Goal: Task Accomplishment & Management: Manage account settings

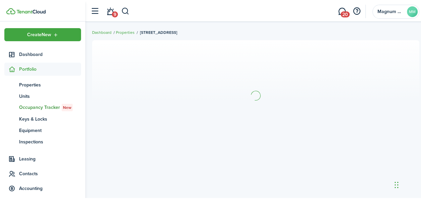
scroll to position [29, 0]
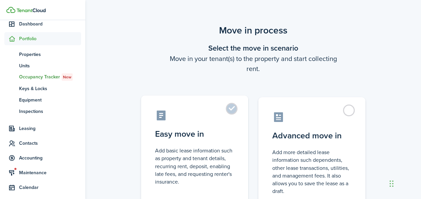
click at [234, 109] on label "Easy move in Add basic lease information such as property and tenant details, r…" at bounding box center [194, 151] width 107 height 112
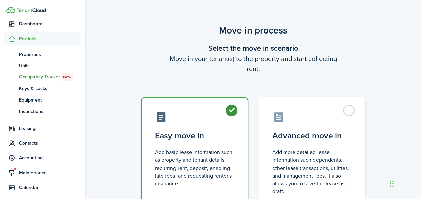
radio input "true"
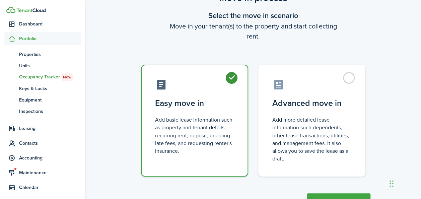
scroll to position [60, 0]
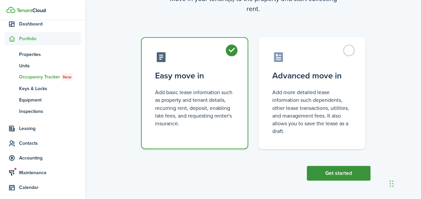
click at [341, 173] on button "Get started" at bounding box center [339, 173] width 64 height 15
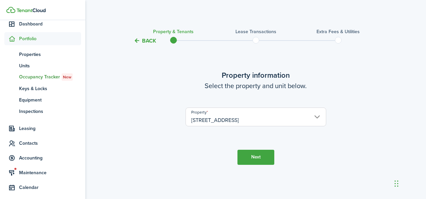
click at [244, 159] on button "Next" at bounding box center [255, 157] width 37 height 15
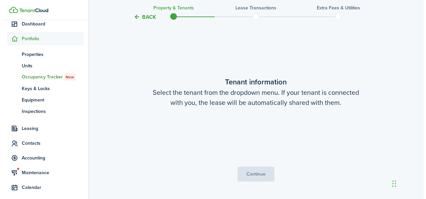
scroll to position [154, 0]
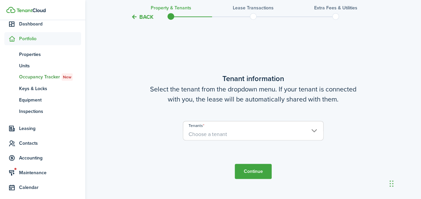
click at [229, 134] on span "Choose a tenant" at bounding box center [253, 134] width 140 height 11
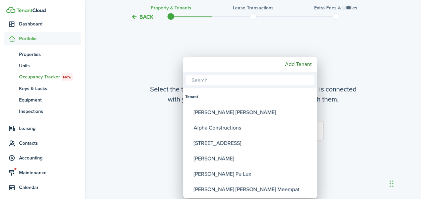
click at [363, 32] on div at bounding box center [210, 99] width 528 height 306
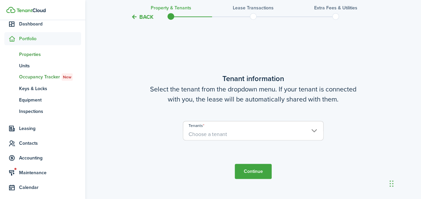
click at [23, 54] on span "Properties" at bounding box center [50, 54] width 62 height 7
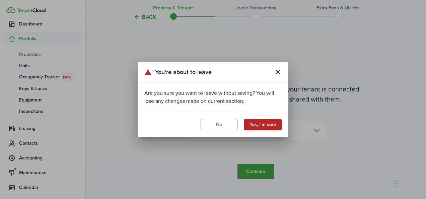
click at [267, 127] on button "Yes, I'm sure" at bounding box center [263, 124] width 38 height 11
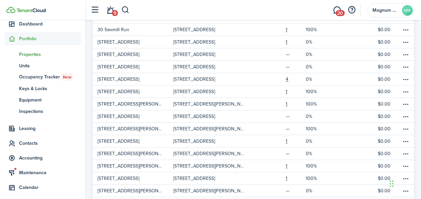
scroll to position [328, 0]
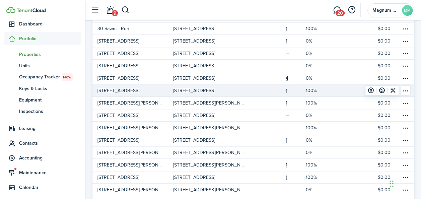
click at [186, 87] on p "[STREET_ADDRESS]" at bounding box center [194, 90] width 42 height 7
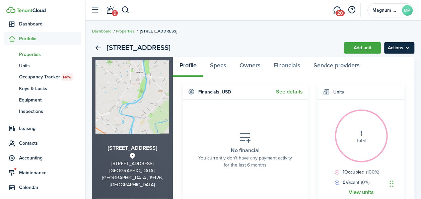
click at [409, 49] on menu-btn "Actions" at bounding box center [399, 47] width 30 height 11
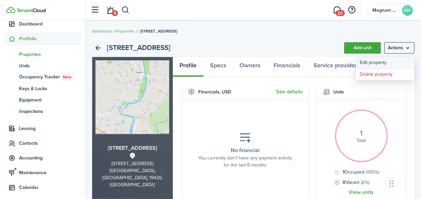
click at [374, 64] on link "Edit property" at bounding box center [385, 62] width 59 height 11
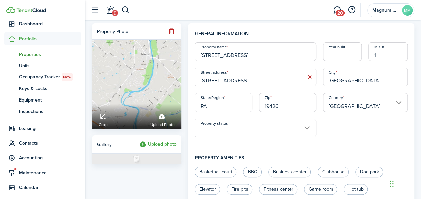
click at [389, 57] on input "Mls #" at bounding box center [387, 51] width 39 height 19
click at [400, 56] on input "Mls #" at bounding box center [387, 51] width 39 height 19
click at [382, 55] on input "Mls #" at bounding box center [387, 51] width 39 height 19
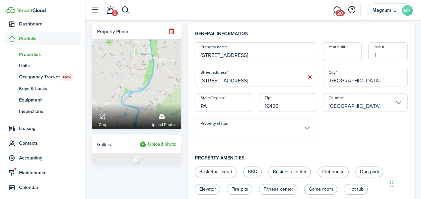
click at [382, 55] on input "Mls #" at bounding box center [387, 51] width 39 height 19
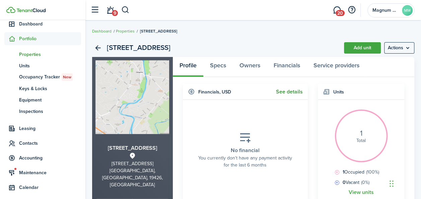
click at [286, 94] on link "See details" at bounding box center [289, 92] width 27 height 6
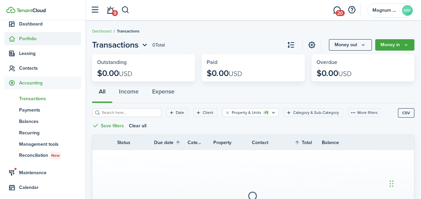
click at [26, 38] on span "Portfolio" at bounding box center [50, 38] width 62 height 7
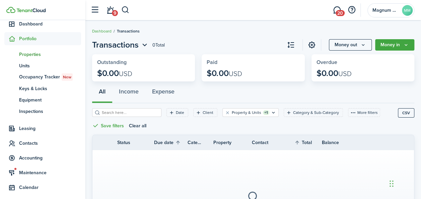
click at [27, 52] on span "Properties" at bounding box center [50, 54] width 62 height 7
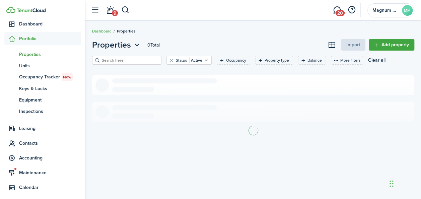
click at [125, 62] on input "search" at bounding box center [129, 60] width 59 height 6
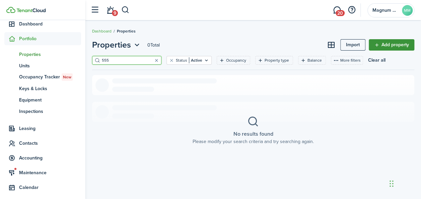
type input "555"
click at [401, 42] on link "Add property" at bounding box center [392, 44] width 46 height 11
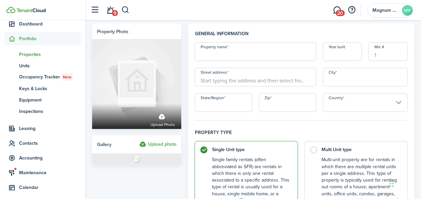
click at [224, 54] on input "Property name" at bounding box center [255, 51] width 121 height 19
click at [31, 54] on span "Properties" at bounding box center [50, 54] width 62 height 7
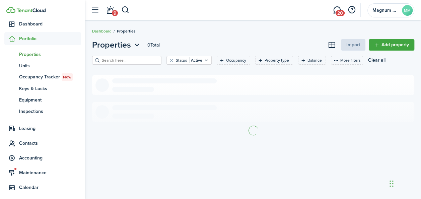
click at [126, 62] on input "search" at bounding box center [129, 60] width 59 height 6
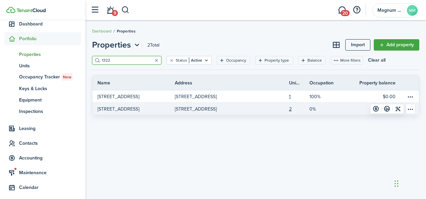
type input "1322"
click at [125, 111] on p "[STREET_ADDRESS]" at bounding box center [118, 108] width 42 height 7
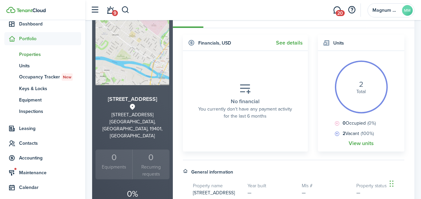
scroll to position [62, 0]
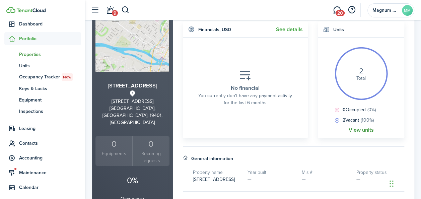
click at [354, 131] on link "View units" at bounding box center [360, 130] width 25 height 6
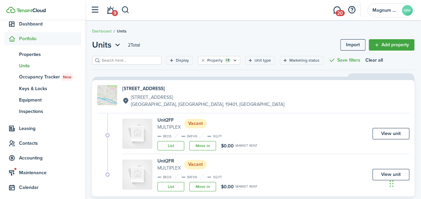
scroll to position [15, 0]
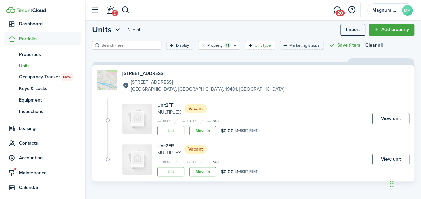
click at [254, 46] on filter-tag-label "Unit type" at bounding box center [262, 45] width 16 height 6
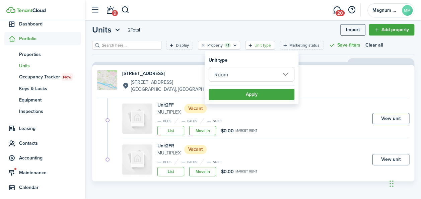
click at [254, 46] on filter-tag-label "Unit type" at bounding box center [262, 45] width 16 height 6
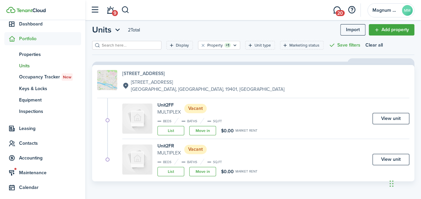
click at [146, 74] on h4 "[STREET_ADDRESS]" at bounding box center [203, 73] width 162 height 7
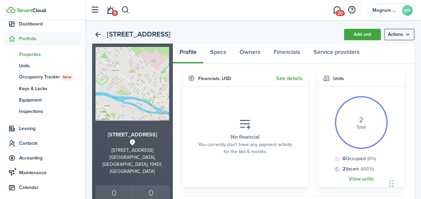
scroll to position [11, 0]
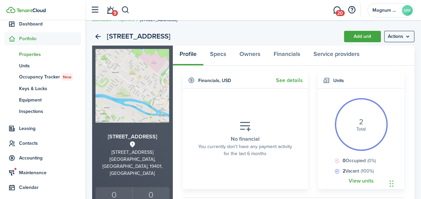
click at [401, 37] on menu-btn "Actions" at bounding box center [399, 36] width 30 height 11
click at [369, 37] on link "Add unit" at bounding box center [362, 36] width 37 height 11
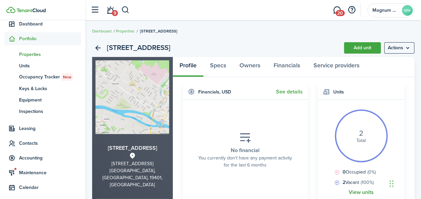
click at [367, 193] on link "View units" at bounding box center [360, 192] width 25 height 6
click at [364, 51] on link "Add unit" at bounding box center [362, 47] width 37 height 11
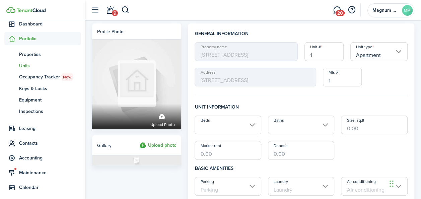
click at [248, 125] on input "Beds" at bounding box center [228, 125] width 67 height 19
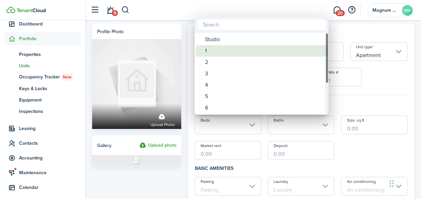
click at [219, 53] on div "1" at bounding box center [264, 50] width 119 height 11
type input "1"
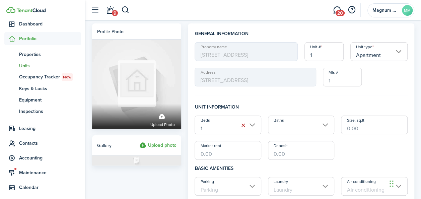
click at [327, 127] on input "Baths" at bounding box center [301, 125] width 67 height 19
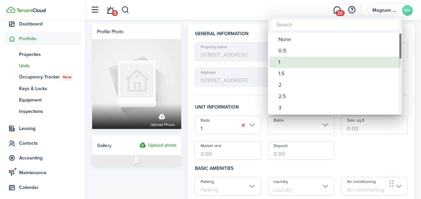
click at [295, 60] on div "1" at bounding box center [337, 62] width 119 height 11
type input "1"
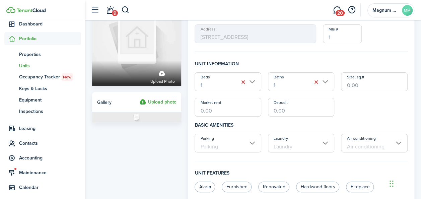
scroll to position [51, 0]
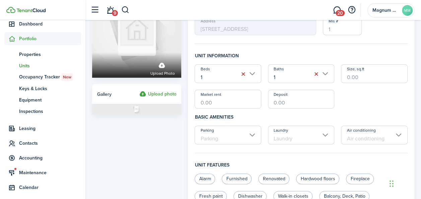
click at [368, 78] on input "Size, sq.ft" at bounding box center [374, 73] width 67 height 19
click at [218, 72] on input "1" at bounding box center [228, 73] width 67 height 19
type input "150"
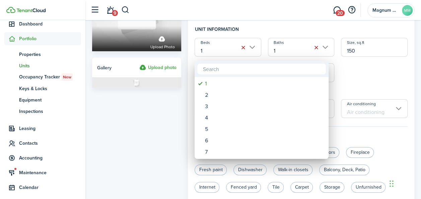
scroll to position [73, 0]
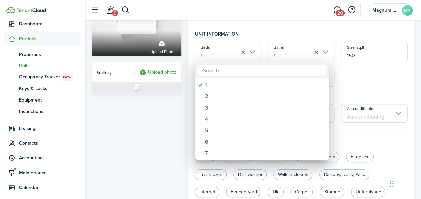
click at [415, 94] on div at bounding box center [210, 99] width 528 height 306
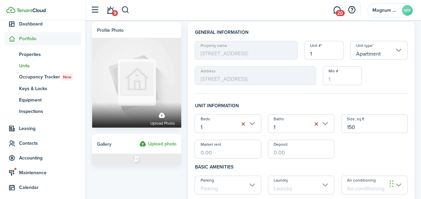
scroll to position [0, 0]
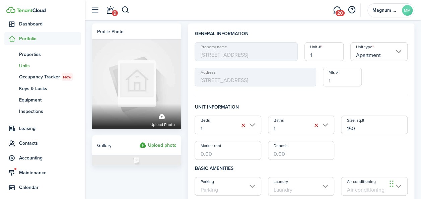
click at [326, 56] on input "1" at bounding box center [323, 51] width 39 height 19
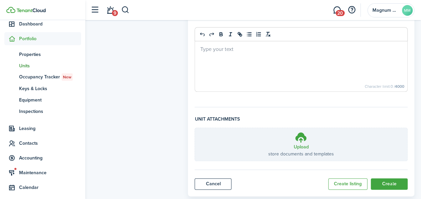
scroll to position [315, 0]
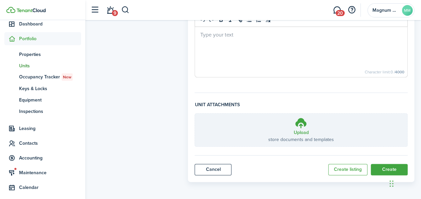
type input "1FF"
click at [383, 167] on button "Create" at bounding box center [389, 169] width 37 height 11
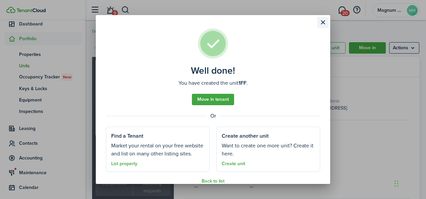
click at [322, 24] on button "Close modal" at bounding box center [322, 22] width 11 height 11
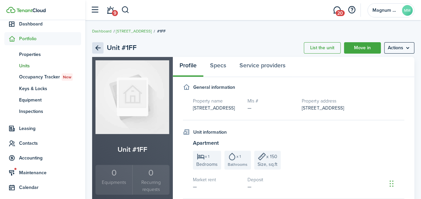
click at [96, 47] on link "Back" at bounding box center [97, 47] width 11 height 11
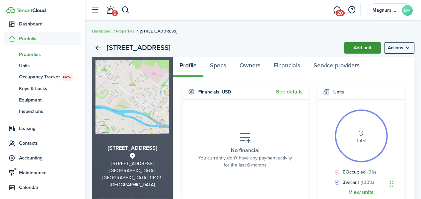
click at [359, 48] on link "Add unit" at bounding box center [362, 47] width 37 height 11
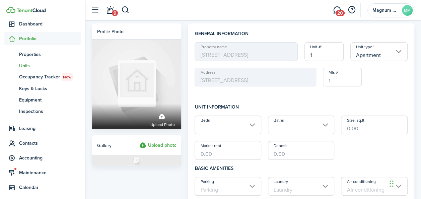
click at [321, 57] on input "1" at bounding box center [323, 51] width 39 height 19
click at [249, 127] on input "Beds" at bounding box center [228, 125] width 67 height 19
type input "1FR"
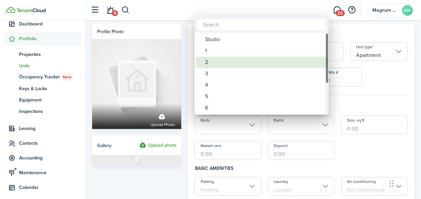
click at [220, 65] on div "2" at bounding box center [264, 62] width 119 height 11
type input "2"
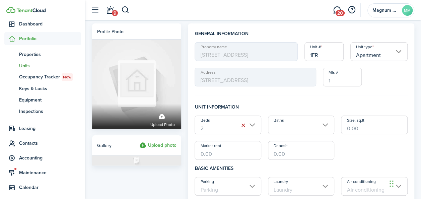
click at [319, 126] on input "Baths" at bounding box center [301, 125] width 67 height 19
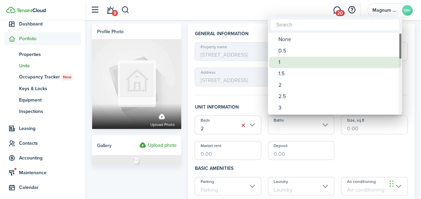
click at [287, 67] on div "1" at bounding box center [337, 62] width 119 height 11
type input "1"
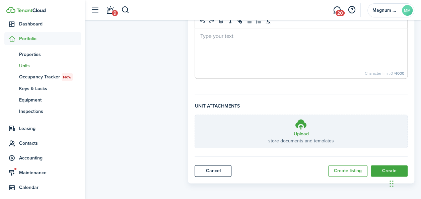
scroll to position [315, 0]
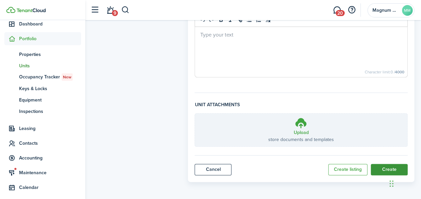
click at [386, 167] on button "Create" at bounding box center [389, 169] width 37 height 11
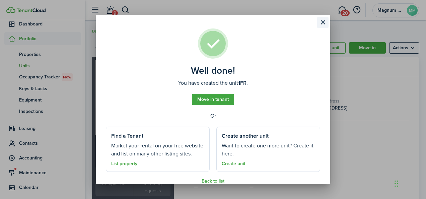
click at [322, 21] on button "Close modal" at bounding box center [322, 22] width 11 height 11
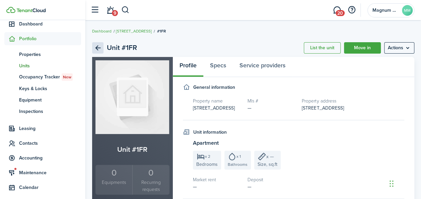
click at [99, 48] on link "Back" at bounding box center [97, 47] width 11 height 11
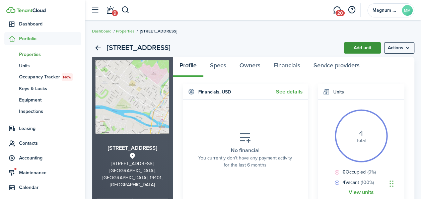
click at [355, 46] on link "Add unit" at bounding box center [362, 47] width 37 height 11
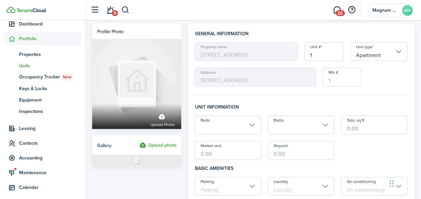
click at [225, 127] on input "Beds" at bounding box center [228, 125] width 67 height 19
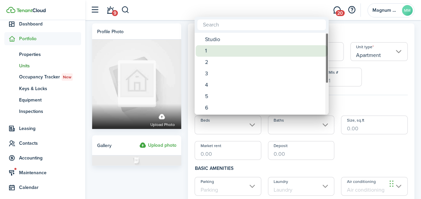
click at [220, 50] on div "1" at bounding box center [264, 50] width 119 height 11
type input "1"
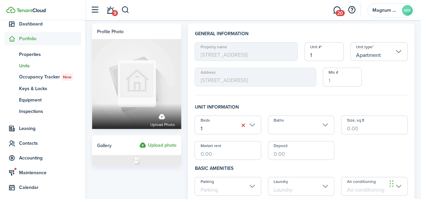
click at [322, 126] on input "Baths" at bounding box center [301, 125] width 67 height 19
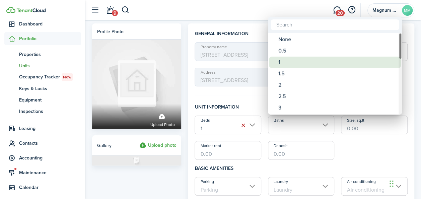
click at [286, 62] on div "1" at bounding box center [337, 62] width 119 height 11
type input "1"
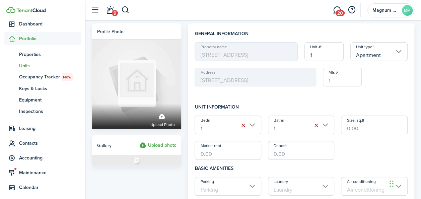
click at [345, 80] on input "Mls #" at bounding box center [342, 77] width 39 height 19
click at [330, 60] on input "1" at bounding box center [323, 51] width 39 height 19
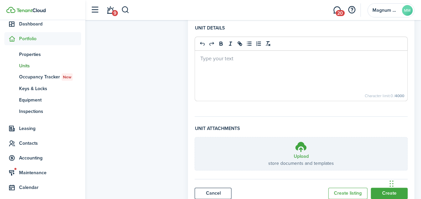
scroll to position [315, 0]
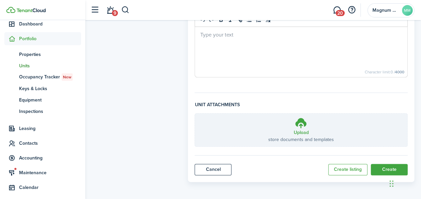
type input "3FL"
click at [392, 166] on button "Create" at bounding box center [389, 169] width 37 height 11
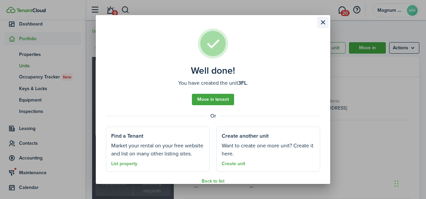
click at [323, 21] on button "Close modal" at bounding box center [322, 22] width 11 height 11
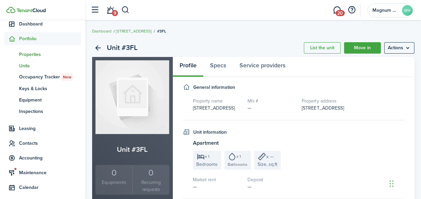
click at [29, 58] on span "Properties" at bounding box center [50, 54] width 62 height 7
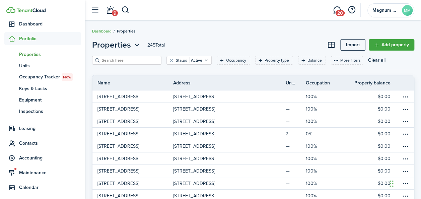
click at [136, 59] on input "search" at bounding box center [129, 60] width 59 height 6
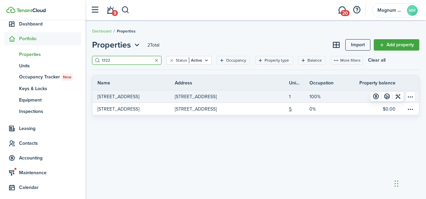
type input "1322"
click at [290, 97] on link "1" at bounding box center [299, 96] width 21 height 12
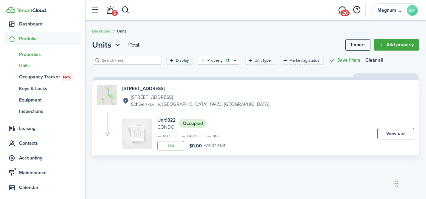
click at [25, 52] on span "Properties" at bounding box center [50, 54] width 62 height 7
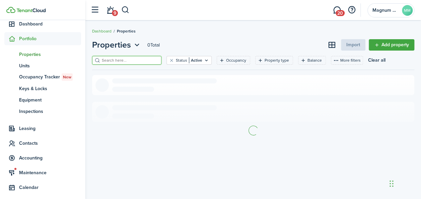
click at [134, 60] on input "search" at bounding box center [129, 60] width 59 height 6
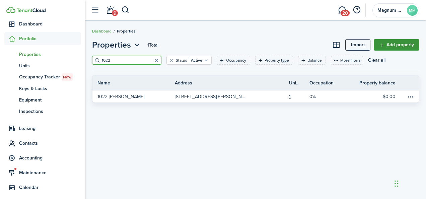
type input "1022"
click at [394, 44] on link "Add property" at bounding box center [397, 44] width 46 height 11
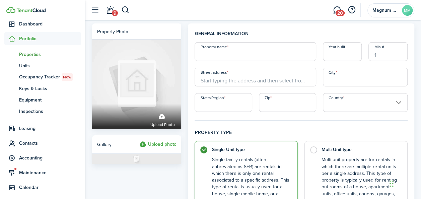
click at [236, 54] on input "Property name" at bounding box center [255, 51] width 121 height 19
click at [236, 54] on input "[STREET_ADDRESS]" at bounding box center [255, 51] width 121 height 19
type input "[STREET_ADDRESS]"
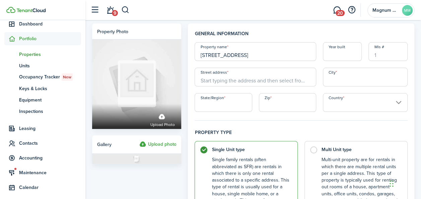
click at [226, 78] on input "Street address" at bounding box center [255, 77] width 121 height 19
paste input "[STREET_ADDRESS]"
type input "[STREET_ADDRESS]"
click at [226, 103] on input "State/Region" at bounding box center [223, 102] width 57 height 19
type input "PA"
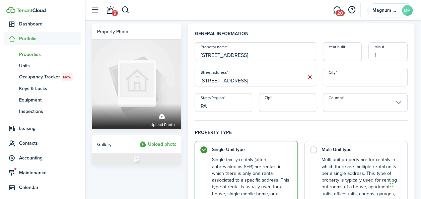
click at [268, 109] on input "Zip" at bounding box center [287, 102] width 57 height 19
type input "19401"
click at [342, 84] on input "City" at bounding box center [365, 77] width 85 height 19
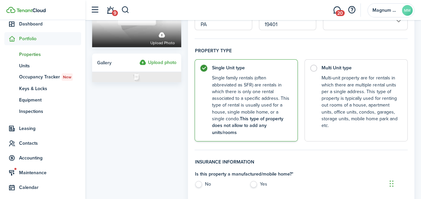
scroll to position [105, 0]
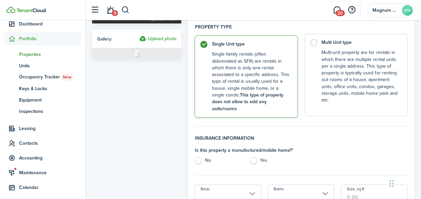
type input "[GEOGRAPHIC_DATA]"
click at [314, 41] on label "Multi Unit type Multi-unit property are for rentals in which there are multiple…" at bounding box center [355, 75] width 103 height 82
radio input "false"
radio input "true"
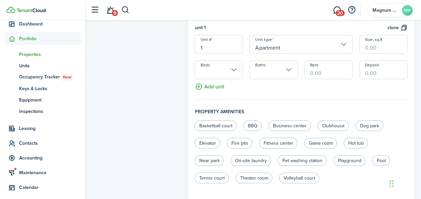
scroll to position [231, 0]
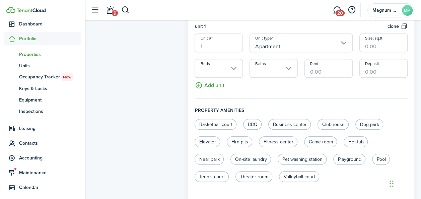
click at [210, 37] on input "1" at bounding box center [219, 42] width 48 height 19
type input "1 Floor"
click at [219, 78] on button "Add unit" at bounding box center [209, 84] width 29 height 12
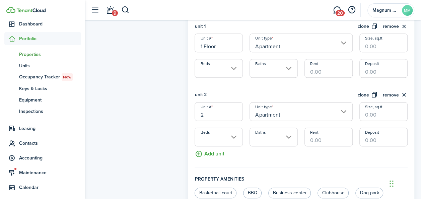
click at [217, 108] on input "2" at bounding box center [219, 111] width 48 height 19
click at [234, 61] on input "Beds" at bounding box center [219, 68] width 48 height 19
type input "2 Floor"
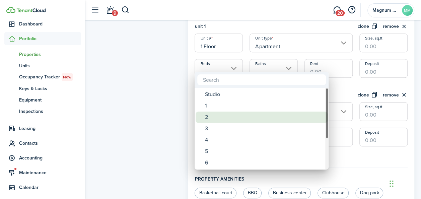
click at [210, 119] on div "2" at bounding box center [264, 117] width 119 height 11
type input "2"
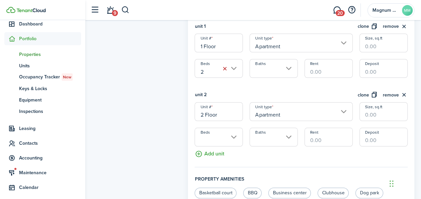
click at [289, 63] on input "Baths" at bounding box center [273, 68] width 48 height 19
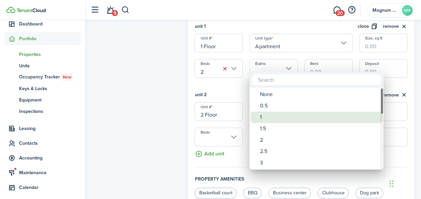
drag, startPoint x: 267, startPoint y: 114, endPoint x: 247, endPoint y: 119, distance: 19.7
click at [267, 114] on div "1" at bounding box center [319, 117] width 119 height 11
type input "1"
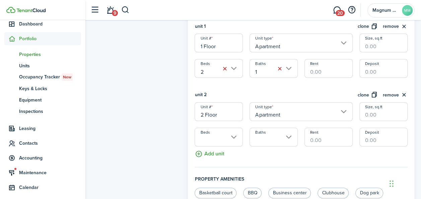
click at [235, 130] on input "Beds" at bounding box center [219, 137] width 48 height 19
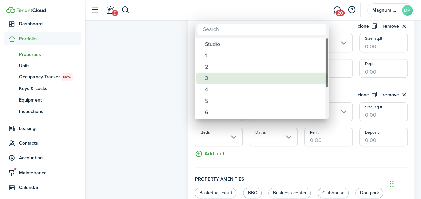
click at [217, 80] on div "3" at bounding box center [264, 78] width 119 height 11
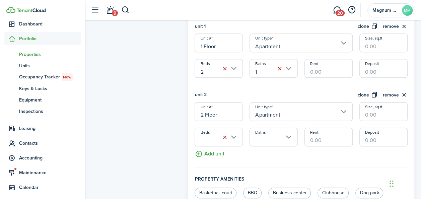
type input "3"
click at [284, 128] on input "Baths" at bounding box center [273, 137] width 48 height 19
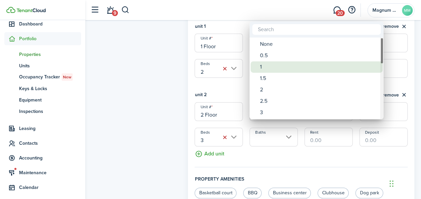
click at [265, 70] on div "1" at bounding box center [319, 66] width 119 height 11
type input "1"
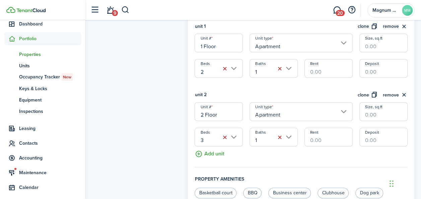
click at [334, 66] on input "Rent" at bounding box center [328, 68] width 48 height 19
type input "$1,500.00"
click at [340, 134] on input "Rent" at bounding box center [328, 137] width 48 height 19
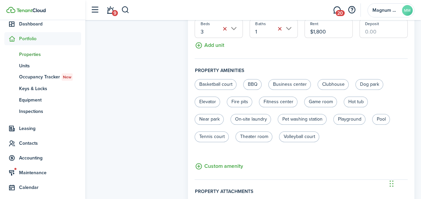
scroll to position [418, 0]
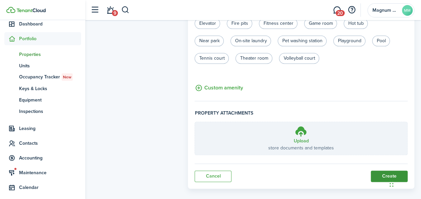
type input "$1,800.00"
click at [381, 170] on button "Create" at bounding box center [389, 175] width 37 height 11
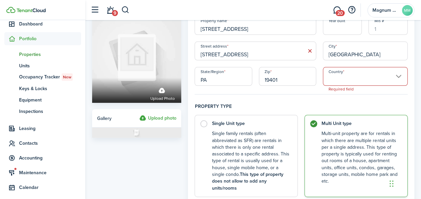
scroll to position [3, 0]
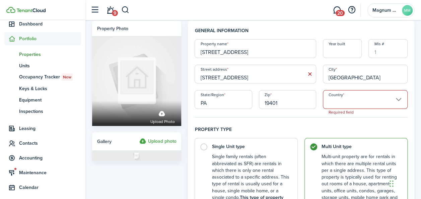
click at [391, 100] on input "Country" at bounding box center [365, 99] width 85 height 19
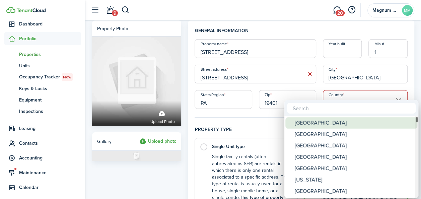
click at [334, 120] on div "[GEOGRAPHIC_DATA]" at bounding box center [354, 122] width 119 height 11
type input "[GEOGRAPHIC_DATA]"
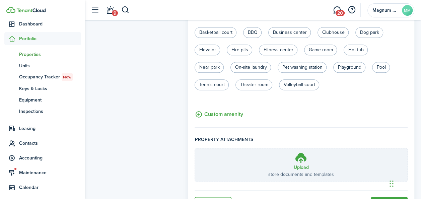
scroll to position [418, 0]
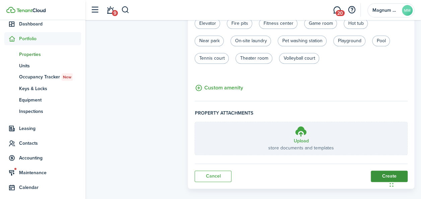
click at [380, 170] on button "Create" at bounding box center [389, 175] width 37 height 11
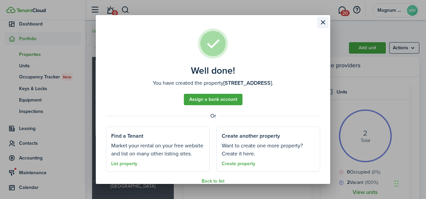
click at [322, 21] on button "Close modal" at bounding box center [322, 22] width 11 height 11
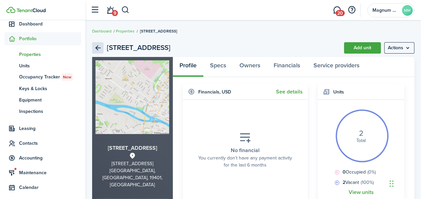
click at [97, 49] on link "Back" at bounding box center [97, 47] width 11 height 11
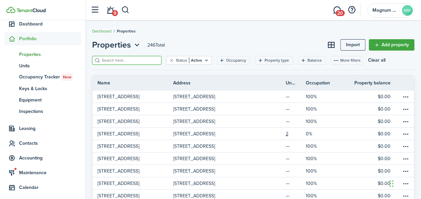
click at [113, 60] on input "search" at bounding box center [129, 60] width 59 height 6
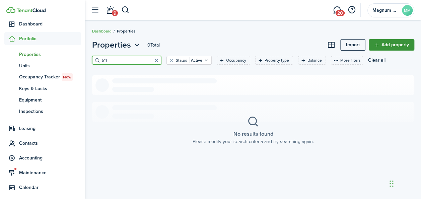
type input "511"
click at [393, 45] on link "Add property" at bounding box center [392, 44] width 46 height 11
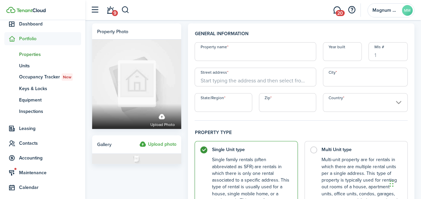
click at [219, 52] on input "Property name" at bounding box center [255, 51] width 121 height 19
click at [222, 57] on input "[STREET_ADDRESS][PERSON_NAME]" at bounding box center [255, 51] width 121 height 19
type input "[STREET_ADDRESS][PERSON_NAME]"
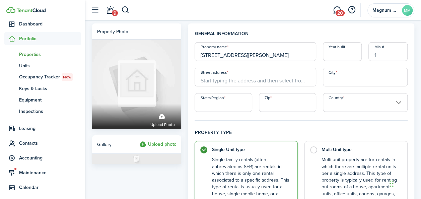
click at [224, 82] on input "Street address" at bounding box center [255, 77] width 121 height 19
paste input "[STREET_ADDRESS][PERSON_NAME]"
drag, startPoint x: 224, startPoint y: 82, endPoint x: 254, endPoint y: 86, distance: 29.7
click at [254, 86] on input "[STREET_ADDRESS][PERSON_NAME]" at bounding box center [255, 77] width 121 height 19
type input "[STREET_ADDRESS][PERSON_NAME]"
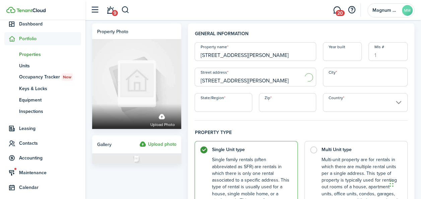
click at [350, 82] on input "City" at bounding box center [365, 77] width 85 height 19
type input "P"
type input "[GEOGRAPHIC_DATA]"
click at [228, 111] on input "State/Region" at bounding box center [223, 102] width 57 height 19
type input "PA"
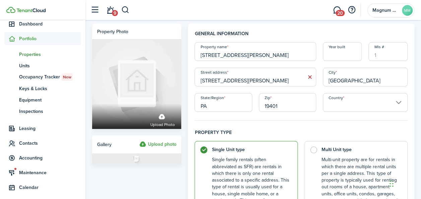
type input "19401"
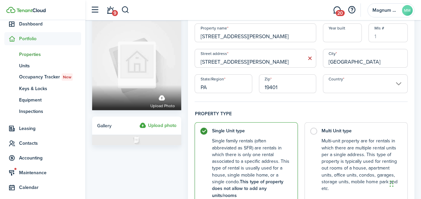
scroll to position [33, 0]
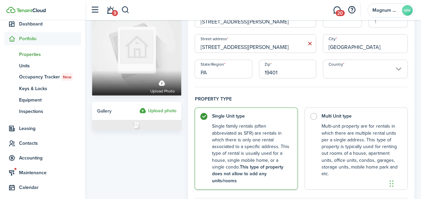
click at [373, 68] on input "Country" at bounding box center [365, 69] width 85 height 19
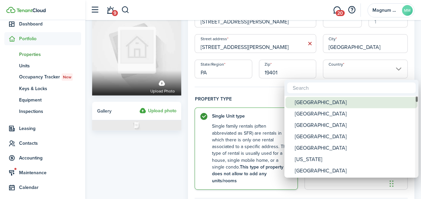
click at [315, 101] on div "[GEOGRAPHIC_DATA]" at bounding box center [354, 102] width 119 height 11
type input "[GEOGRAPHIC_DATA]"
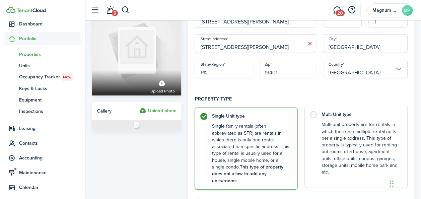
click at [334, 114] on control-radio-card-title "Multi Unit type" at bounding box center [360, 114] width 79 height 7
radio input "false"
radio input "true"
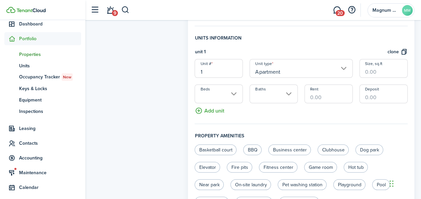
scroll to position [211, 0]
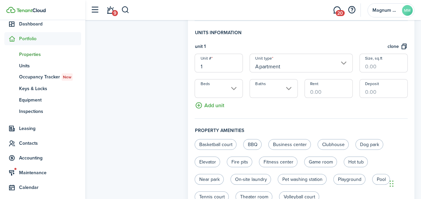
click at [219, 59] on input "1" at bounding box center [219, 63] width 48 height 19
click at [234, 80] on input "Beds" at bounding box center [219, 88] width 48 height 19
type input "1 Floor"
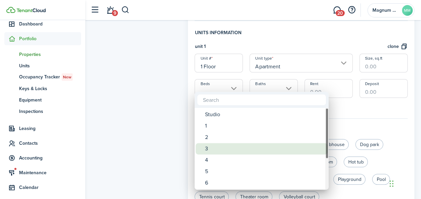
click at [212, 147] on div "3" at bounding box center [264, 148] width 119 height 11
type input "3"
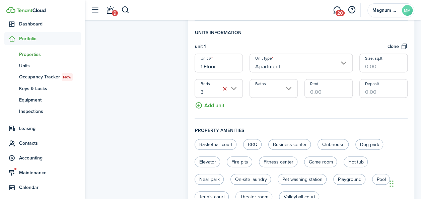
click at [287, 84] on input "Baths" at bounding box center [273, 88] width 48 height 19
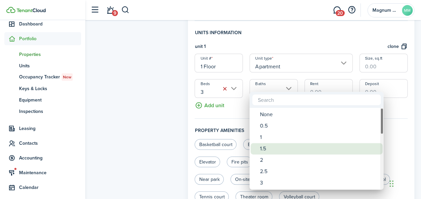
click at [266, 148] on div "1.5" at bounding box center [319, 148] width 119 height 11
type input "1.5"
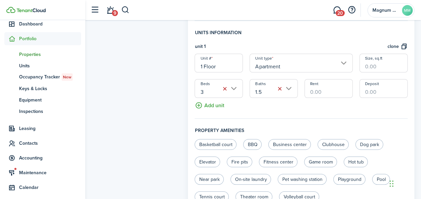
click at [321, 85] on input "Rent" at bounding box center [328, 88] width 48 height 19
type input "$1,800.00"
click at [204, 100] on button "Add unit" at bounding box center [209, 104] width 29 height 12
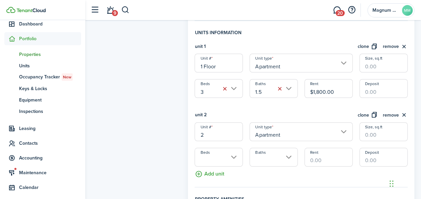
click at [215, 128] on input "2" at bounding box center [219, 131] width 48 height 19
click at [236, 150] on input "Beds" at bounding box center [219, 157] width 48 height 19
type input "2 Floor"
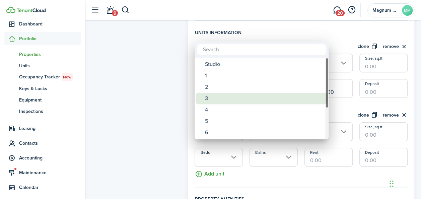
click at [225, 98] on div "3" at bounding box center [264, 98] width 119 height 11
type input "3"
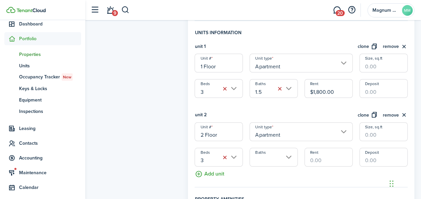
click at [290, 150] on input "Baths" at bounding box center [273, 157] width 48 height 19
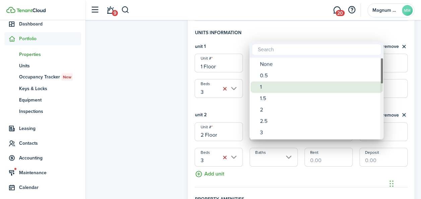
click at [268, 88] on div "1" at bounding box center [319, 86] width 119 height 11
type input "1"
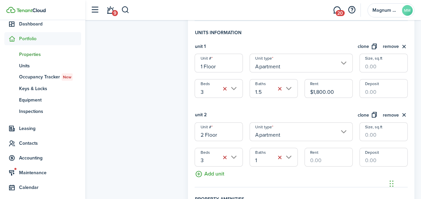
click at [319, 151] on input "Rent" at bounding box center [328, 157] width 48 height 19
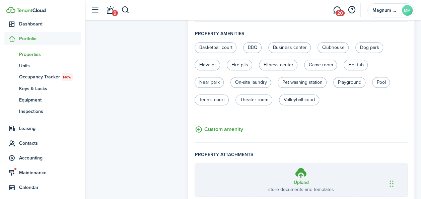
scroll to position [418, 0]
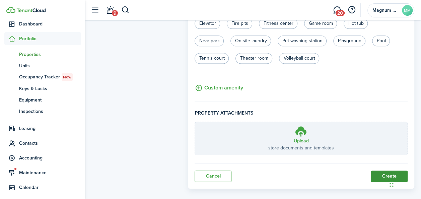
type input "$2,000.00"
click at [382, 170] on button "Create" at bounding box center [389, 175] width 37 height 11
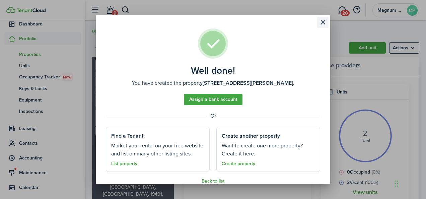
click at [323, 17] on button "Close modal" at bounding box center [322, 22] width 11 height 11
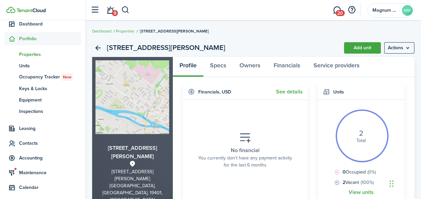
click at [27, 55] on span "Properties" at bounding box center [50, 54] width 62 height 7
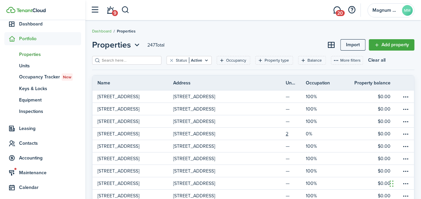
click at [134, 60] on input "search" at bounding box center [129, 60] width 59 height 6
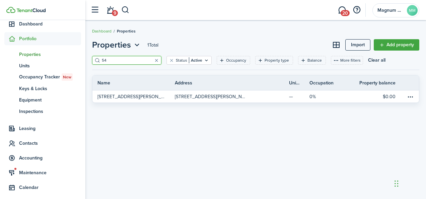
type input "5"
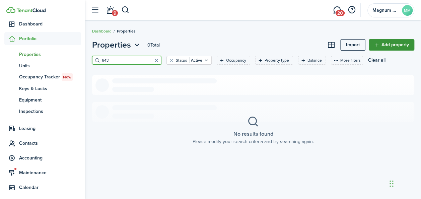
type input "643"
click at [394, 44] on link "Add property" at bounding box center [392, 44] width 46 height 11
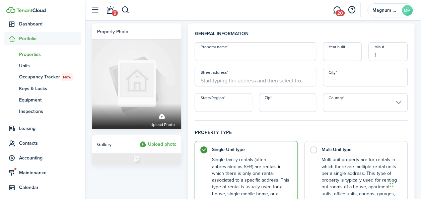
click at [220, 56] on input "Property name" at bounding box center [255, 51] width 121 height 19
click at [220, 56] on input "[STREET_ADDRESS]" at bounding box center [255, 51] width 121 height 19
type input "[STREET_ADDRESS]"
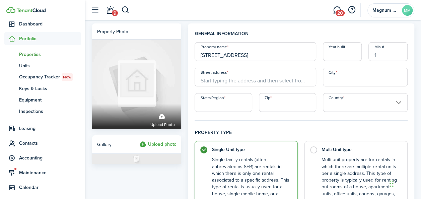
click at [233, 80] on input "Street address" at bounding box center [255, 77] width 121 height 19
paste input "[STREET_ADDRESS]"
type input "[STREET_ADDRESS]"
click at [234, 107] on input "State/Region" at bounding box center [223, 102] width 57 height 19
type input "PA"
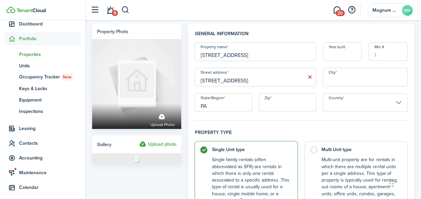
click at [336, 82] on input "City" at bounding box center [365, 77] width 85 height 19
type input "[GEOGRAPHIC_DATA]"
click at [299, 106] on input "Zip" at bounding box center [287, 102] width 57 height 19
click at [343, 106] on input "Country" at bounding box center [365, 102] width 85 height 19
type input "19401"
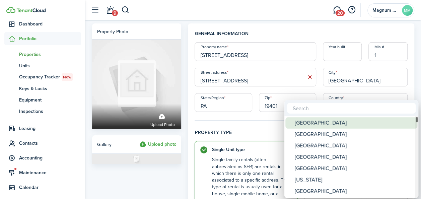
click at [329, 122] on div "[GEOGRAPHIC_DATA]" at bounding box center [354, 122] width 119 height 11
type input "[GEOGRAPHIC_DATA]"
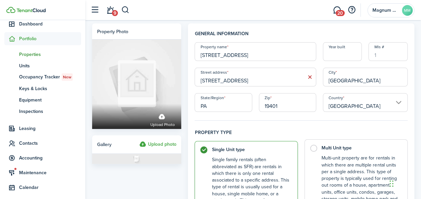
click at [317, 147] on label "Multi Unit type Multi-unit property are for rentals in which there are multiple…" at bounding box center [355, 180] width 103 height 82
radio input "false"
radio input "true"
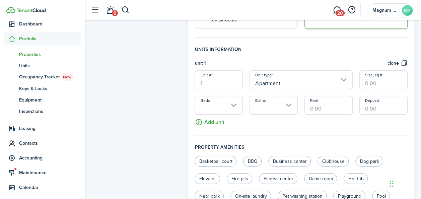
scroll to position [195, 0]
click at [208, 76] on input "1" at bounding box center [219, 79] width 48 height 19
click at [236, 99] on input "Beds" at bounding box center [219, 104] width 48 height 19
type input "1 Floor Front"
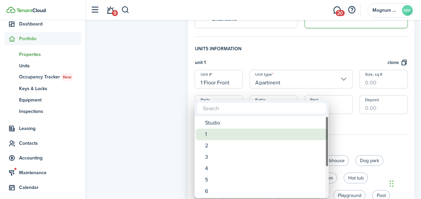
click at [216, 133] on div "1" at bounding box center [264, 134] width 119 height 11
type input "1"
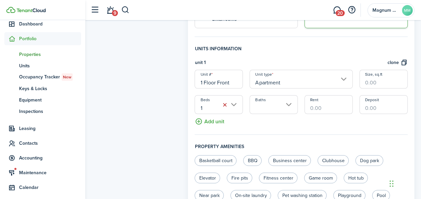
click at [285, 98] on input "Baths" at bounding box center [273, 104] width 48 height 19
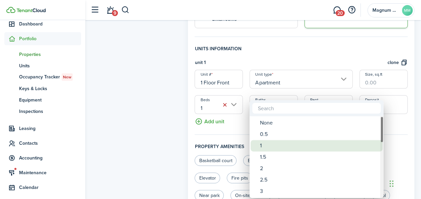
click at [262, 146] on div "1" at bounding box center [319, 145] width 119 height 11
type input "1"
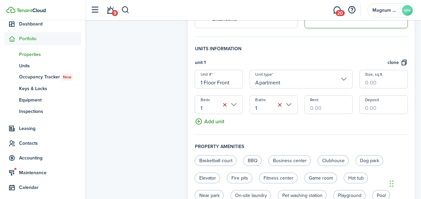
click at [211, 115] on button "Add unit" at bounding box center [209, 120] width 29 height 12
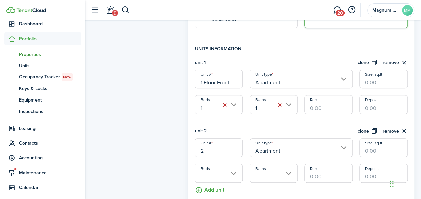
click at [214, 141] on input "2" at bounding box center [219, 147] width 48 height 19
click at [338, 142] on input "Apartment" at bounding box center [300, 147] width 103 height 19
type input "1 Floor Rear"
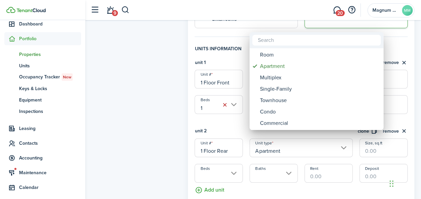
click at [231, 163] on div at bounding box center [210, 99] width 528 height 306
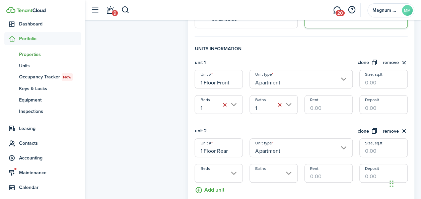
click at [232, 164] on input "Beds" at bounding box center [219, 173] width 48 height 19
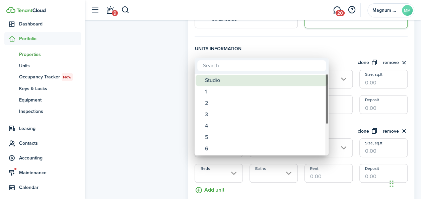
click at [217, 82] on div "Studio" at bounding box center [264, 80] width 119 height 11
type input "Studio"
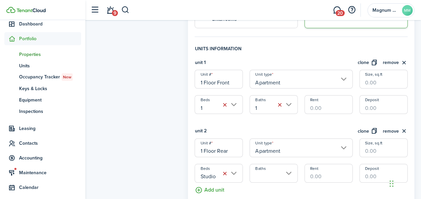
click at [285, 167] on input "Baths" at bounding box center [273, 173] width 48 height 19
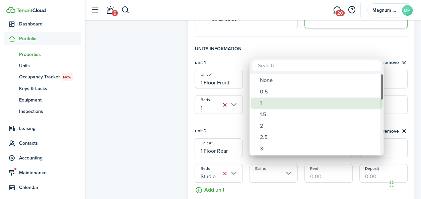
click at [272, 101] on div "1" at bounding box center [319, 102] width 119 height 11
type input "1"
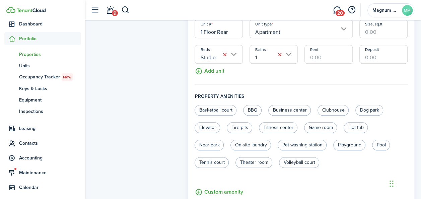
scroll to position [317, 0]
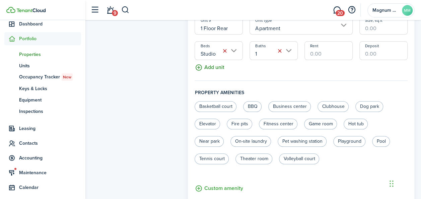
click at [207, 64] on button "Add unit" at bounding box center [209, 66] width 29 height 12
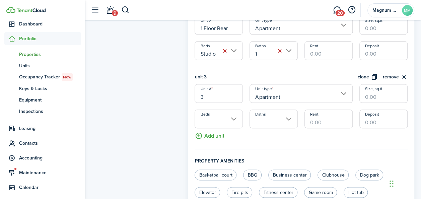
click at [211, 91] on input "3" at bounding box center [219, 93] width 48 height 19
click at [227, 113] on input "Beds" at bounding box center [219, 118] width 48 height 19
type input "2nd Floor"
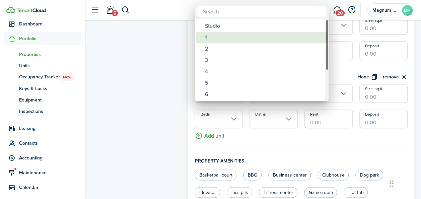
click at [216, 41] on div "1" at bounding box center [264, 37] width 119 height 11
type input "1"
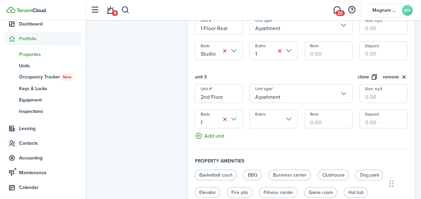
click at [288, 111] on input "Baths" at bounding box center [273, 118] width 48 height 19
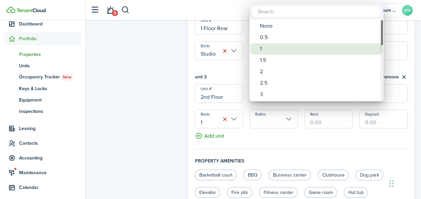
click at [262, 47] on div "1" at bounding box center [319, 48] width 119 height 11
type input "1"
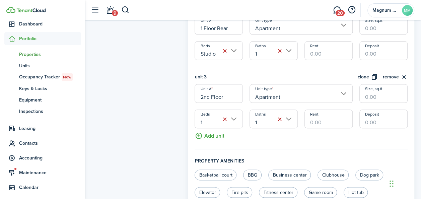
click at [313, 112] on input "Rent" at bounding box center [328, 118] width 48 height 19
type input "$1,500.00"
click at [205, 128] on button "Add unit" at bounding box center [209, 134] width 29 height 12
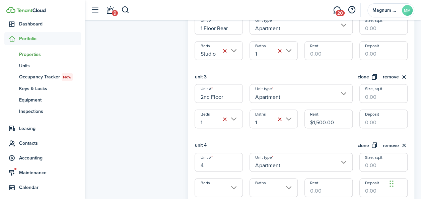
click at [214, 158] on input "4" at bounding box center [219, 162] width 48 height 19
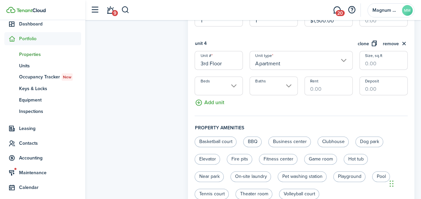
scroll to position [434, 0]
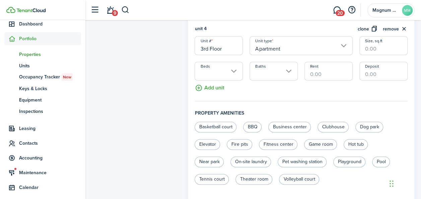
click at [236, 62] on input "Beds" at bounding box center [219, 71] width 48 height 19
type input "3rd Floor"
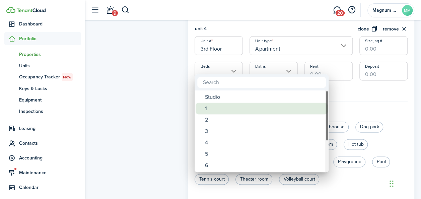
click at [210, 105] on div "1" at bounding box center [264, 108] width 119 height 11
type input "1"
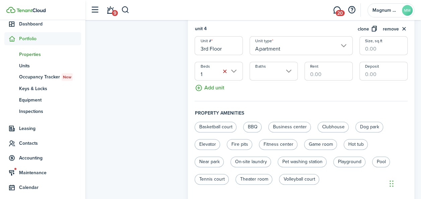
click at [281, 64] on input "Baths" at bounding box center [273, 71] width 48 height 19
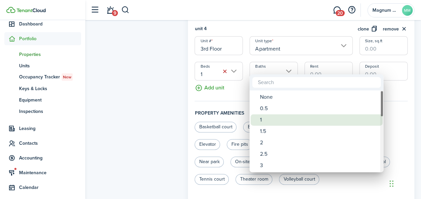
click at [263, 117] on div "1" at bounding box center [319, 119] width 119 height 11
type input "1"
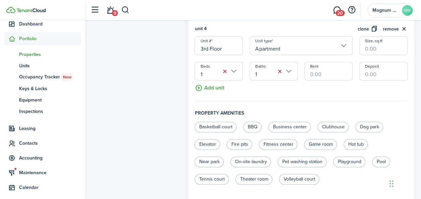
click at [319, 68] on input "Rent" at bounding box center [328, 71] width 48 height 19
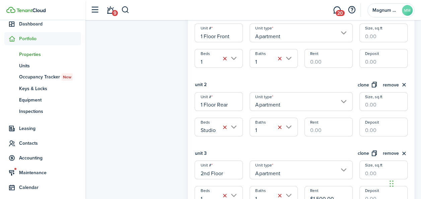
scroll to position [228, 0]
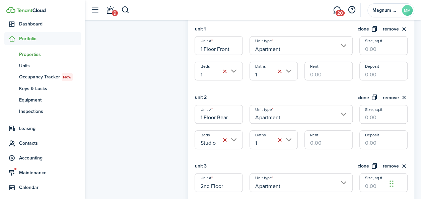
type input "$1,500.00"
click at [319, 137] on input "Rent" at bounding box center [328, 139] width 48 height 19
type input "$1,000.00"
click at [335, 68] on input "Rent" at bounding box center [328, 71] width 48 height 19
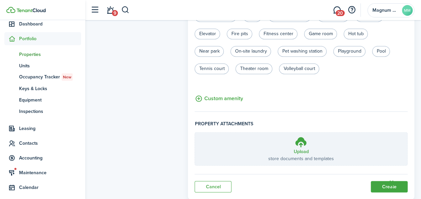
scroll to position [555, 0]
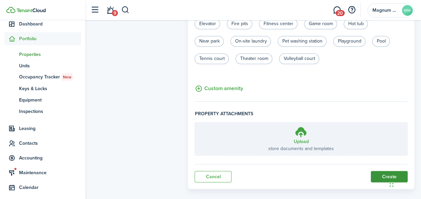
type input "$1,500.00"
click at [383, 171] on button "Create" at bounding box center [389, 176] width 37 height 11
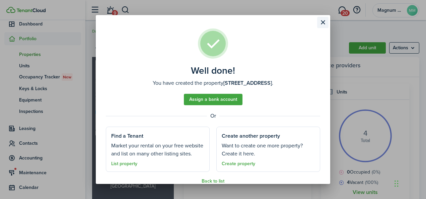
click at [321, 25] on button "Close modal" at bounding box center [322, 22] width 11 height 11
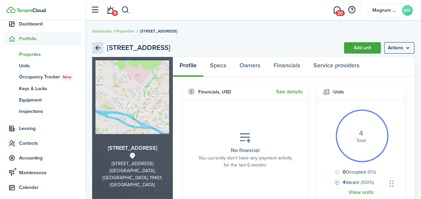
click at [97, 48] on link "Back" at bounding box center [97, 47] width 11 height 11
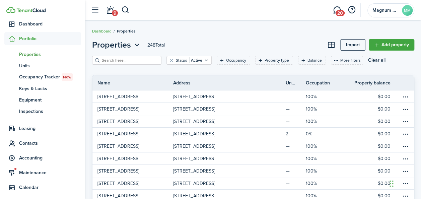
click at [111, 60] on input "search" at bounding box center [129, 60] width 59 height 6
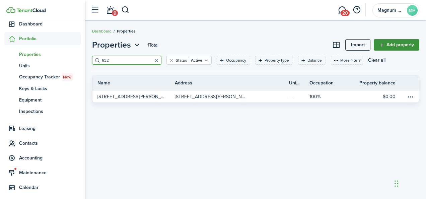
type input "632"
click at [387, 44] on link "Add property" at bounding box center [397, 44] width 46 height 11
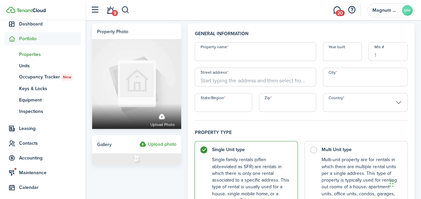
click at [226, 58] on input "Property name" at bounding box center [255, 51] width 121 height 19
type input "[STREET_ADDRESS]"
click at [271, 79] on input "Street address" at bounding box center [255, 77] width 121 height 19
click at [234, 52] on input "[STREET_ADDRESS]" at bounding box center [255, 51] width 121 height 19
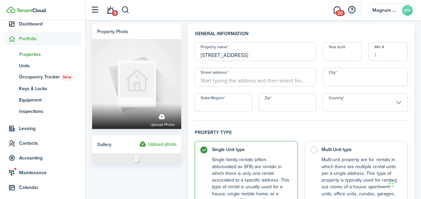
click at [234, 52] on input "[STREET_ADDRESS]" at bounding box center [255, 51] width 121 height 19
click at [234, 78] on input "Street address" at bounding box center [255, 77] width 121 height 19
paste input "[STREET_ADDRESS]"
drag, startPoint x: 234, startPoint y: 78, endPoint x: 231, endPoint y: 97, distance: 19.6
click at [231, 97] on div "Property name [STREET_ADDRESS] Year built [GEOGRAPHIC_DATA] address [STREET_ADD…" at bounding box center [301, 77] width 220 height 70
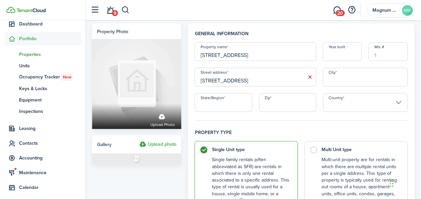
type input "[STREET_ADDRESS]"
click at [344, 82] on input "City" at bounding box center [365, 77] width 85 height 19
type input "[GEOGRAPHIC_DATA]"
type input "PA"
type input "19401"
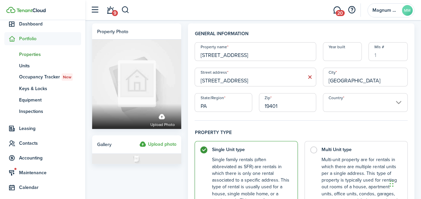
click at [399, 101] on input "Country" at bounding box center [365, 102] width 85 height 19
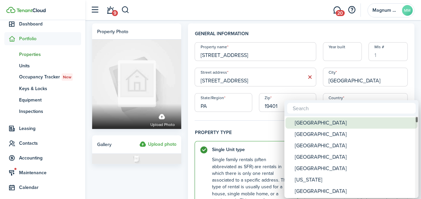
click at [345, 125] on div "[GEOGRAPHIC_DATA]" at bounding box center [354, 122] width 119 height 11
type input "[GEOGRAPHIC_DATA]"
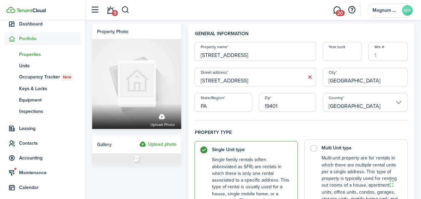
click at [322, 146] on control-radio-card-title "Multi Unit type" at bounding box center [360, 148] width 79 height 7
radio input "false"
radio input "true"
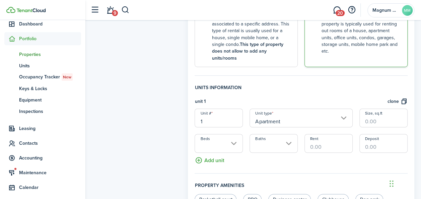
scroll to position [170, 0]
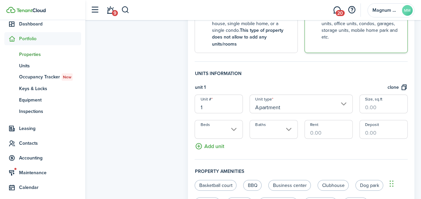
click at [220, 98] on input "1" at bounding box center [219, 103] width 48 height 19
click at [234, 124] on input "Beds" at bounding box center [219, 129] width 48 height 19
type input "1st Floor"
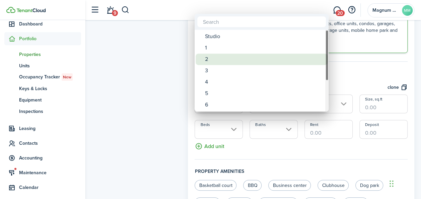
click at [215, 61] on div "2" at bounding box center [264, 59] width 119 height 11
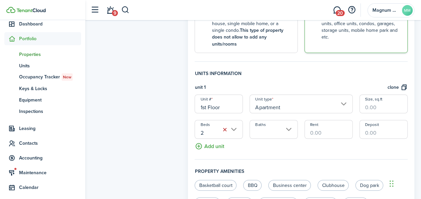
click at [235, 123] on input "2" at bounding box center [219, 129] width 48 height 19
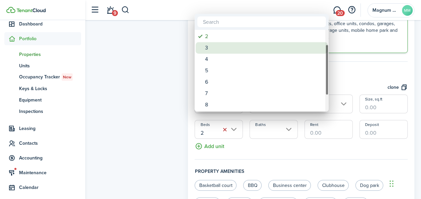
click at [214, 50] on div "3" at bounding box center [264, 47] width 119 height 11
type input "3"
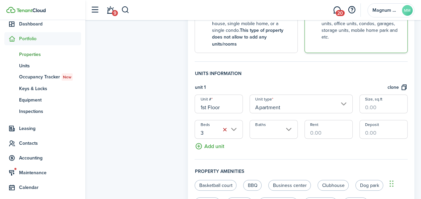
click at [287, 121] on input "Baths" at bounding box center [273, 129] width 48 height 19
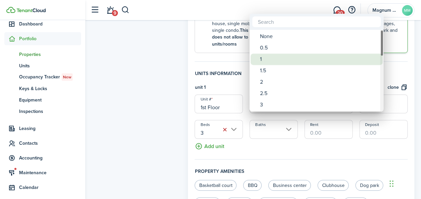
click at [268, 58] on div "1" at bounding box center [319, 59] width 119 height 11
type input "1"
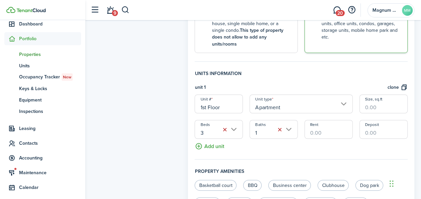
click at [317, 122] on input "Rent" at bounding box center [328, 129] width 48 height 19
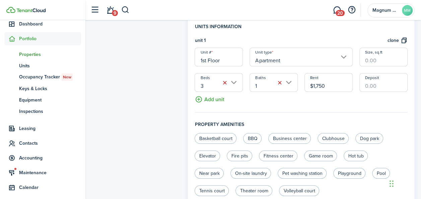
scroll to position [265, 0]
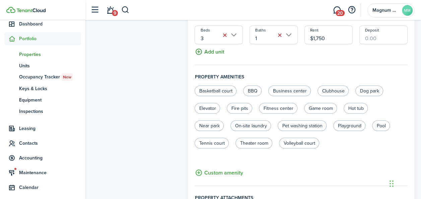
type input "$1,750.00"
click at [217, 44] on button "Add unit" at bounding box center [209, 50] width 29 height 12
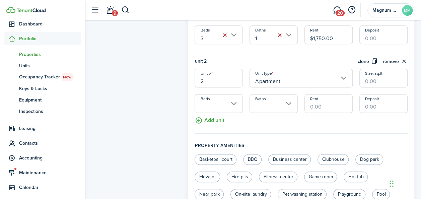
click at [225, 75] on input "2" at bounding box center [219, 78] width 48 height 19
click at [235, 100] on input "Beds" at bounding box center [219, 103] width 48 height 19
type input "2nd Floor"
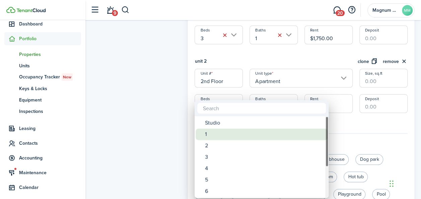
click at [212, 135] on div "1" at bounding box center [264, 134] width 119 height 11
type input "1"
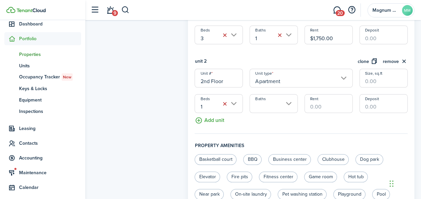
click at [282, 98] on input "Baths" at bounding box center [273, 103] width 48 height 19
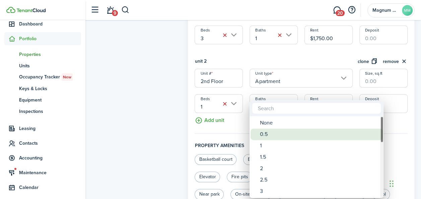
click at [269, 139] on div "0.5" at bounding box center [319, 134] width 119 height 11
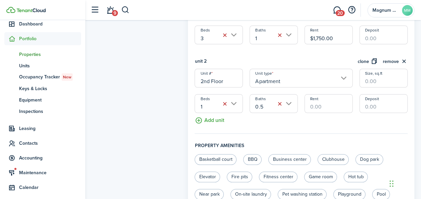
click at [290, 94] on input "0.5" at bounding box center [273, 103] width 48 height 19
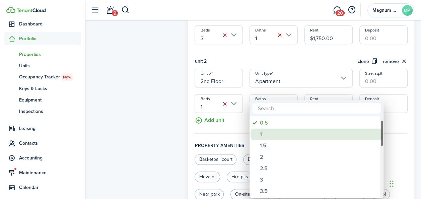
click at [267, 133] on div "1" at bounding box center [319, 134] width 119 height 11
type input "1"
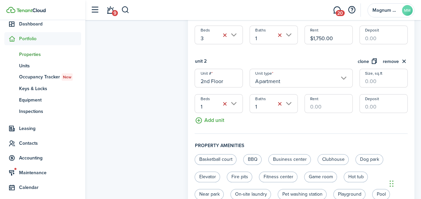
click at [324, 99] on input "Rent" at bounding box center [328, 103] width 48 height 19
type input "$1,500.00"
drag, startPoint x: 421, startPoint y: 95, endPoint x: 423, endPoint y: 145, distance: 49.6
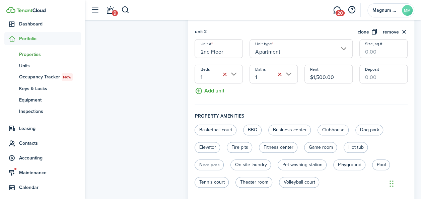
scroll to position [418, 0]
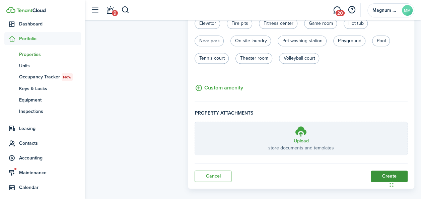
click at [384, 170] on button "Create" at bounding box center [389, 175] width 37 height 11
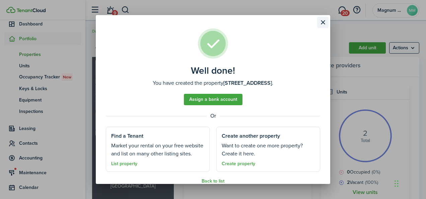
click at [323, 21] on button "Close modal" at bounding box center [322, 22] width 11 height 11
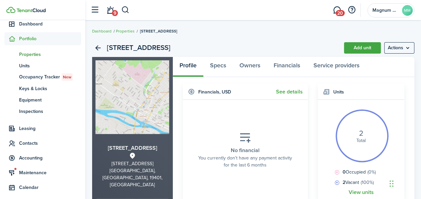
click at [29, 51] on span "Properties" at bounding box center [50, 54] width 62 height 7
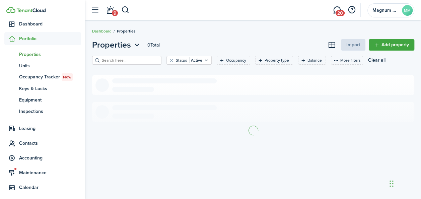
click at [131, 63] on input "search" at bounding box center [129, 60] width 59 height 6
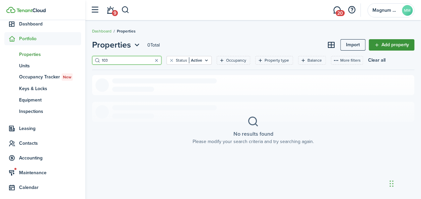
type input "103"
click at [399, 43] on link "Add property" at bounding box center [392, 44] width 46 height 11
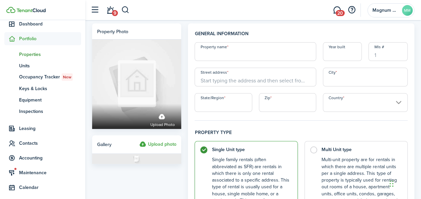
click at [225, 54] on input "Property name" at bounding box center [255, 51] width 121 height 19
click at [234, 55] on input "[STREET_ADDRESS][PERSON_NAME]" at bounding box center [255, 51] width 121 height 19
type input "[STREET_ADDRESS][PERSON_NAME]"
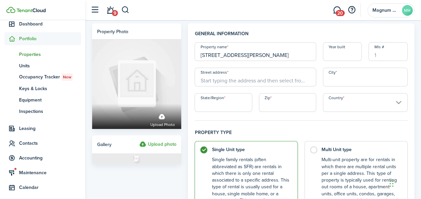
click at [237, 85] on input "Street address" at bounding box center [255, 77] width 121 height 19
paste input "[STREET_ADDRESS][PERSON_NAME]"
type input "[STREET_ADDRESS][PERSON_NAME]"
click at [378, 81] on input "City" at bounding box center [365, 77] width 85 height 19
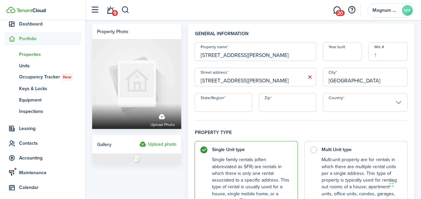
type input "[GEOGRAPHIC_DATA]"
type input "PA"
type input "19401"
click at [402, 102] on input "Country" at bounding box center [365, 102] width 85 height 19
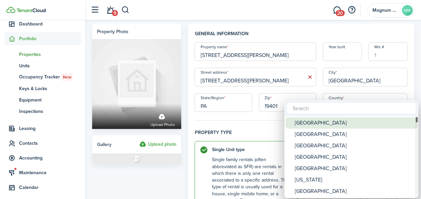
click at [323, 123] on div "[GEOGRAPHIC_DATA]" at bounding box center [354, 122] width 119 height 11
type input "[GEOGRAPHIC_DATA]"
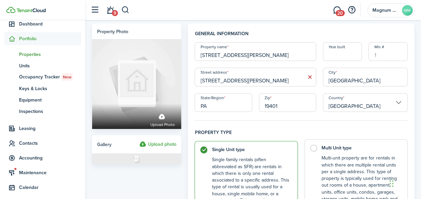
click at [316, 147] on label "Multi Unit type Multi-unit property are for rentals in which there are multiple…" at bounding box center [355, 180] width 103 height 82
radio input "false"
radio input "true"
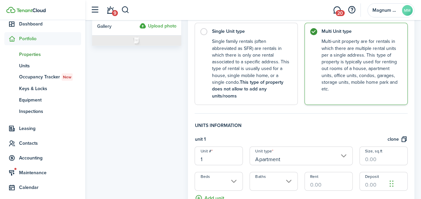
scroll to position [222, 0]
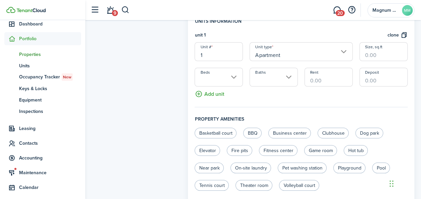
click at [221, 49] on input "1" at bounding box center [219, 51] width 48 height 19
click at [234, 71] on input "Beds" at bounding box center [219, 77] width 48 height 19
type input "1st Floor"
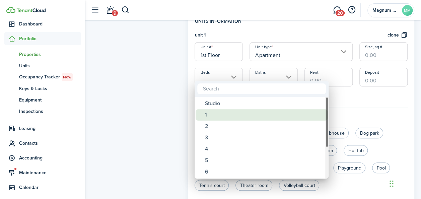
click at [208, 113] on div "1" at bounding box center [264, 114] width 119 height 11
type input "1"
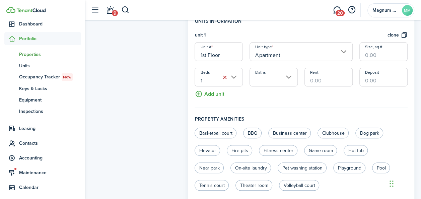
click at [291, 71] on input "Baths" at bounding box center [273, 77] width 48 height 19
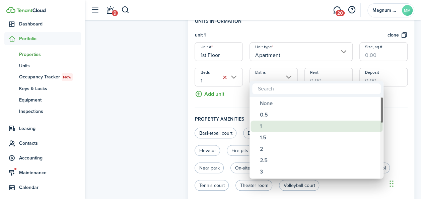
click at [263, 125] on div "1" at bounding box center [319, 126] width 119 height 11
type input "1"
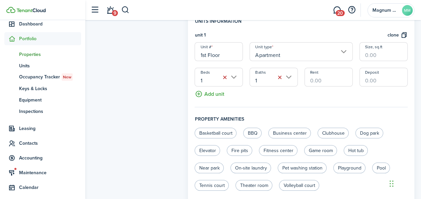
click at [337, 75] on input "Rent" at bounding box center [328, 77] width 48 height 19
type input "$1,500.00"
click at [206, 87] on button "Add unit" at bounding box center [209, 92] width 29 height 12
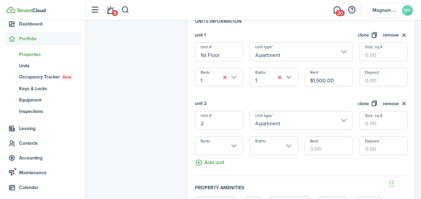
click at [216, 116] on input "2" at bounding box center [219, 120] width 48 height 19
click at [235, 136] on input "Beds" at bounding box center [219, 145] width 48 height 19
type input "2nd Floor"
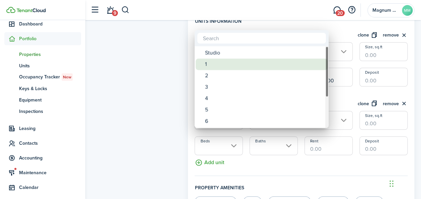
click at [216, 68] on div "1" at bounding box center [264, 64] width 119 height 11
type input "1"
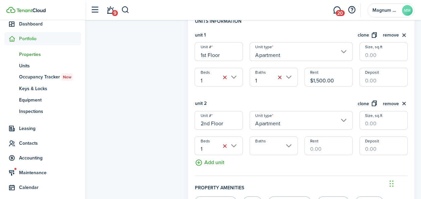
click at [286, 139] on input "Baths" at bounding box center [273, 145] width 48 height 19
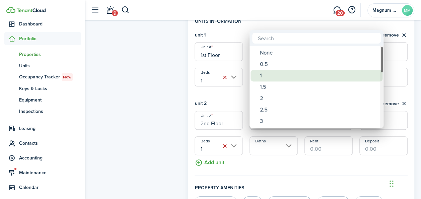
click at [273, 74] on div "1" at bounding box center [319, 75] width 119 height 11
type input "1"
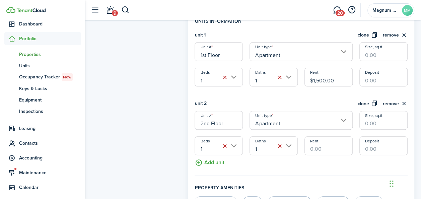
click at [321, 144] on input "Rent" at bounding box center [328, 145] width 48 height 19
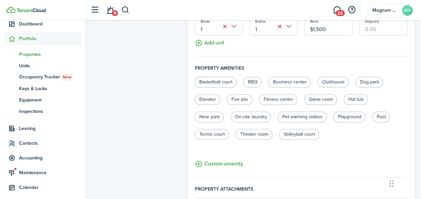
scroll to position [272, 0]
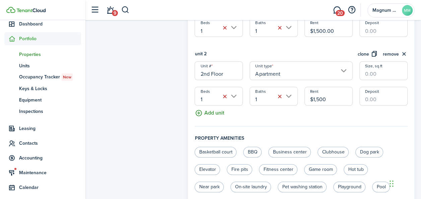
type input "$1,500.00"
click at [208, 106] on button "Add unit" at bounding box center [209, 111] width 29 height 12
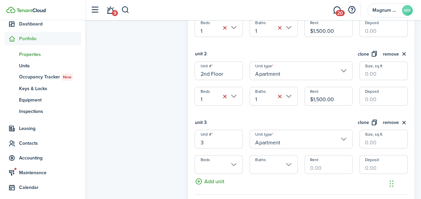
click at [216, 135] on input "3" at bounding box center [219, 139] width 48 height 19
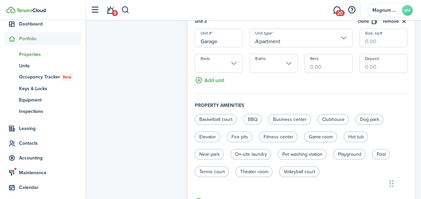
click at [340, 30] on input "Apartment" at bounding box center [300, 37] width 103 height 19
type input "Garage"
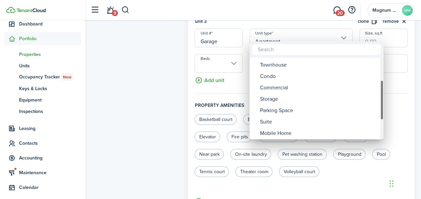
drag, startPoint x: 382, startPoint y: 80, endPoint x: 381, endPoint y: 102, distance: 22.4
click at [381, 102] on div "Unit type" at bounding box center [381, 100] width 3 height 40
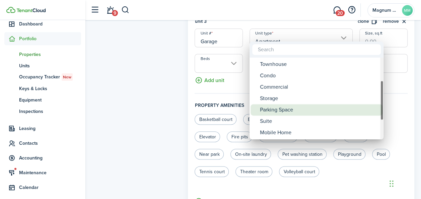
click at [355, 106] on div "Parking Space" at bounding box center [319, 109] width 119 height 11
type input "Parking Space"
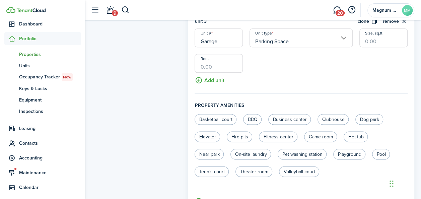
click at [229, 60] on input "Rent" at bounding box center [219, 63] width 48 height 19
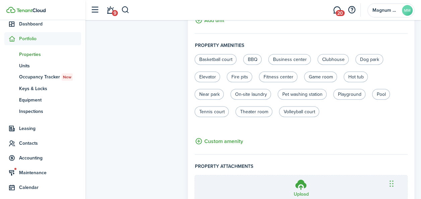
scroll to position [486, 0]
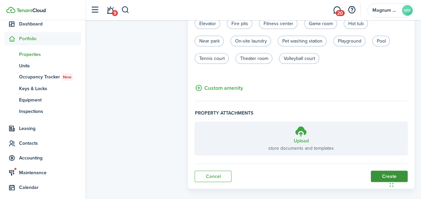
type input "$200.00"
click at [383, 170] on button "Create" at bounding box center [389, 175] width 37 height 11
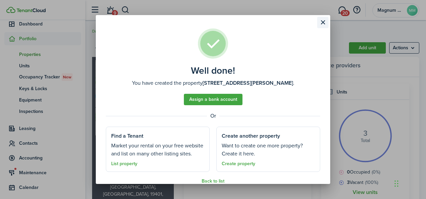
click at [322, 23] on button "Close modal" at bounding box center [322, 22] width 11 height 11
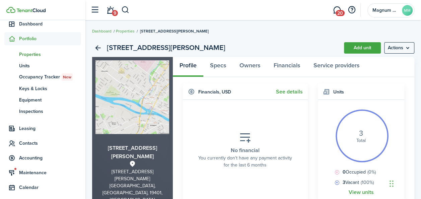
click at [20, 52] on span "Properties" at bounding box center [50, 54] width 62 height 7
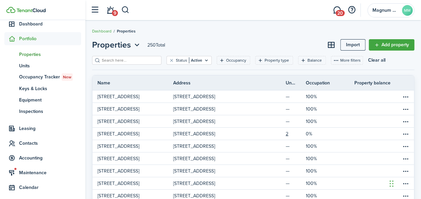
click at [141, 59] on input "search" at bounding box center [129, 60] width 59 height 6
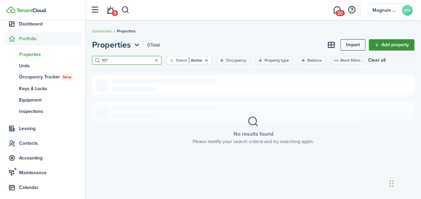
type input "107"
click at [396, 41] on link "Add property" at bounding box center [392, 44] width 46 height 11
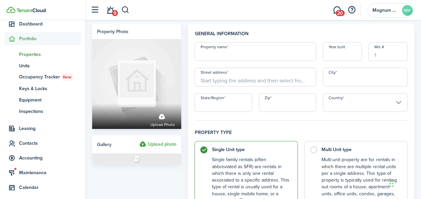
click at [219, 59] on input "Property name" at bounding box center [255, 51] width 121 height 19
click at [219, 59] on input "[STREET_ADDRESS][PERSON_NAME]" at bounding box center [255, 51] width 121 height 19
type input "[STREET_ADDRESS][PERSON_NAME]"
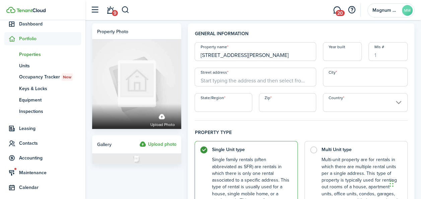
click at [226, 79] on input "Street address" at bounding box center [255, 77] width 121 height 19
paste input "[STREET_ADDRESS][PERSON_NAME]"
drag, startPoint x: 226, startPoint y: 79, endPoint x: 229, endPoint y: 90, distance: 11.6
click at [229, 90] on div "Property name [STREET_ADDRESS][PERSON_NAME] Year built [GEOGRAPHIC_DATA] addres…" at bounding box center [301, 77] width 220 height 70
type input "[STREET_ADDRESS][PERSON_NAME]"
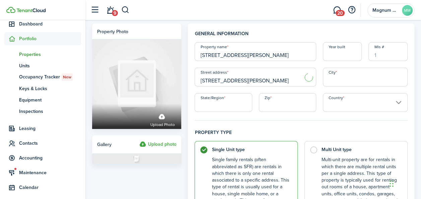
click at [224, 98] on input "State/Region" at bounding box center [223, 102] width 57 height 19
type input "PA"
type input "19401"
click at [348, 80] on input "City" at bounding box center [365, 77] width 85 height 19
click at [356, 104] on input "Country" at bounding box center [365, 102] width 85 height 19
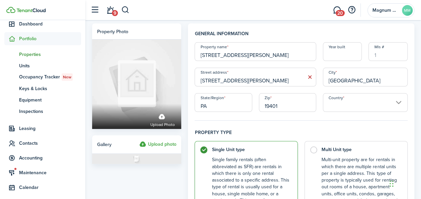
type input "[GEOGRAPHIC_DATA]"
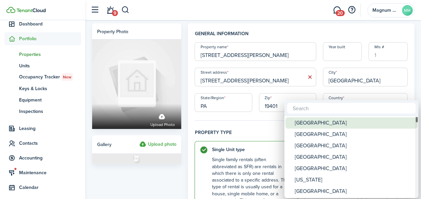
click at [334, 121] on div "[GEOGRAPHIC_DATA]" at bounding box center [354, 122] width 119 height 11
type input "[GEOGRAPHIC_DATA]"
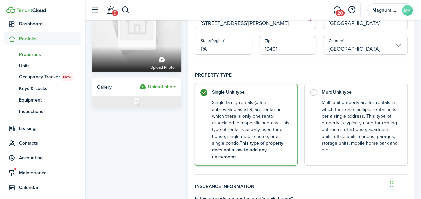
scroll to position [68, 0]
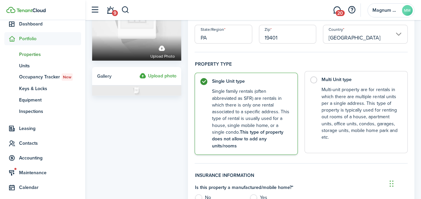
click at [326, 78] on control-radio-card-title "Multi Unit type" at bounding box center [360, 79] width 79 height 7
radio input "false"
radio input "true"
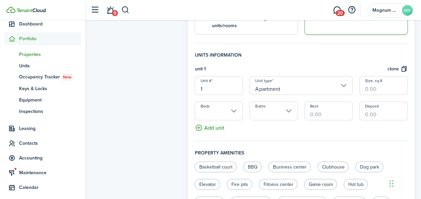
scroll to position [197, 0]
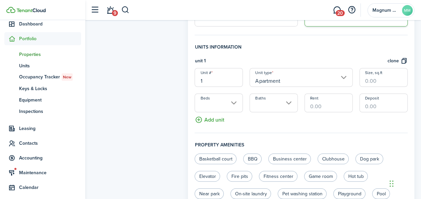
click at [208, 71] on input "1" at bounding box center [219, 77] width 48 height 19
click at [233, 98] on input "Beds" at bounding box center [219, 102] width 48 height 19
type input "1st Floor"
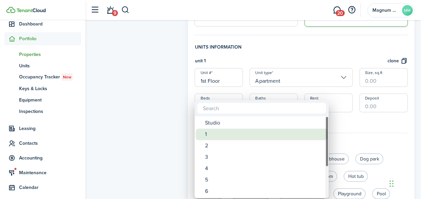
click at [212, 133] on div "1" at bounding box center [264, 134] width 119 height 11
type input "1"
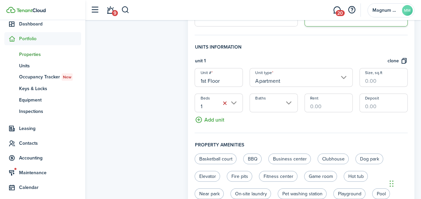
click at [292, 97] on input "Baths" at bounding box center [273, 102] width 48 height 19
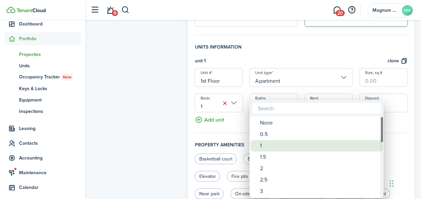
click at [267, 143] on div "1" at bounding box center [319, 145] width 119 height 11
type input "1"
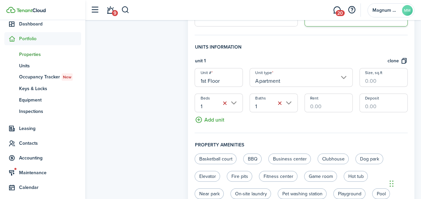
click at [327, 98] on input "Rent" at bounding box center [328, 102] width 48 height 19
type input "$1,500.00"
click at [202, 112] on button "Add unit" at bounding box center [209, 118] width 29 height 12
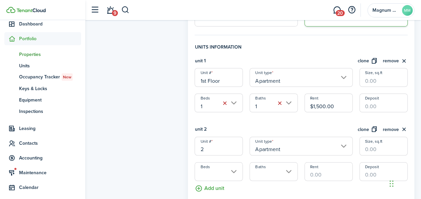
click at [213, 141] on input "2" at bounding box center [219, 146] width 48 height 19
click at [232, 166] on input "Beds" at bounding box center [219, 171] width 48 height 19
type input "2nd Floor"
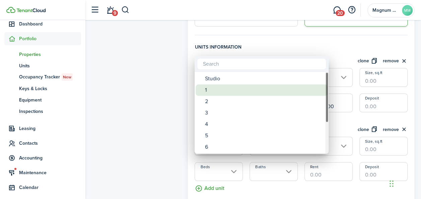
click at [211, 92] on div "1" at bounding box center [264, 89] width 119 height 11
type input "1"
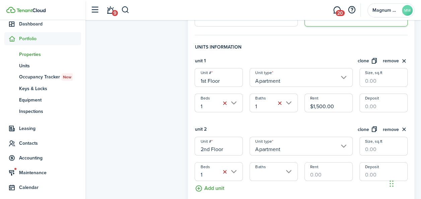
click at [284, 163] on input "Baths" at bounding box center [273, 171] width 48 height 19
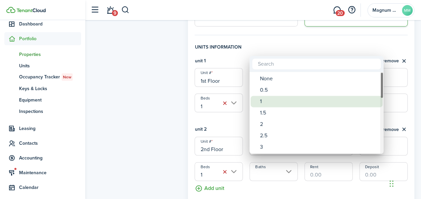
click at [267, 104] on div "1" at bounding box center [319, 101] width 119 height 11
type input "1"
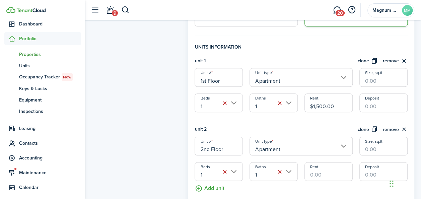
click at [323, 171] on input "Rent" at bounding box center [328, 171] width 48 height 19
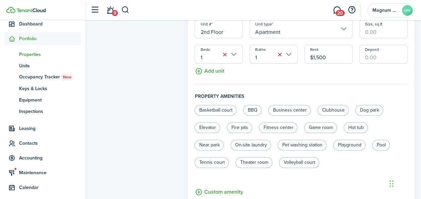
scroll to position [325, 0]
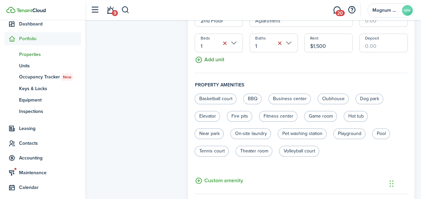
type input "$1,500.00"
click at [206, 52] on button "Add unit" at bounding box center [209, 58] width 29 height 12
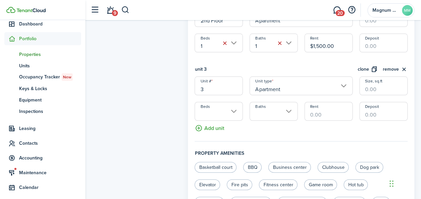
click at [211, 82] on input "3" at bounding box center [219, 85] width 48 height 19
click at [285, 83] on input "Apartment" at bounding box center [300, 85] width 103 height 19
type input "Garage"
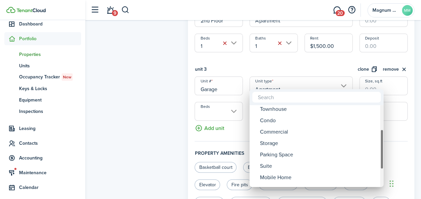
drag, startPoint x: 382, startPoint y: 129, endPoint x: 381, endPoint y: 153, distance: 24.1
click at [381, 153] on div "Unit type" at bounding box center [381, 149] width 3 height 40
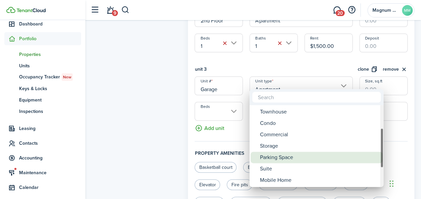
click at [314, 160] on div "Parking Space" at bounding box center [319, 157] width 119 height 11
type input "Parking Space"
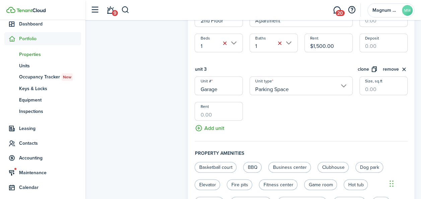
click at [202, 105] on input "Rent" at bounding box center [219, 111] width 48 height 19
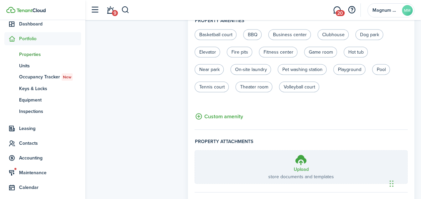
scroll to position [486, 0]
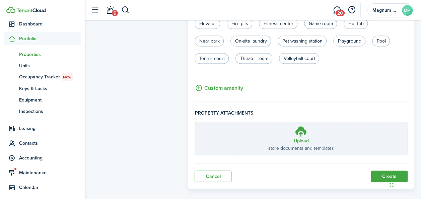
type input "$200.00"
click at [381, 170] on button "Create" at bounding box center [389, 175] width 37 height 11
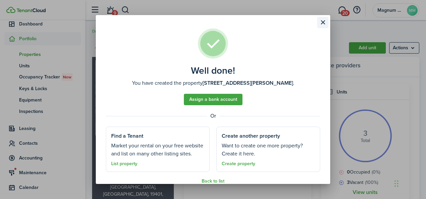
click at [322, 23] on button "Close modal" at bounding box center [322, 22] width 11 height 11
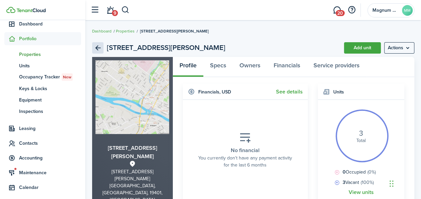
click at [98, 46] on link "Back" at bounding box center [97, 47] width 11 height 11
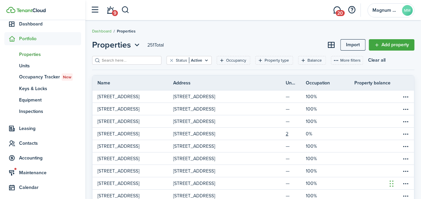
click at [118, 59] on input "search" at bounding box center [129, 60] width 59 height 6
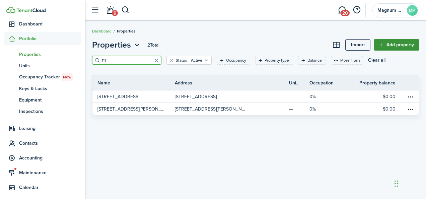
type input "111"
click at [398, 48] on link "Add property" at bounding box center [397, 44] width 46 height 11
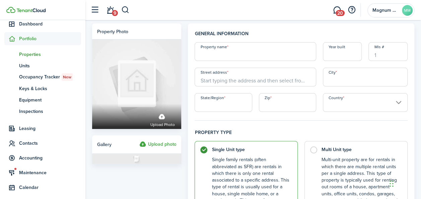
click at [219, 60] on input "Property name" at bounding box center [255, 51] width 121 height 19
click at [220, 56] on input "[STREET_ADDRESS][PERSON_NAME]" at bounding box center [255, 51] width 121 height 19
type input "[STREET_ADDRESS][PERSON_NAME]"
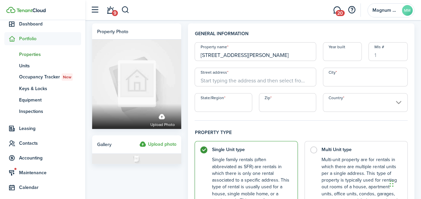
click at [219, 88] on div "Property name [STREET_ADDRESS][PERSON_NAME] Year built Mls # Street address Cit…" at bounding box center [301, 77] width 220 height 70
click at [222, 81] on input "Street address" at bounding box center [255, 77] width 121 height 19
paste input "[STREET_ADDRESS][PERSON_NAME]"
drag, startPoint x: 222, startPoint y: 81, endPoint x: 299, endPoint y: 80, distance: 77.0
click at [293, 80] on input "[STREET_ADDRESS][PERSON_NAME]" at bounding box center [255, 77] width 121 height 19
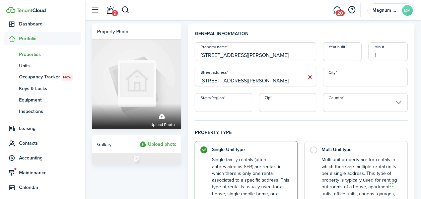
type input "[STREET_ADDRESS][PERSON_NAME]"
click at [353, 80] on input "City" at bounding box center [365, 77] width 85 height 19
type input "[GEOGRAPHIC_DATA]"
click at [232, 107] on input "State/Region" at bounding box center [223, 102] width 57 height 19
type input "PA"
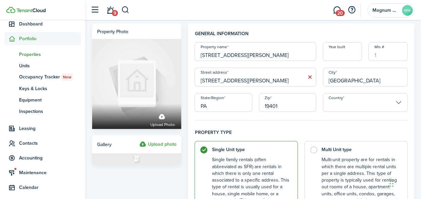
type input "19401"
click at [340, 111] on input "Country" at bounding box center [365, 102] width 85 height 19
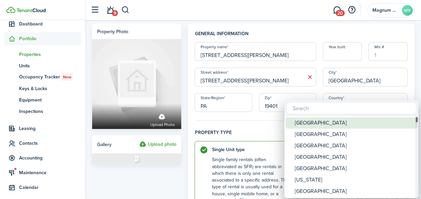
click at [326, 123] on div "[GEOGRAPHIC_DATA]" at bounding box center [354, 122] width 119 height 11
type input "[GEOGRAPHIC_DATA]"
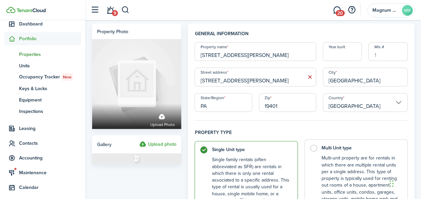
click at [312, 147] on label "Multi Unit type Multi-unit property are for rentals in which there are multiple…" at bounding box center [355, 180] width 103 height 82
radio input "false"
radio input "true"
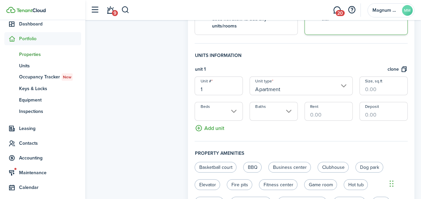
scroll to position [190, 0]
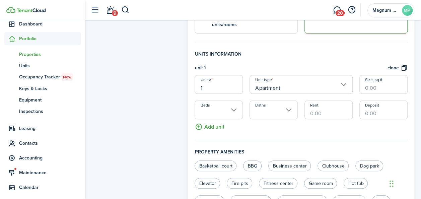
click at [216, 78] on input "1" at bounding box center [219, 84] width 48 height 19
click at [232, 100] on input "Beds" at bounding box center [219, 109] width 48 height 19
type input "1st Floor"
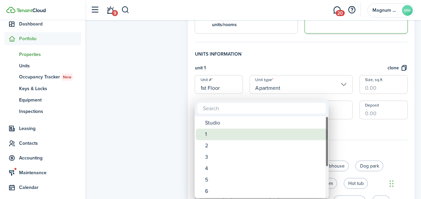
drag, startPoint x: 213, startPoint y: 132, endPoint x: 263, endPoint y: 125, distance: 50.5
click at [213, 133] on div "1" at bounding box center [264, 134] width 119 height 11
type input "1"
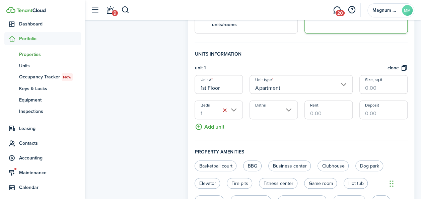
click at [290, 103] on input "Baths" at bounding box center [273, 109] width 48 height 19
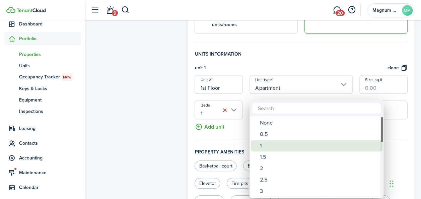
click at [265, 143] on div "1" at bounding box center [319, 145] width 119 height 11
type input "1"
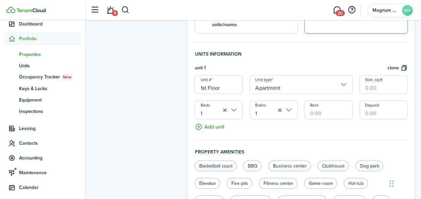
click at [335, 107] on input "Rent" at bounding box center [328, 109] width 48 height 19
type input "$1,500.00"
click at [219, 124] on fieldset "Units information unit 1 clone Unit # 1st Floor Unit type Apartment Size, sq.ft…" at bounding box center [301, 96] width 213 height 90
click at [218, 121] on button "Add unit" at bounding box center [209, 125] width 29 height 12
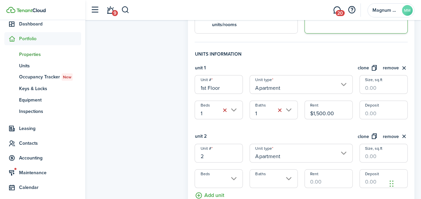
click at [221, 151] on input "2" at bounding box center [219, 153] width 48 height 19
click at [234, 173] on input "Beds" at bounding box center [219, 178] width 48 height 19
type input "2nd Floor"
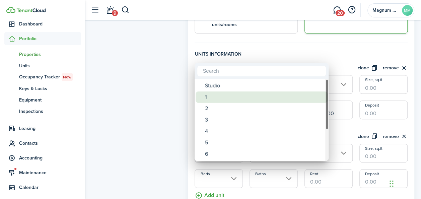
click at [212, 99] on div "1" at bounding box center [264, 96] width 119 height 11
type input "1"
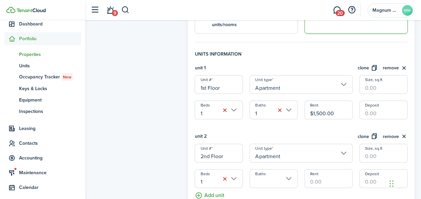
click at [288, 173] on input "Baths" at bounding box center [273, 178] width 48 height 19
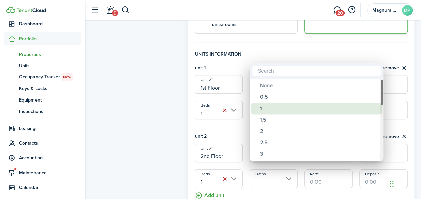
click at [265, 110] on div "1" at bounding box center [319, 108] width 119 height 11
type input "1"
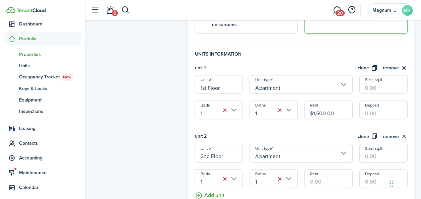
click at [323, 175] on input "Rent" at bounding box center [328, 178] width 48 height 19
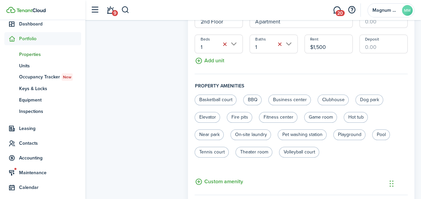
scroll to position [329, 0]
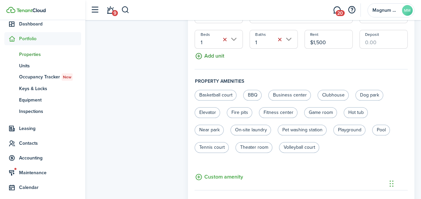
type input "$1,500.00"
click at [206, 49] on button "Add unit" at bounding box center [209, 55] width 29 height 12
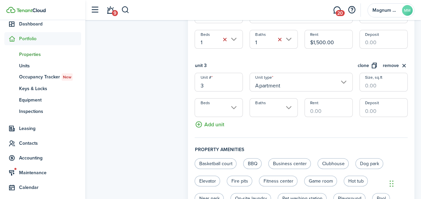
click at [210, 78] on input "3" at bounding box center [219, 82] width 48 height 19
click at [281, 82] on input "Apartment" at bounding box center [300, 82] width 103 height 19
type input "Garage"
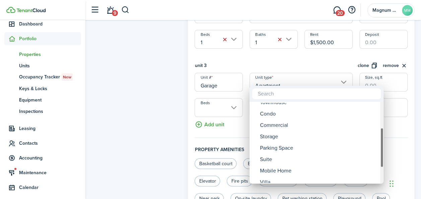
drag, startPoint x: 380, startPoint y: 138, endPoint x: 384, endPoint y: 163, distance: 26.0
click at [384, 163] on div "Room Apartment Multiplex Single-Family Townhouse Condo Commercial Storage Parki…" at bounding box center [210, 99] width 421 height 199
click at [383, 160] on div "Room Apartment Multiplex Single-Family Townhouse Condo Commercial Storage Parki…" at bounding box center [210, 99] width 421 height 199
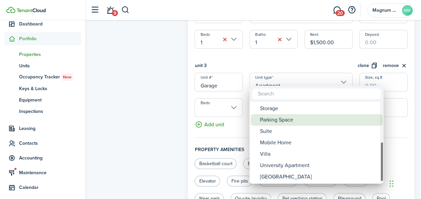
click at [308, 119] on div "Parking Space" at bounding box center [319, 119] width 119 height 11
type input "Parking Space"
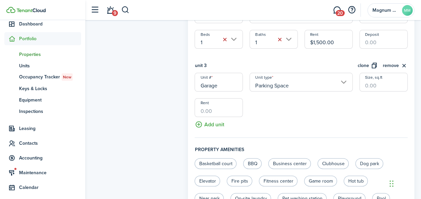
click at [241, 105] on input "Rent" at bounding box center [219, 107] width 48 height 19
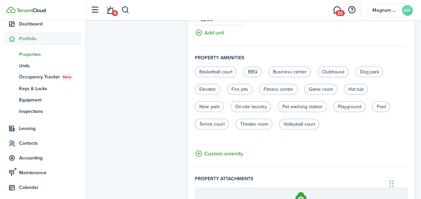
scroll to position [486, 0]
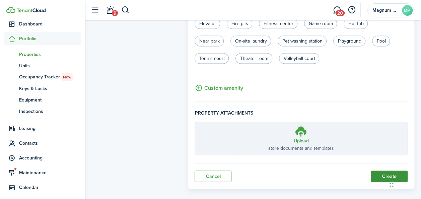
type input "$200.00"
click at [387, 170] on button "Create" at bounding box center [389, 175] width 37 height 11
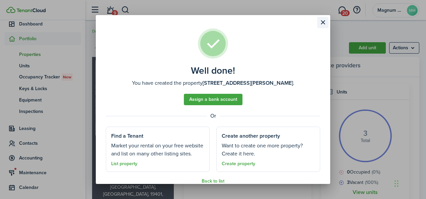
click at [323, 18] on button "Close modal" at bounding box center [322, 22] width 11 height 11
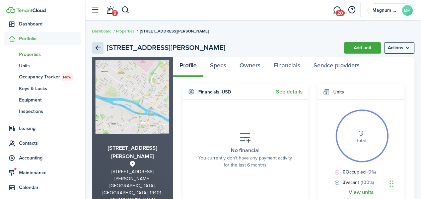
click at [98, 47] on link "Back" at bounding box center [97, 47] width 11 height 11
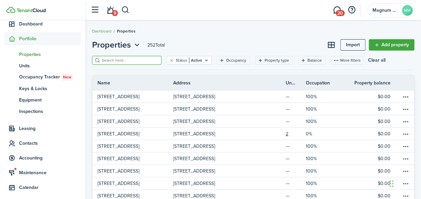
click at [118, 62] on input "search" at bounding box center [129, 60] width 59 height 6
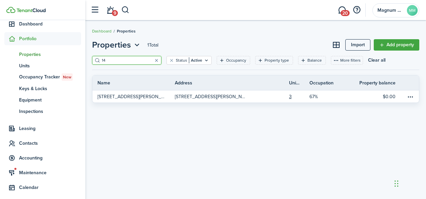
type input "1"
type input "115"
click at [399, 47] on link "Add property" at bounding box center [397, 44] width 46 height 11
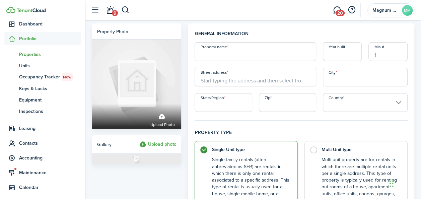
click at [235, 54] on input "Property name" at bounding box center [255, 51] width 121 height 19
click at [239, 54] on input "[STREET_ADDRESS][PERSON_NAME]" at bounding box center [255, 51] width 121 height 19
type input "[STREET_ADDRESS][PERSON_NAME]"
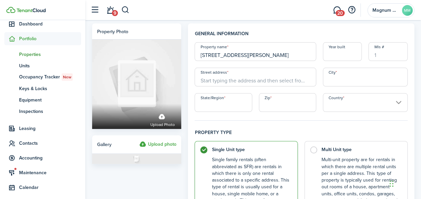
click at [224, 77] on input "Street address" at bounding box center [255, 77] width 121 height 19
paste input "[STREET_ADDRESS][PERSON_NAME]"
type input "[STREET_ADDRESS][PERSON_NAME]"
click at [230, 104] on input "State/Region" at bounding box center [223, 102] width 57 height 19
click at [349, 82] on input "City" at bounding box center [365, 77] width 85 height 19
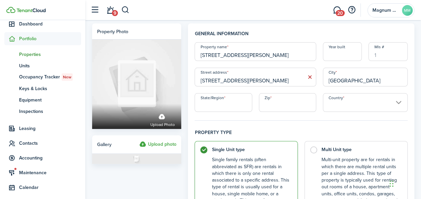
type input "[GEOGRAPHIC_DATA]"
type input "PA"
type input "19401"
click at [399, 101] on input "Country" at bounding box center [365, 102] width 85 height 19
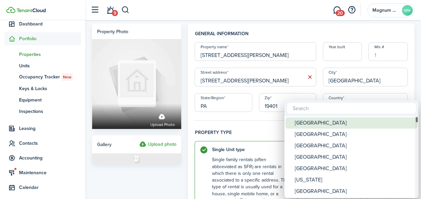
click at [328, 117] on div "[GEOGRAPHIC_DATA]" at bounding box center [354, 122] width 119 height 11
type input "[GEOGRAPHIC_DATA]"
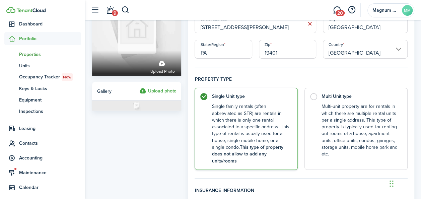
scroll to position [78, 0]
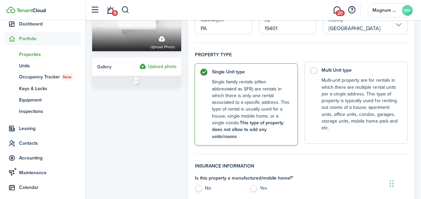
click at [316, 68] on label "Multi Unit type Multi-unit property are for rentals in which there are multiple…" at bounding box center [355, 103] width 103 height 82
radio input "false"
radio input "true"
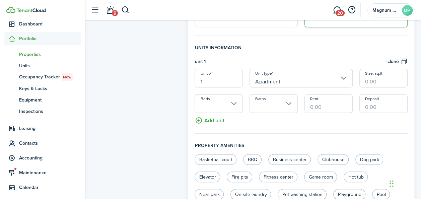
scroll to position [206, 0]
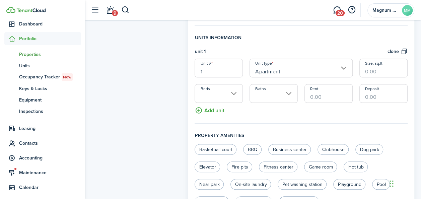
click at [342, 59] on input "Apartment" at bounding box center [300, 68] width 103 height 19
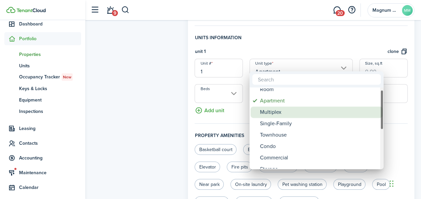
drag, startPoint x: 381, startPoint y: 109, endPoint x: 378, endPoint y: 112, distance: 3.6
click at [378, 112] on mbsc-scrollview-base "Room Apartment Multiplex Single-Family Townhouse Condo Commercial Storage Parki…" at bounding box center [316, 128] width 134 height 80
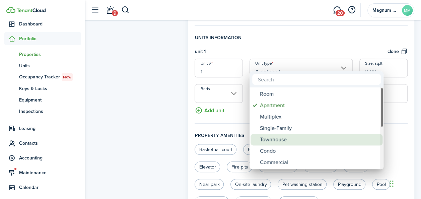
click at [296, 140] on div "Townhouse" at bounding box center [319, 139] width 119 height 11
type input "Townhouse"
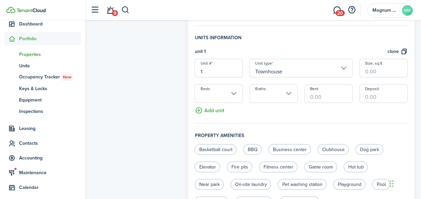
click at [231, 86] on input "Beds" at bounding box center [219, 93] width 48 height 19
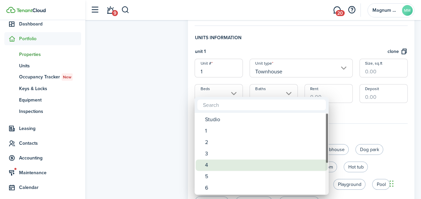
click at [208, 164] on div "4" at bounding box center [264, 164] width 119 height 11
type input "4"
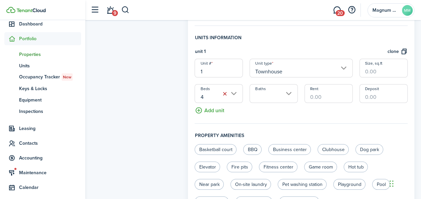
click at [285, 89] on input "Baths" at bounding box center [273, 93] width 48 height 19
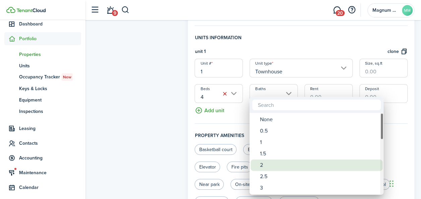
click at [264, 166] on div "2" at bounding box center [319, 164] width 119 height 11
type input "2"
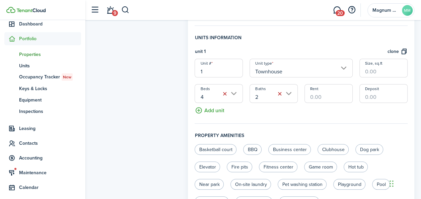
click at [322, 91] on input "Rent" at bounding box center [328, 93] width 48 height 19
type input "$2,000.00"
click at [221, 103] on button "Add unit" at bounding box center [209, 109] width 29 height 12
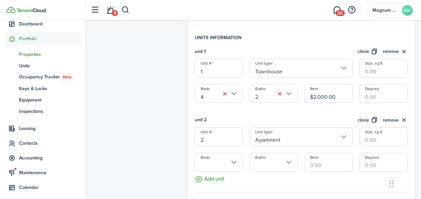
click at [220, 132] on input "2" at bounding box center [219, 136] width 48 height 19
click at [339, 129] on input "Apartment" at bounding box center [300, 136] width 103 height 19
type input "Garage"
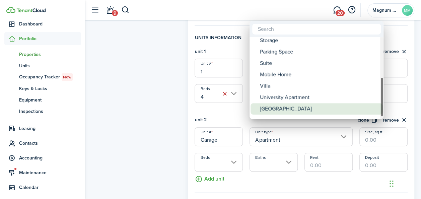
drag, startPoint x: 380, startPoint y: 66, endPoint x: 376, endPoint y: 108, distance: 41.8
click at [376, 108] on mbsc-scrollview-base "Room Apartment Multiplex Single-Family Townhouse Condo Commercial Storage Parki…" at bounding box center [316, 78] width 134 height 80
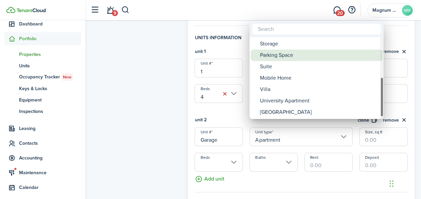
click at [312, 54] on div "Parking Space" at bounding box center [319, 55] width 119 height 11
type input "Parking Space"
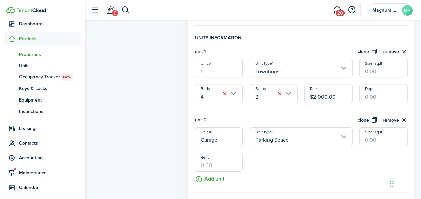
click at [208, 156] on input "Rent" at bounding box center [219, 162] width 48 height 19
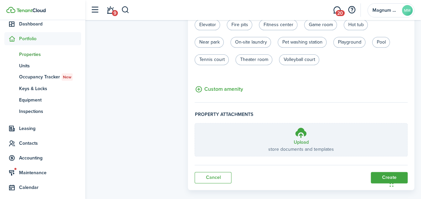
scroll to position [418, 0]
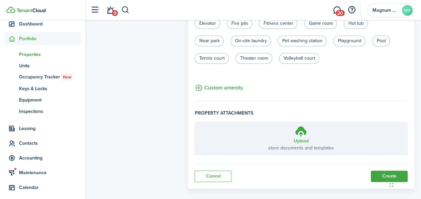
type input "$200.00"
click at [389, 170] on button "Create" at bounding box center [389, 175] width 37 height 11
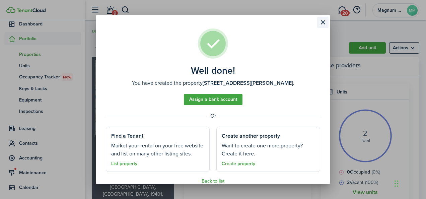
click at [323, 22] on button "Close modal" at bounding box center [322, 22] width 11 height 11
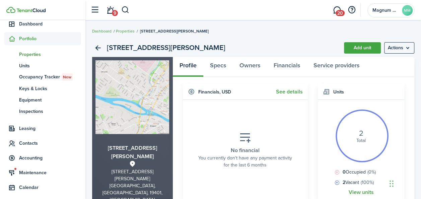
click at [39, 54] on span "Properties" at bounding box center [50, 54] width 62 height 7
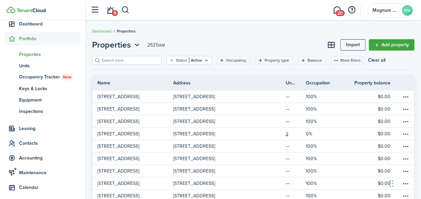
click at [113, 63] on input "search" at bounding box center [129, 60] width 59 height 6
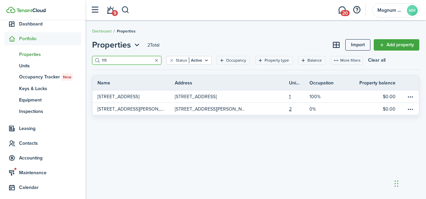
click at [113, 63] on input "115" at bounding box center [129, 60] width 59 height 6
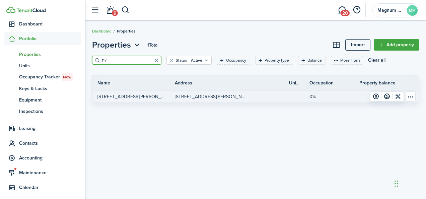
type input "117"
click at [237, 98] on p "[STREET_ADDRESS][PERSON_NAME]" at bounding box center [211, 96] width 72 height 7
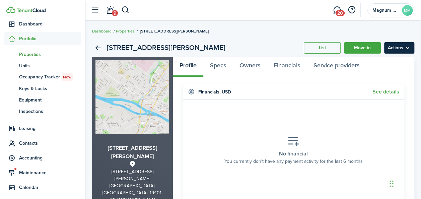
click at [409, 48] on menu-btn "Actions" at bounding box center [399, 47] width 30 height 11
click at [329, 122] on section "No financial You currently don't have any payment activity for the last 6 months" at bounding box center [294, 150] width 212 height 90
click at [403, 48] on menu-btn "Actions" at bounding box center [399, 47] width 30 height 11
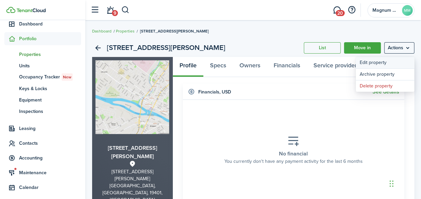
click at [384, 60] on link "Edit property" at bounding box center [385, 62] width 59 height 11
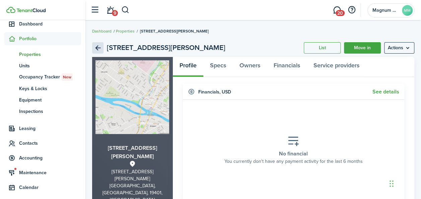
click at [100, 46] on link "Back" at bounding box center [97, 47] width 11 height 11
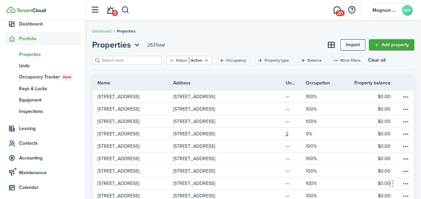
click at [113, 58] on input "search" at bounding box center [129, 60] width 59 height 6
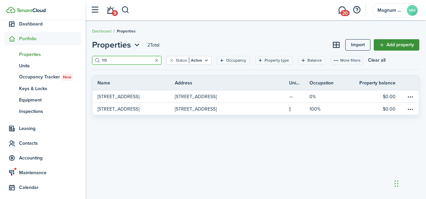
type input "119"
click at [397, 44] on link "Add property" at bounding box center [397, 44] width 46 height 11
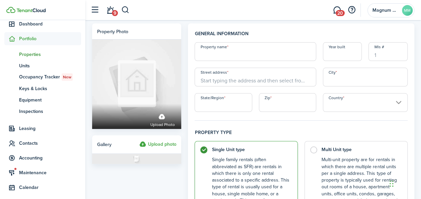
click at [232, 51] on input "Property name" at bounding box center [255, 51] width 121 height 19
click at [234, 53] on input "[STREET_ADDRESS][PERSON_NAME]" at bounding box center [255, 51] width 121 height 19
type input "[STREET_ADDRESS][PERSON_NAME]"
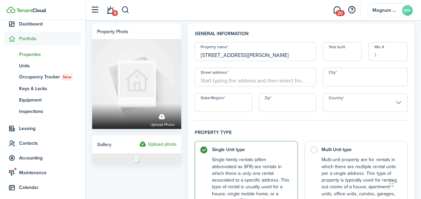
click at [230, 80] on input "Street address" at bounding box center [255, 77] width 121 height 19
paste input "[STREET_ADDRESS][PERSON_NAME]"
type input "[STREET_ADDRESS][PERSON_NAME]"
click at [405, 71] on input "City" at bounding box center [365, 77] width 85 height 19
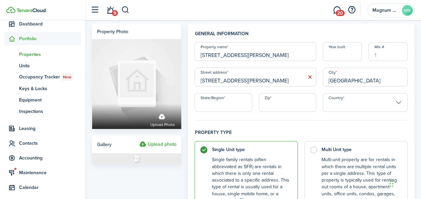
type input "[GEOGRAPHIC_DATA]"
type input "PA"
type input "19401"
click at [400, 106] on input "Country" at bounding box center [365, 102] width 85 height 19
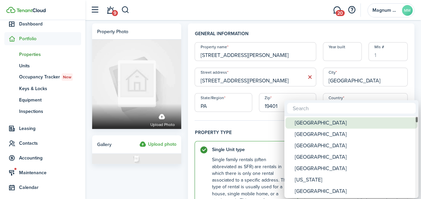
click at [344, 124] on div "[GEOGRAPHIC_DATA]" at bounding box center [354, 122] width 119 height 11
type input "[GEOGRAPHIC_DATA]"
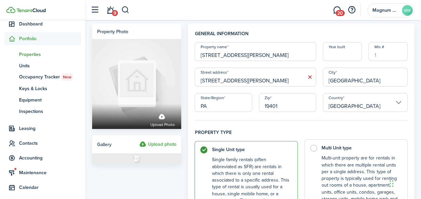
click at [312, 149] on label "Multi Unit type Multi-unit property are for rentals in which there are multiple…" at bounding box center [355, 180] width 103 height 82
radio input "false"
radio input "true"
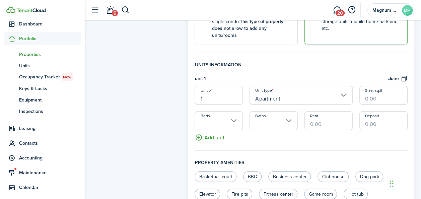
scroll to position [184, 0]
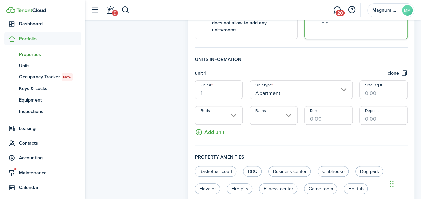
click at [224, 90] on input "1" at bounding box center [219, 89] width 48 height 19
click at [231, 111] on input "Beds" at bounding box center [219, 115] width 48 height 19
type input "1st Floor"
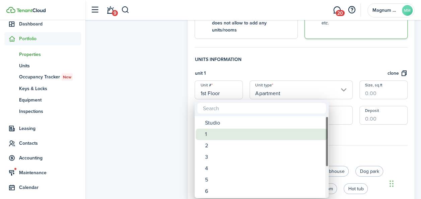
click at [216, 132] on div "1" at bounding box center [264, 134] width 119 height 11
type input "1"
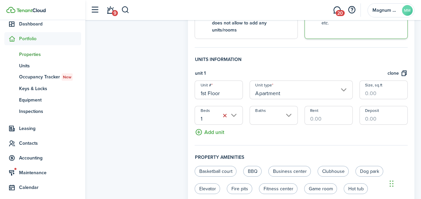
click at [291, 107] on input "Baths" at bounding box center [273, 115] width 48 height 19
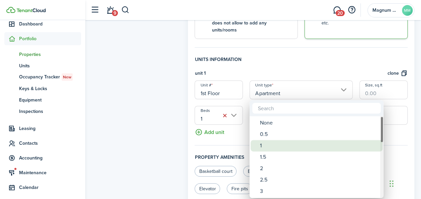
click at [267, 143] on div "1" at bounding box center [319, 145] width 119 height 11
type input "1"
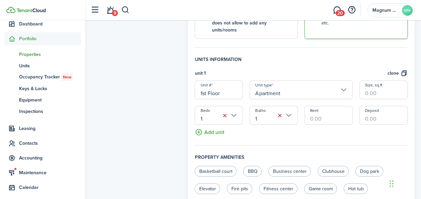
click at [331, 112] on input "Rent" at bounding box center [328, 115] width 48 height 19
type input "$1,500.00"
click at [204, 126] on button "Add unit" at bounding box center [209, 131] width 29 height 12
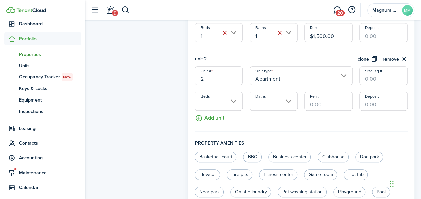
scroll to position [266, 0]
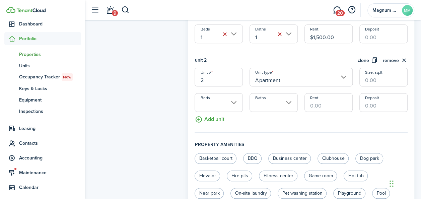
click at [227, 74] on input "2" at bounding box center [219, 77] width 48 height 19
click at [234, 94] on input "Beds" at bounding box center [219, 102] width 48 height 19
type input "2nd Floor"
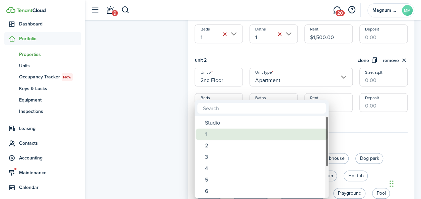
click at [214, 135] on div "1" at bounding box center [264, 134] width 119 height 11
type input "1"
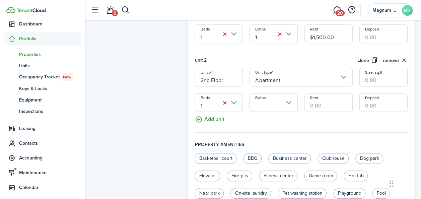
click at [288, 97] on input "Baths" at bounding box center [273, 102] width 48 height 19
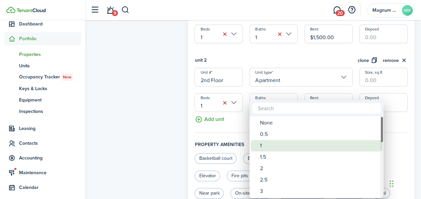
click at [267, 145] on div "1" at bounding box center [319, 145] width 119 height 11
type input "1"
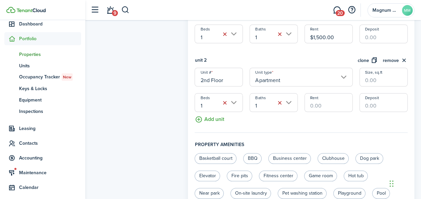
click at [341, 99] on input "Rent" at bounding box center [328, 102] width 48 height 19
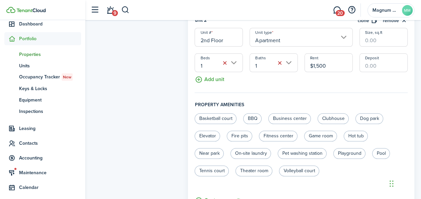
scroll to position [307, 0]
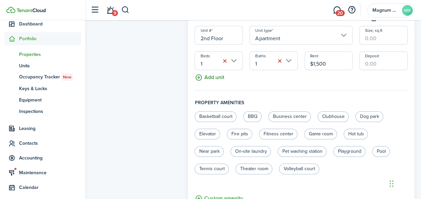
type input "$1,500.00"
click at [217, 72] on button "Add unit" at bounding box center [209, 76] width 29 height 12
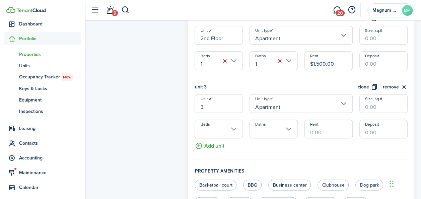
click at [215, 100] on input "3" at bounding box center [219, 103] width 48 height 19
click at [291, 104] on input "Apartment" at bounding box center [300, 103] width 103 height 19
type input "Garage"
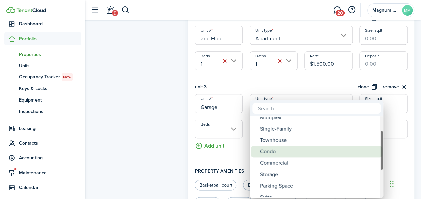
drag, startPoint x: 381, startPoint y: 140, endPoint x: 379, endPoint y: 154, distance: 14.2
click at [379, 154] on mbsc-scrollview-base "Room Apartment Multiplex Single-Family Townhouse Condo Commercial Storage Parki…" at bounding box center [316, 157] width 134 height 80
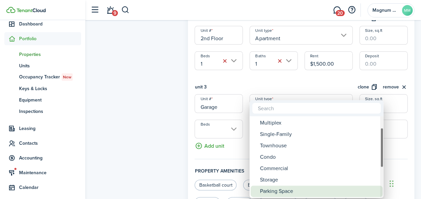
click at [299, 188] on div "Parking Space" at bounding box center [319, 191] width 119 height 11
type input "Parking Space"
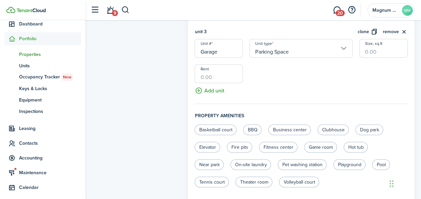
scroll to position [326, 0]
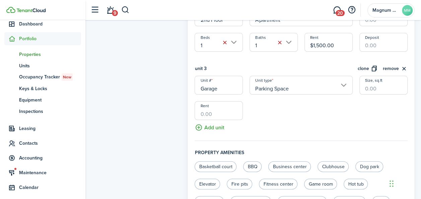
click at [211, 107] on input "Rent" at bounding box center [219, 110] width 48 height 19
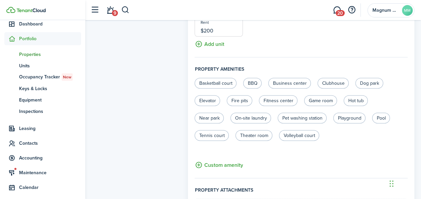
scroll to position [476, 0]
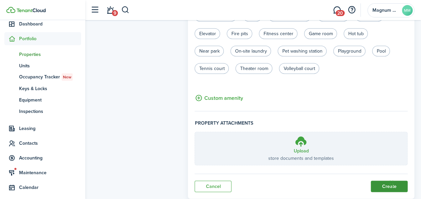
type input "$200.00"
click at [385, 180] on button "Create" at bounding box center [389, 185] width 37 height 11
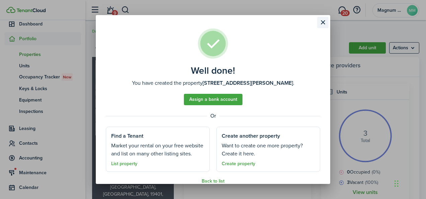
click at [322, 24] on button "Close modal" at bounding box center [322, 22] width 11 height 11
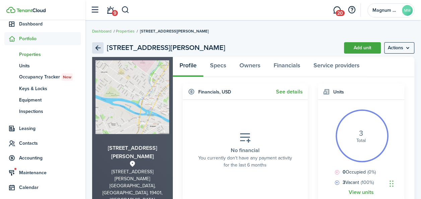
click at [97, 48] on link "Back" at bounding box center [97, 47] width 11 height 11
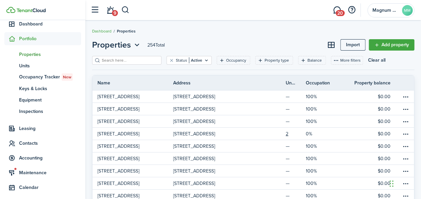
click at [118, 60] on input "search" at bounding box center [129, 60] width 59 height 6
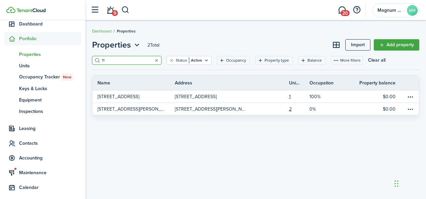
type input "1"
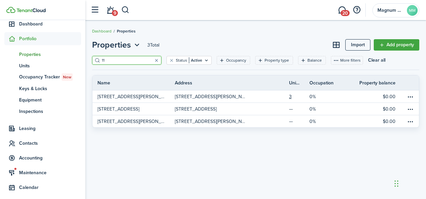
type input "1"
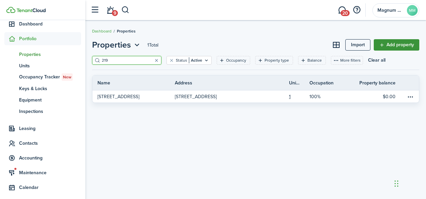
type input "219"
click at [394, 43] on link "Add property" at bounding box center [397, 44] width 46 height 11
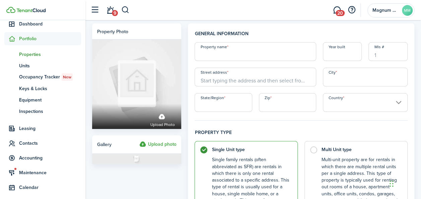
click at [236, 56] on input "Property name" at bounding box center [255, 51] width 121 height 19
click at [236, 56] on input "[STREET_ADDRESS][PERSON_NAME]" at bounding box center [255, 51] width 121 height 19
type input "[STREET_ADDRESS][PERSON_NAME]"
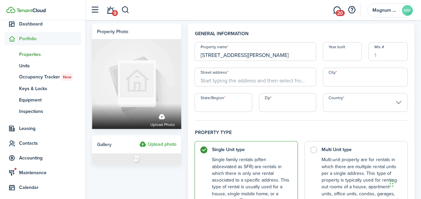
click at [229, 81] on input "Street address" at bounding box center [255, 77] width 121 height 19
paste input "[STREET_ADDRESS][PERSON_NAME]"
drag, startPoint x: 229, startPoint y: 81, endPoint x: 336, endPoint y: 82, distance: 106.5
click at [329, 82] on div "Property name [STREET_ADDRESS][PERSON_NAME] Year built [GEOGRAPHIC_DATA] addres…" at bounding box center [301, 77] width 220 height 70
type input "[STREET_ADDRESS][PERSON_NAME]"
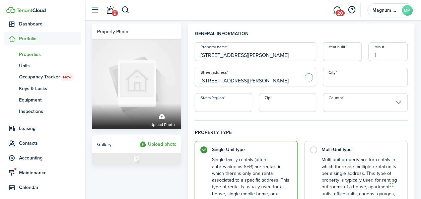
click at [339, 84] on input "City" at bounding box center [365, 77] width 85 height 19
type input "[GEOGRAPHIC_DATA]"
type input "{"
type input "PA"
type input "19401"
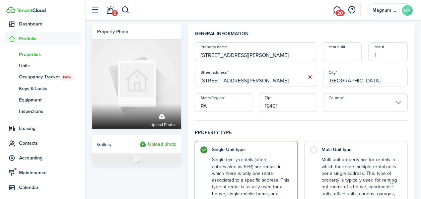
click at [400, 105] on input "Country" at bounding box center [365, 102] width 85 height 19
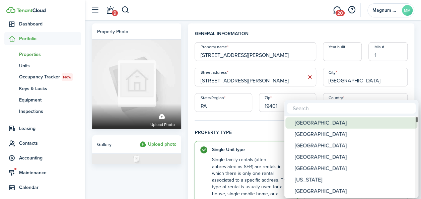
click at [333, 124] on div "[GEOGRAPHIC_DATA]" at bounding box center [354, 122] width 119 height 11
type input "[GEOGRAPHIC_DATA]"
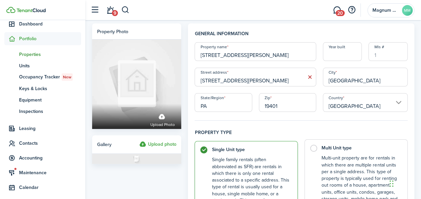
click at [317, 147] on label "Multi Unit type Multi-unit property are for rentals in which there are multiple…" at bounding box center [355, 180] width 103 height 82
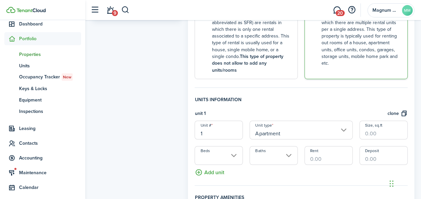
scroll to position [190, 0]
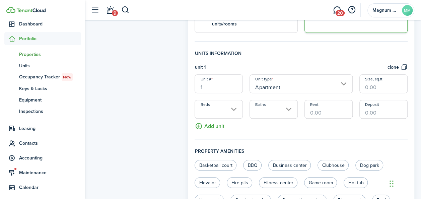
click at [218, 80] on input "1" at bounding box center [219, 83] width 48 height 19
click at [232, 100] on input "Beds" at bounding box center [219, 109] width 48 height 19
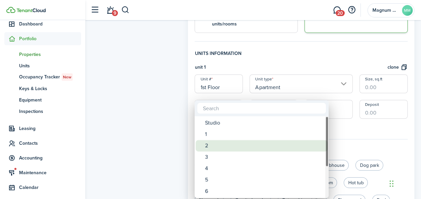
click at [212, 147] on div "2" at bounding box center [264, 145] width 119 height 11
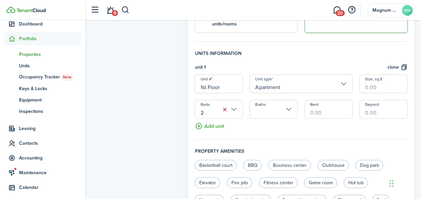
click at [283, 100] on input "Baths" at bounding box center [273, 109] width 48 height 19
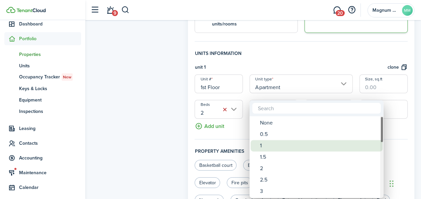
click at [265, 146] on div "1" at bounding box center [319, 145] width 119 height 11
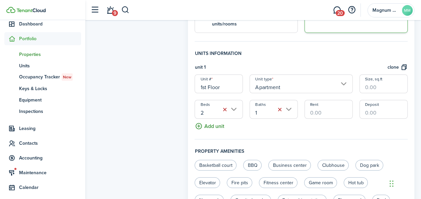
click at [212, 120] on button "Add unit" at bounding box center [209, 125] width 29 height 12
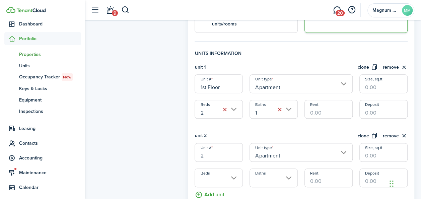
click at [213, 150] on input "2" at bounding box center [219, 152] width 48 height 19
click at [234, 169] on input "Beds" at bounding box center [219, 177] width 48 height 19
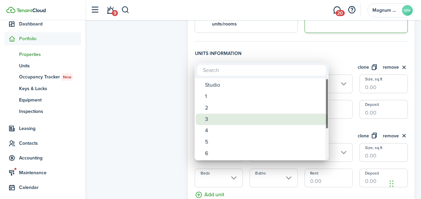
click at [220, 121] on div "3" at bounding box center [264, 119] width 119 height 11
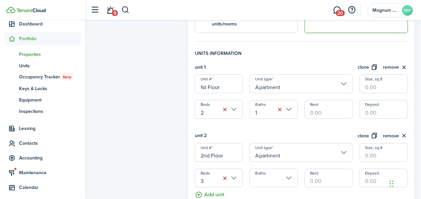
click at [285, 171] on input "Baths" at bounding box center [273, 177] width 48 height 19
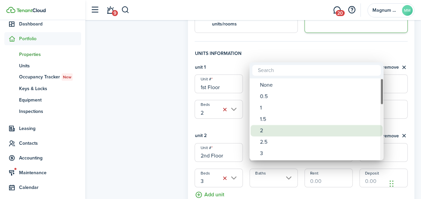
click at [269, 129] on div "2" at bounding box center [319, 130] width 119 height 11
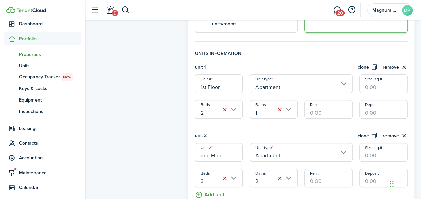
click at [325, 105] on input "Rent" at bounding box center [328, 109] width 48 height 19
click at [333, 174] on input "Rent" at bounding box center [328, 177] width 48 height 19
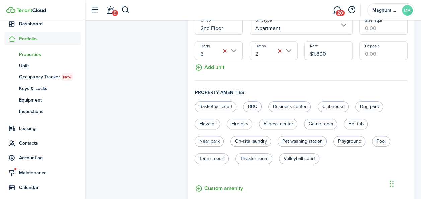
scroll to position [324, 0]
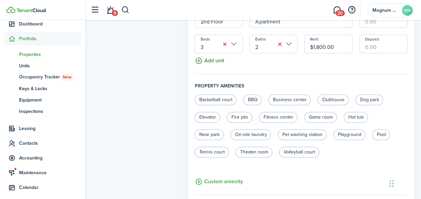
click at [217, 53] on button "Add unit" at bounding box center [209, 59] width 29 height 12
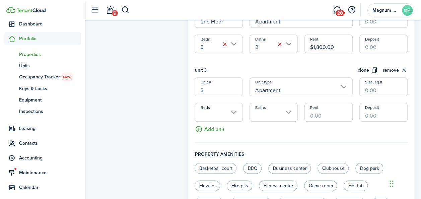
click at [216, 82] on input "3" at bounding box center [219, 86] width 48 height 19
click at [346, 79] on input "Apartment" at bounding box center [300, 86] width 103 height 19
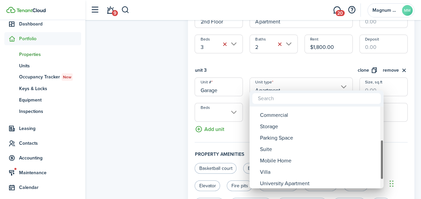
drag, startPoint x: 380, startPoint y: 120, endPoint x: 380, endPoint y: 156, distance: 35.8
click at [380, 156] on mbsc-scrollview-base "Room Apartment Multiplex Single-Family Townhouse Condo Commercial Storage Parki…" at bounding box center [316, 147] width 134 height 80
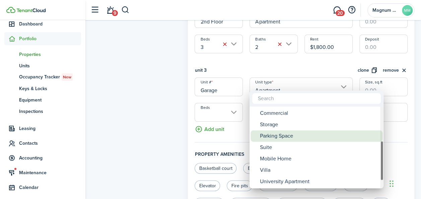
click at [302, 136] on div "Parking Space" at bounding box center [319, 135] width 119 height 11
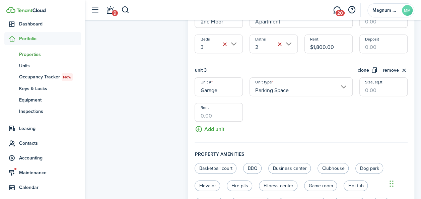
click at [212, 111] on input "Rent" at bounding box center [219, 112] width 48 height 19
click at [214, 123] on button "Add unit" at bounding box center [209, 128] width 29 height 12
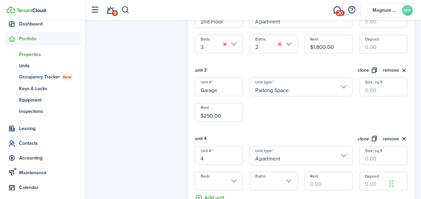
click at [208, 155] on input "4" at bounding box center [219, 155] width 48 height 19
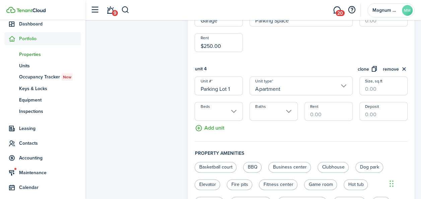
click at [343, 80] on input "Apartment" at bounding box center [300, 85] width 103 height 19
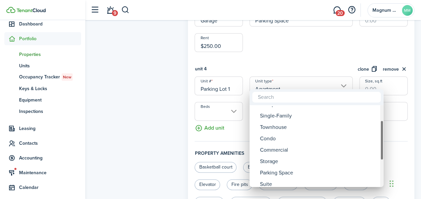
drag, startPoint x: 382, startPoint y: 134, endPoint x: 380, endPoint y: 147, distance: 12.8
click at [380, 147] on div "Unit type" at bounding box center [381, 140] width 3 height 40
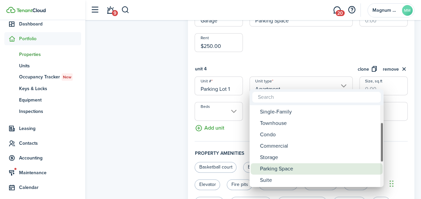
click at [323, 168] on div "Parking Space" at bounding box center [319, 168] width 119 height 11
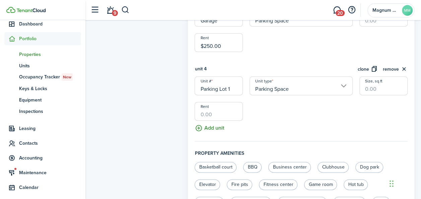
click at [213, 123] on button "Add unit" at bounding box center [209, 127] width 29 height 12
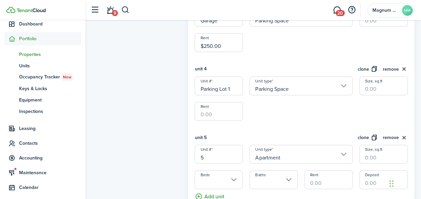
click at [217, 149] on input "5" at bounding box center [219, 154] width 48 height 19
click at [342, 147] on input "Apartment" at bounding box center [300, 154] width 103 height 19
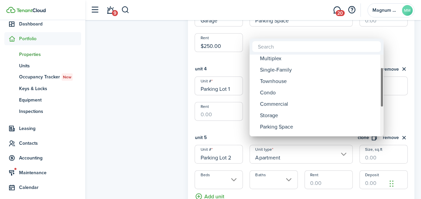
drag, startPoint x: 383, startPoint y: 84, endPoint x: 382, endPoint y: 97, distance: 12.7
click at [382, 97] on div "Unit type" at bounding box center [381, 87] width 3 height 40
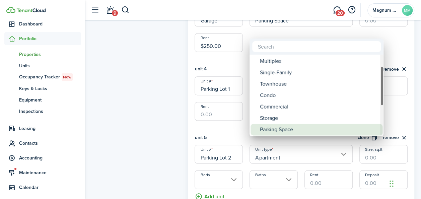
click at [286, 130] on div "Parking Space" at bounding box center [319, 129] width 119 height 11
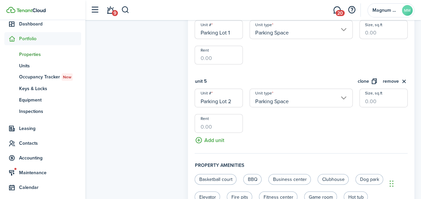
scroll to position [458, 0]
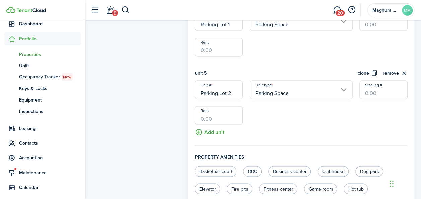
click at [215, 45] on input "Rent" at bounding box center [219, 47] width 48 height 19
click at [214, 107] on input "Rent" at bounding box center [219, 115] width 48 height 19
click at [214, 125] on button "Add unit" at bounding box center [209, 131] width 29 height 12
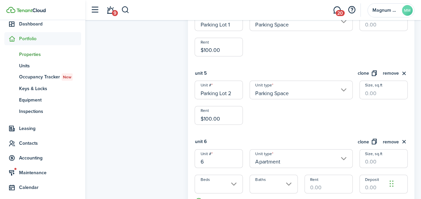
click at [214, 156] on input "6" at bounding box center [219, 158] width 48 height 19
click at [231, 175] on input "Beds" at bounding box center [219, 183] width 48 height 19
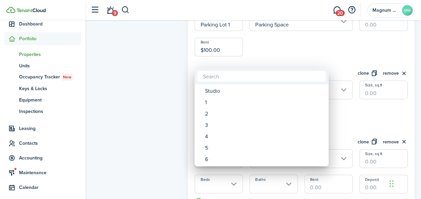
click at [306, 39] on div at bounding box center [210, 99] width 528 height 306
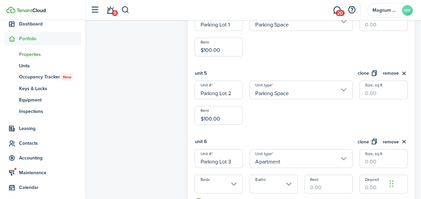
click at [340, 151] on input "Apartment" at bounding box center [300, 158] width 103 height 19
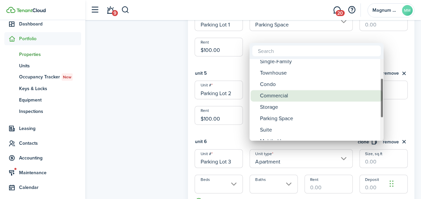
drag, startPoint x: 381, startPoint y: 79, endPoint x: 378, endPoint y: 98, distance: 19.3
click at [378, 98] on mbsc-scrollview-base "Room Apartment Multiplex Single-Family Townhouse Condo Commercial Storage Parki…" at bounding box center [316, 100] width 134 height 80
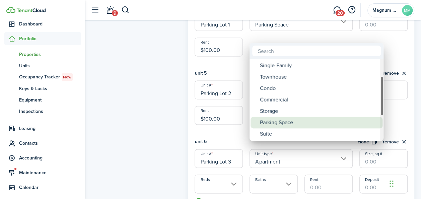
click at [325, 119] on div "Parking Space" at bounding box center [319, 122] width 119 height 11
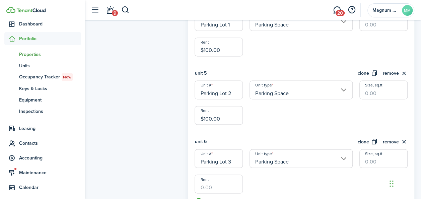
click at [220, 181] on input "Rent" at bounding box center [219, 183] width 48 height 19
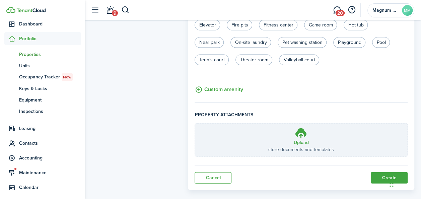
scroll to position [692, 0]
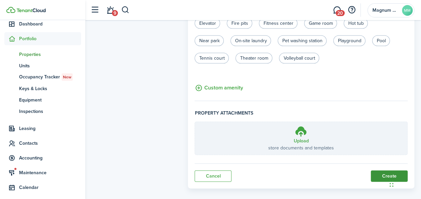
click at [384, 170] on button "Create" at bounding box center [389, 175] width 37 height 11
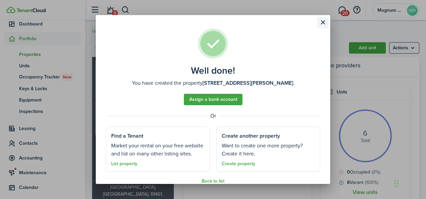
click at [323, 22] on button "Close modal" at bounding box center [322, 22] width 11 height 11
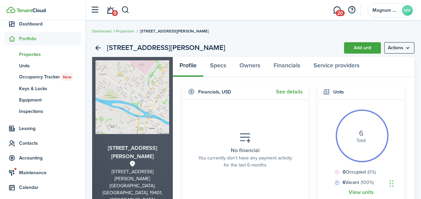
click at [29, 53] on span "Properties" at bounding box center [50, 54] width 62 height 7
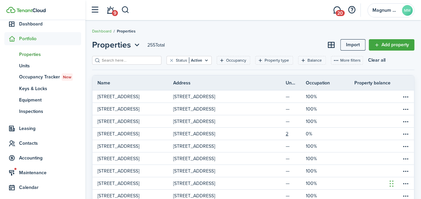
click at [135, 61] on input "search" at bounding box center [129, 60] width 59 height 6
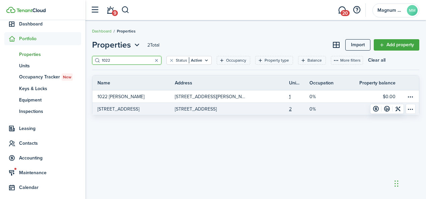
click at [118, 109] on p "[STREET_ADDRESS]" at bounding box center [118, 108] width 42 height 7
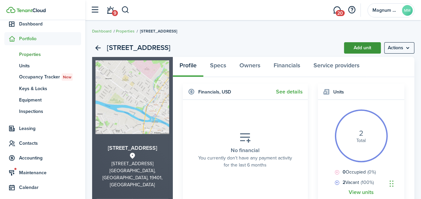
click at [355, 47] on link "Add unit" at bounding box center [362, 47] width 37 height 11
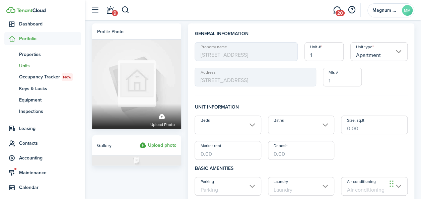
click at [324, 53] on input "1" at bounding box center [323, 51] width 39 height 19
click at [396, 50] on input "Apartment" at bounding box center [378, 51] width 57 height 19
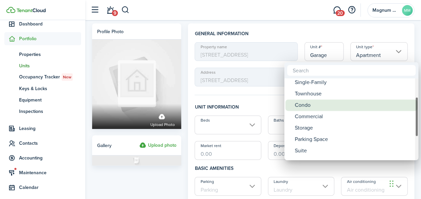
drag, startPoint x: 416, startPoint y: 89, endPoint x: 413, endPoint y: 105, distance: 16.6
click at [413, 105] on mbsc-scrollview-base "Room Apartment Multiplex Single-Family Townhouse Condo Commercial Storage Parki…" at bounding box center [351, 119] width 134 height 80
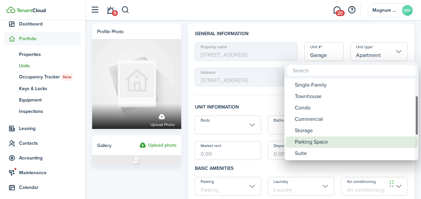
click at [341, 143] on div "Parking Space" at bounding box center [354, 141] width 119 height 11
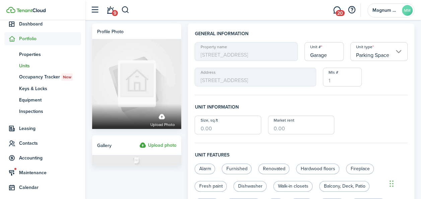
click at [228, 128] on input "Size, sq.ft" at bounding box center [228, 125] width 67 height 19
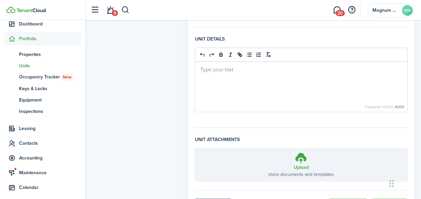
scroll to position [254, 0]
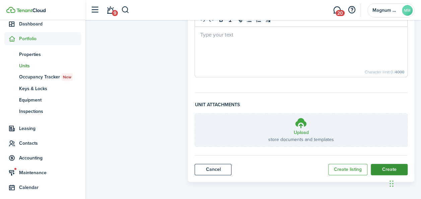
click at [385, 167] on button "Create" at bounding box center [389, 169] width 37 height 11
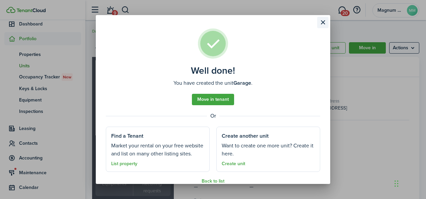
click at [322, 23] on button "Close modal" at bounding box center [322, 22] width 11 height 11
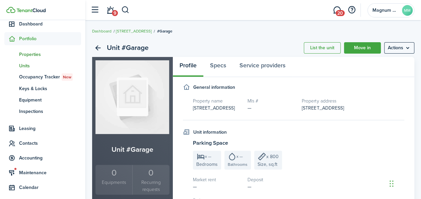
click at [36, 52] on span "Properties" at bounding box center [50, 54] width 62 height 7
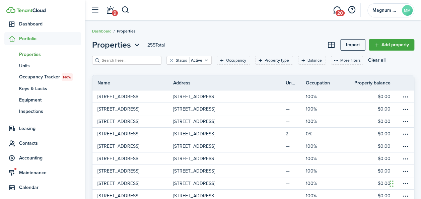
click at [127, 60] on input "search" at bounding box center [129, 60] width 59 height 6
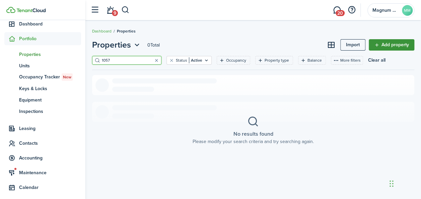
click at [379, 41] on link "Add property" at bounding box center [392, 44] width 46 height 11
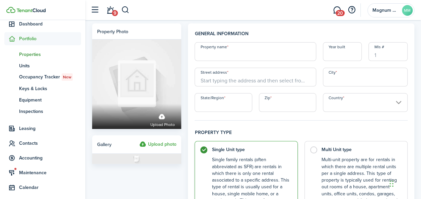
click at [220, 56] on input "Property name" at bounding box center [255, 51] width 121 height 19
click at [277, 78] on input "Street address" at bounding box center [255, 77] width 121 height 19
click at [208, 55] on input "[STREET_ADDRESS][PERSON_NAME]" at bounding box center [255, 51] width 121 height 19
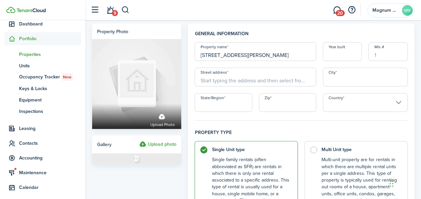
drag, startPoint x: 227, startPoint y: 73, endPoint x: 228, endPoint y: 76, distance: 3.7
click at [228, 73] on input "Street address" at bounding box center [255, 77] width 121 height 19
paste input "[STREET_ADDRESS][PERSON_NAME]"
click at [236, 104] on input "State/Region" at bounding box center [223, 102] width 57 height 19
click at [334, 82] on input "City" at bounding box center [365, 77] width 85 height 19
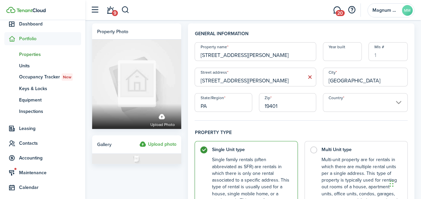
click at [400, 103] on input "Country" at bounding box center [365, 102] width 85 height 19
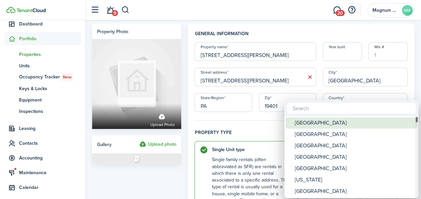
click at [329, 125] on div "[GEOGRAPHIC_DATA]" at bounding box center [354, 122] width 119 height 11
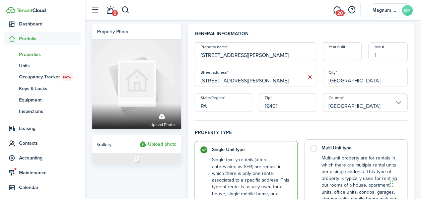
click at [317, 149] on label "Multi Unit type Multi-unit property are for rentals in which there are multiple…" at bounding box center [355, 180] width 103 height 82
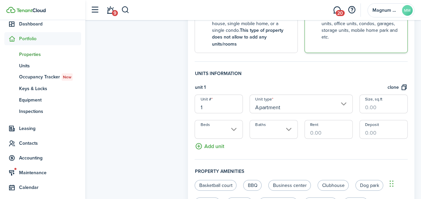
scroll to position [192, 0]
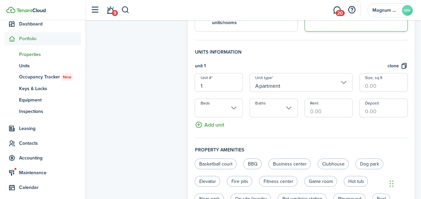
click at [210, 77] on input "1" at bounding box center [219, 82] width 48 height 19
click at [233, 102] on input "Beds" at bounding box center [219, 107] width 48 height 19
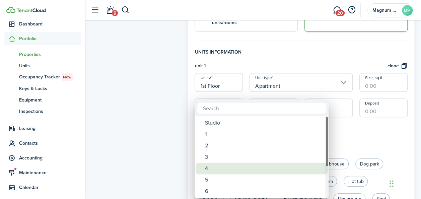
click at [213, 168] on div "4" at bounding box center [264, 168] width 119 height 11
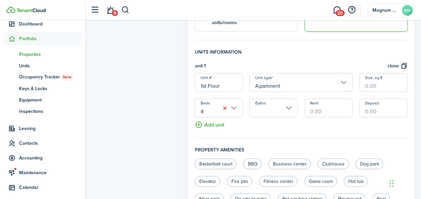
click at [291, 104] on input "Baths" at bounding box center [273, 107] width 48 height 19
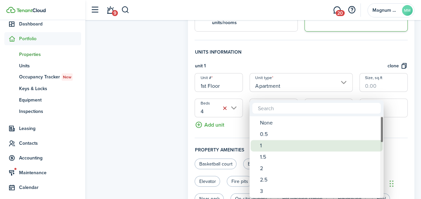
click at [266, 148] on div "1" at bounding box center [319, 145] width 119 height 11
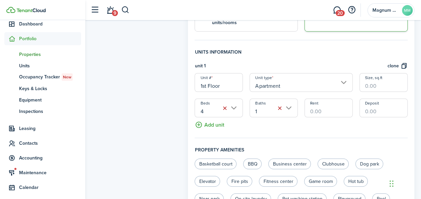
click at [318, 104] on input "Rent" at bounding box center [328, 107] width 48 height 19
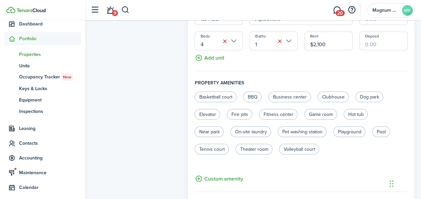
scroll to position [261, 0]
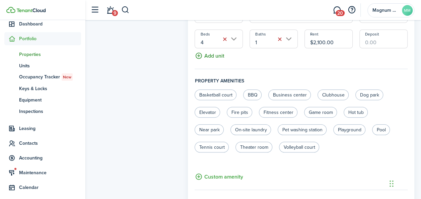
click at [215, 50] on button "Add unit" at bounding box center [209, 54] width 29 height 12
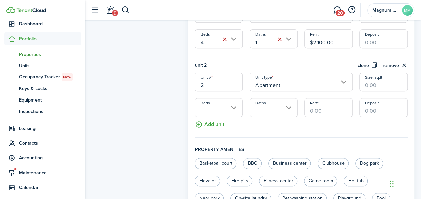
click at [216, 78] on input "2" at bounding box center [219, 82] width 48 height 19
click at [236, 98] on input "Beds" at bounding box center [219, 107] width 48 height 19
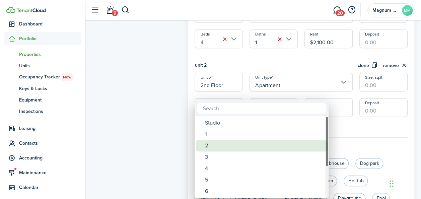
click at [219, 145] on div "2" at bounding box center [264, 145] width 119 height 11
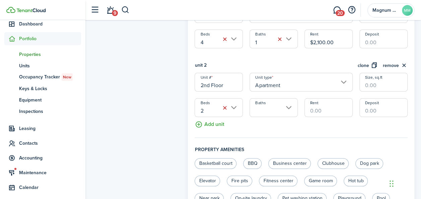
click at [288, 100] on input "Baths" at bounding box center [273, 107] width 48 height 19
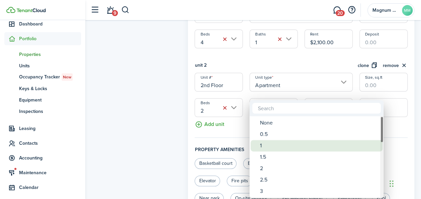
click at [265, 143] on div "1" at bounding box center [319, 145] width 119 height 11
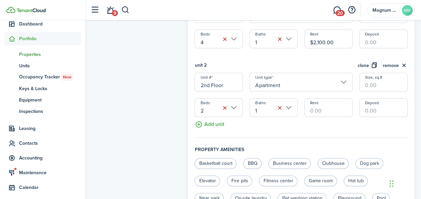
click at [318, 102] on input "Rent" at bounding box center [328, 107] width 48 height 19
click at [207, 117] on button "Add unit" at bounding box center [209, 123] width 29 height 12
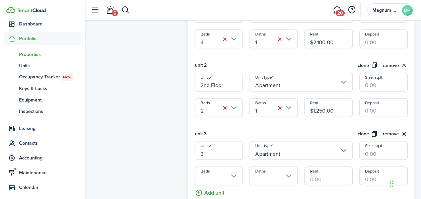
click at [214, 147] on input "3" at bounding box center [219, 150] width 48 height 19
click at [213, 147] on input "3" at bounding box center [219, 150] width 48 height 19
click at [343, 145] on input "Apartment" at bounding box center [300, 150] width 103 height 19
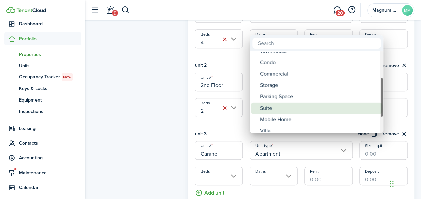
drag, startPoint x: 380, startPoint y: 78, endPoint x: 378, endPoint y: 104, distance: 26.2
click at [378, 104] on mbsc-scrollview-base "Room Apartment Multiplex Single-Family Townhouse Condo Commercial Storage Parki…" at bounding box center [316, 92] width 134 height 80
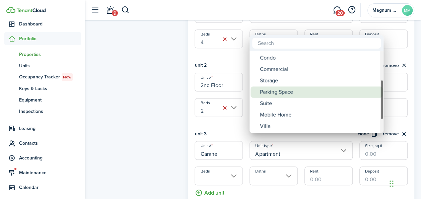
click at [312, 95] on div "Parking Space" at bounding box center [319, 91] width 119 height 11
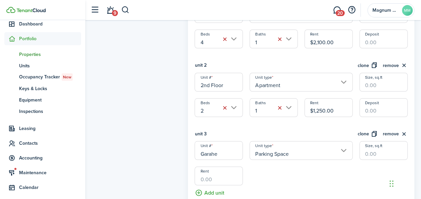
click at [218, 174] on input "Rent" at bounding box center [219, 175] width 48 height 19
click at [344, 144] on input "Parking Space" at bounding box center [300, 150] width 103 height 19
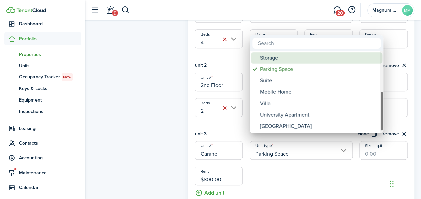
click at [296, 60] on div "Storage" at bounding box center [319, 57] width 119 height 11
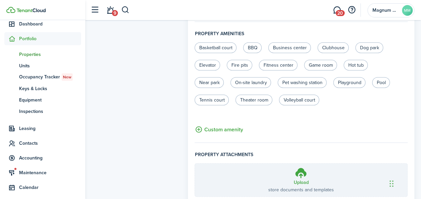
scroll to position [486, 0]
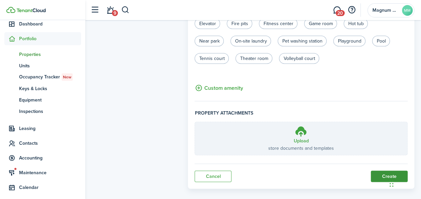
click at [386, 170] on button "Create" at bounding box center [389, 175] width 37 height 11
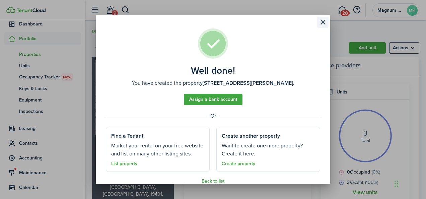
click at [321, 24] on button "Close modal" at bounding box center [322, 22] width 11 height 11
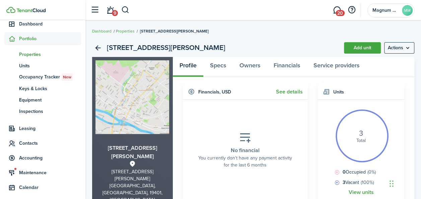
click at [35, 51] on span "Properties" at bounding box center [50, 54] width 62 height 7
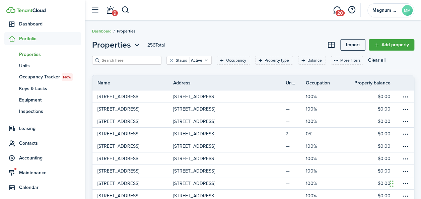
click at [18, 54] on span "pt" at bounding box center [11, 54] width 15 height 11
click at [38, 162] on span "Accounting" at bounding box center [42, 157] width 77 height 13
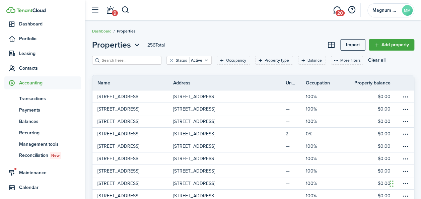
click at [24, 82] on span "Accounting" at bounding box center [50, 82] width 62 height 7
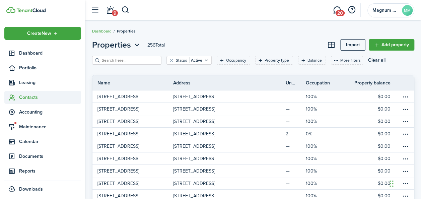
click at [24, 99] on span "Contacts" at bounding box center [50, 97] width 62 height 7
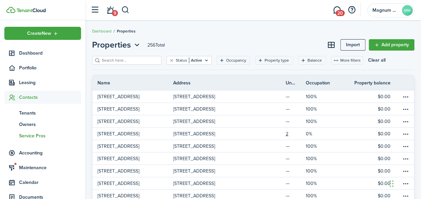
click at [30, 137] on span "Service Pros" at bounding box center [50, 135] width 62 height 7
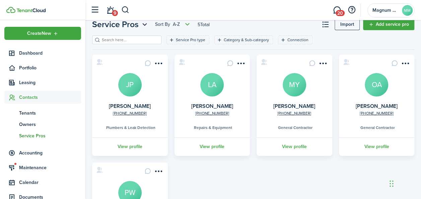
scroll to position [13, 0]
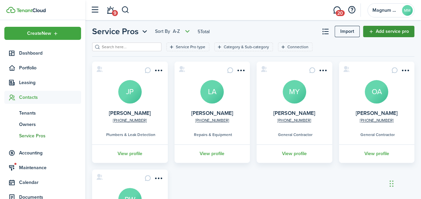
click at [387, 33] on link "Add service pro" at bounding box center [388, 31] width 51 height 11
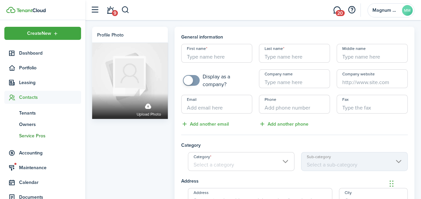
click at [223, 56] on input "First name" at bounding box center [216, 53] width 71 height 19
click at [225, 107] on input "Email" at bounding box center [216, 104] width 71 height 19
click at [295, 110] on input "+1" at bounding box center [294, 104] width 71 height 19
click at [202, 111] on input "Email" at bounding box center [216, 104] width 71 height 19
paste input "[EMAIL_ADDRESS][DOMAIN_NAME]"
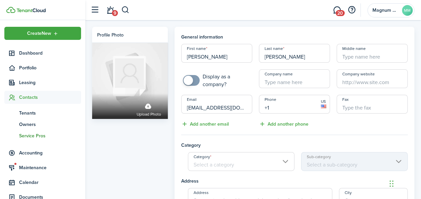
scroll to position [0, 5]
click at [285, 107] on input "+1" at bounding box center [294, 104] width 71 height 19
click at [287, 163] on input "Category" at bounding box center [241, 161] width 106 height 19
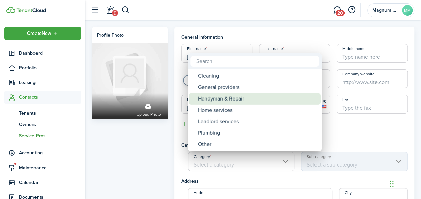
click at [234, 95] on div "Handyman & Repair" at bounding box center [257, 98] width 119 height 11
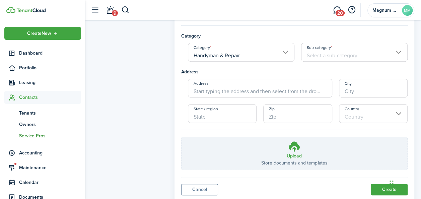
scroll to position [130, 0]
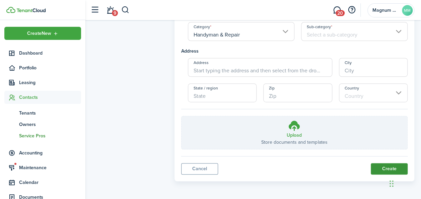
click at [382, 169] on button "Create" at bounding box center [389, 168] width 37 height 11
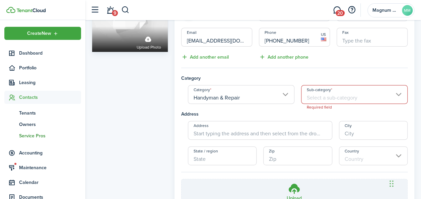
scroll to position [62, 0]
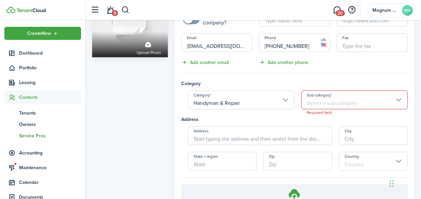
click at [398, 96] on input "Sub-category" at bounding box center [354, 99] width 106 height 19
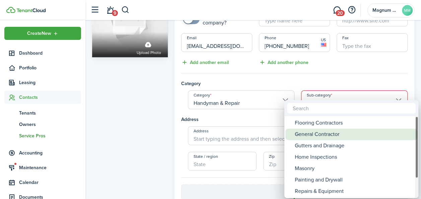
click at [342, 135] on div "General Contractor" at bounding box center [354, 134] width 119 height 11
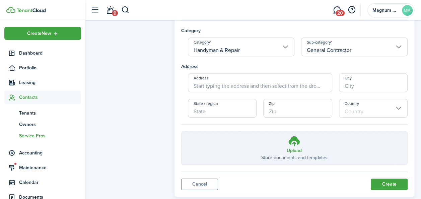
scroll to position [130, 0]
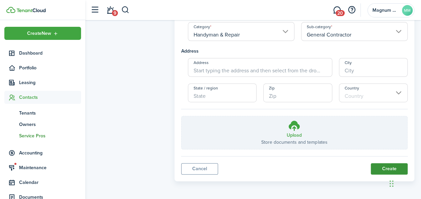
click at [391, 166] on button "Create" at bounding box center [389, 168] width 37 height 11
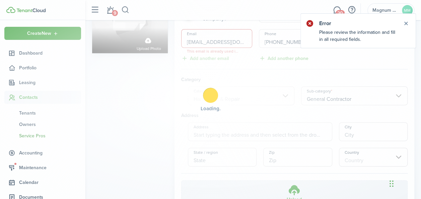
scroll to position [5, 0]
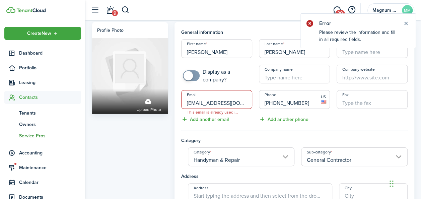
click at [231, 105] on input "[EMAIL_ADDRESS][DOMAIN_NAME]" at bounding box center [216, 99] width 71 height 19
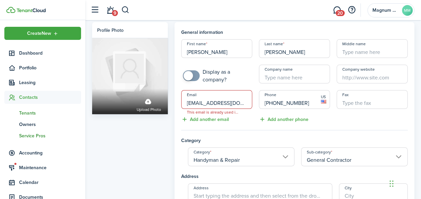
click at [23, 113] on span "Tenants" at bounding box center [50, 112] width 62 height 7
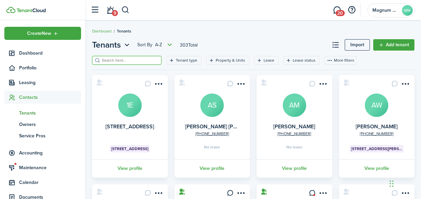
click at [114, 61] on input "search" at bounding box center [129, 60] width 59 height 6
paste input "[EMAIL_ADDRESS][DOMAIN_NAME]"
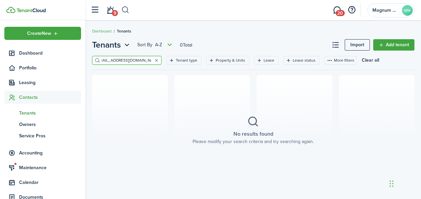
click at [125, 10] on button "button" at bounding box center [125, 9] width 8 height 11
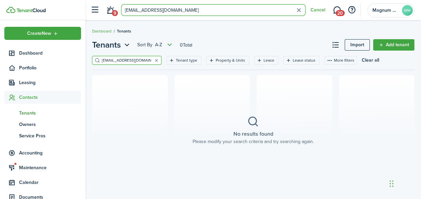
click at [185, 15] on input "[EMAIL_ADDRESS][DOMAIN_NAME]" at bounding box center [213, 9] width 184 height 11
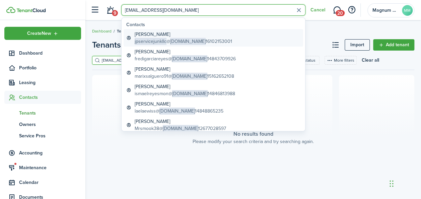
click at [144, 39] on span "jpservicejunkllc" at bounding box center [151, 41] width 32 height 7
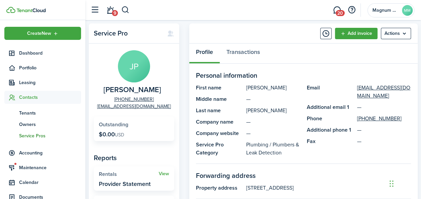
scroll to position [8, 0]
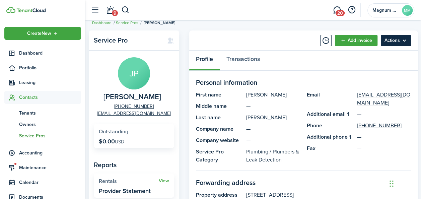
click at [398, 42] on menu-btn "Actions" at bounding box center [396, 40] width 30 height 11
click at [234, 92] on panel-main-title "First name" at bounding box center [219, 95] width 47 height 8
click at [22, 170] on span "Maintenance" at bounding box center [50, 167] width 62 height 7
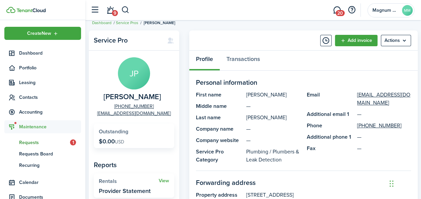
click at [29, 144] on span "Requests" at bounding box center [44, 142] width 51 height 7
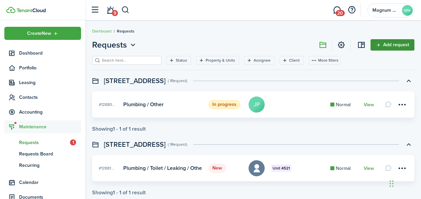
click at [387, 44] on link "Add request" at bounding box center [392, 44] width 44 height 11
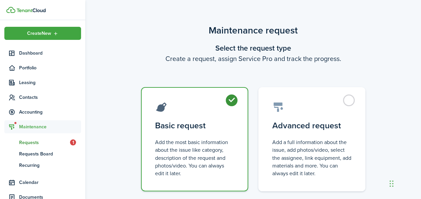
scroll to position [42, 0]
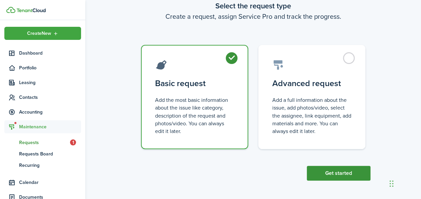
click at [335, 175] on button "Get started" at bounding box center [339, 173] width 64 height 15
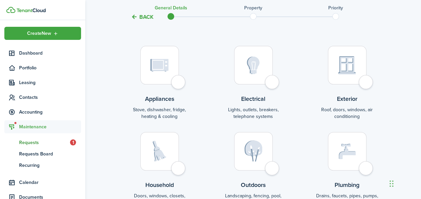
scroll to position [57, 0]
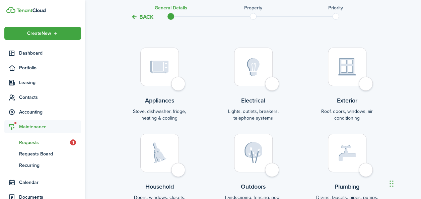
click at [353, 76] on div at bounding box center [347, 67] width 39 height 39
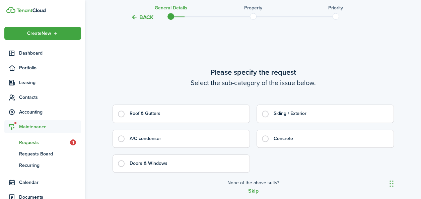
scroll to position [280, 0]
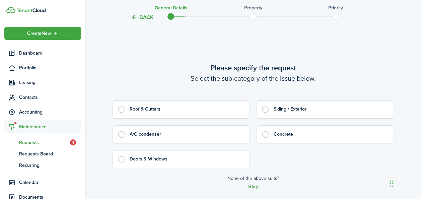
click at [253, 186] on button "Skip" at bounding box center [253, 187] width 10 height 6
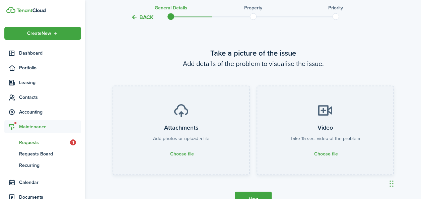
scroll to position [479, 0]
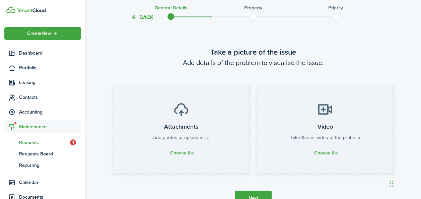
click at [254, 196] on button "Next" at bounding box center [253, 198] width 37 height 15
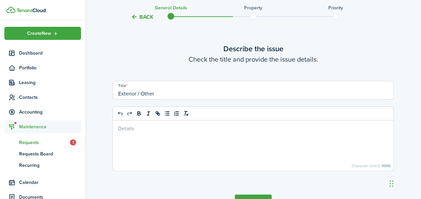
scroll to position [677, 0]
click at [214, 92] on input "Exterior / Other" at bounding box center [253, 90] width 281 height 19
click at [198, 92] on input "Plywood Delivery to [STREET_ADDRESS]" at bounding box center [253, 90] width 281 height 19
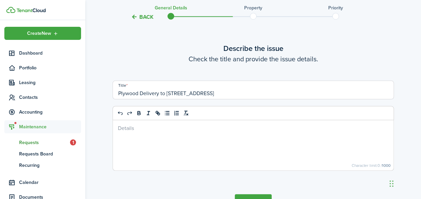
click at [198, 92] on input "Plywood Delivery to [STREET_ADDRESS]" at bounding box center [253, 90] width 281 height 19
click at [173, 124] on div at bounding box center [253, 145] width 281 height 50
drag, startPoint x: 173, startPoint y: 124, endPoint x: 219, endPoint y: 109, distance: 48.0
click at [191, 118] on quill-editor "Plywood Delivery to [STREET_ADDRESS] Column Insert column left Insert column ri…" at bounding box center [253, 138] width 281 height 65
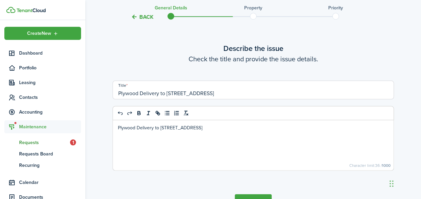
click at [223, 91] on input "Plywood Delivery to [STREET_ADDRESS]" at bounding box center [253, 90] width 281 height 19
click at [232, 92] on input "Plywood Delivery to [STREET_ADDRESS] for [PERSON_NAME]" at bounding box center [253, 90] width 281 height 19
click at [232, 93] on input "Plywood Delivery to [STREET_ADDRESS] for [PERSON_NAME]" at bounding box center [253, 90] width 281 height 19
click at [233, 94] on input "Plywood Delivery to [STREET_ADDRESS] for [PERSON_NAME]" at bounding box center [253, 90] width 281 height 19
click at [232, 93] on input "Plywood Delivery to [STREET_ADDRESS] for [PERSON_NAME]" at bounding box center [253, 90] width 281 height 19
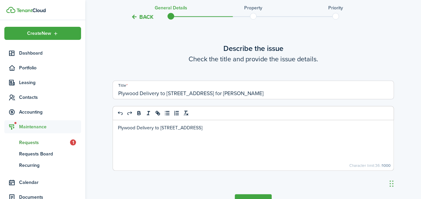
click at [232, 93] on input "Plywood Delivery to [STREET_ADDRESS] for [PERSON_NAME]" at bounding box center [253, 90] width 281 height 19
click at [208, 123] on div "Plywood Delivery to [STREET_ADDRESS]" at bounding box center [253, 145] width 281 height 50
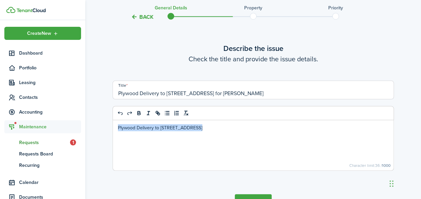
click at [208, 123] on div "Plywood Delivery to [STREET_ADDRESS]" at bounding box center [253, 145] width 281 height 50
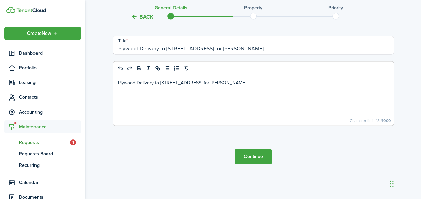
click at [254, 159] on button "Continue" at bounding box center [253, 156] width 37 height 15
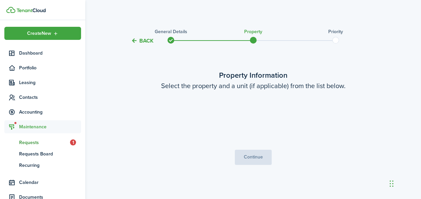
scroll to position [0, 0]
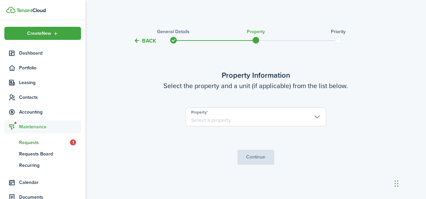
click at [242, 122] on input "Property" at bounding box center [256, 116] width 141 height 19
click at [200, 118] on input "Property" at bounding box center [256, 116] width 141 height 19
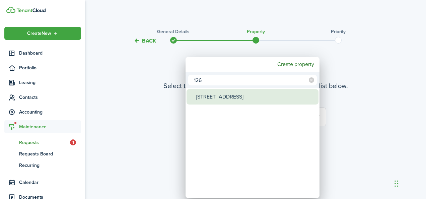
click at [205, 96] on div "[STREET_ADDRESS]" at bounding box center [255, 96] width 119 height 15
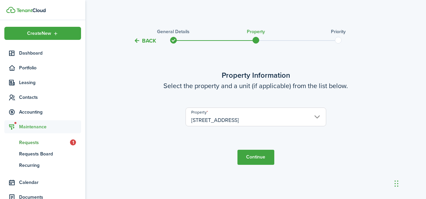
click at [251, 156] on button "Continue" at bounding box center [255, 157] width 37 height 15
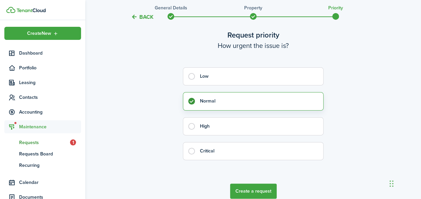
scroll to position [68, 0]
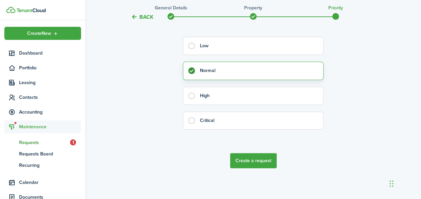
click at [259, 160] on button "Create a request" at bounding box center [253, 160] width 47 height 15
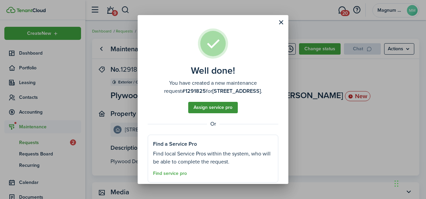
click at [213, 104] on button "Assign service pro" at bounding box center [213, 107] width 50 height 11
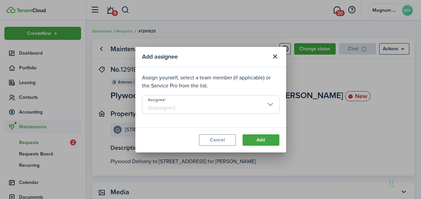
click at [189, 107] on input "Assignee" at bounding box center [210, 104] width 137 height 19
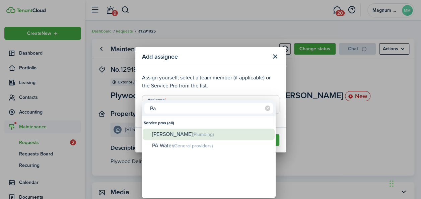
type input "Pa"
click at [193, 133] on span "(Plumbing)" at bounding box center [203, 134] width 21 height 7
type input "[PERSON_NAME]"
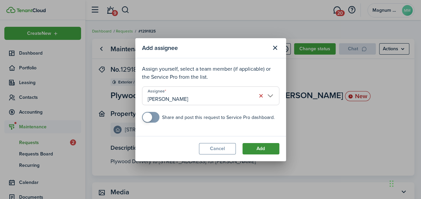
click at [259, 149] on button "Add" at bounding box center [260, 148] width 37 height 11
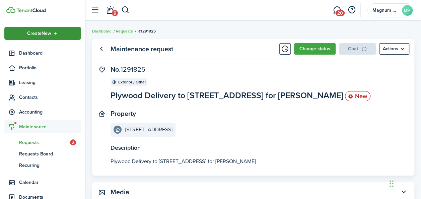
click at [53, 31] on icon "Open menu" at bounding box center [56, 33] width 6 height 5
click at [322, 160] on p "Plywood Delivery to [STREET_ADDRESS] for [PERSON_NAME]" at bounding box center [253, 161] width 285 height 8
click at [29, 141] on span "Requests" at bounding box center [44, 142] width 51 height 7
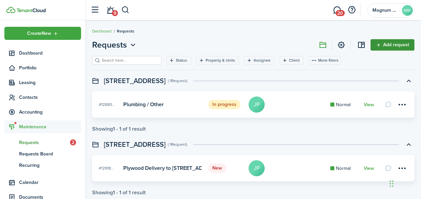
click at [397, 44] on link "Add request" at bounding box center [392, 44] width 44 height 11
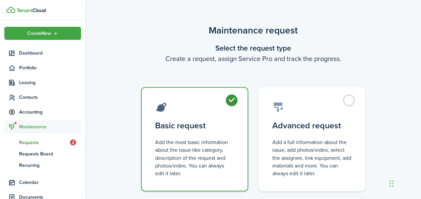
scroll to position [42, 0]
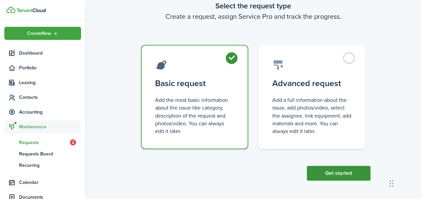
click at [340, 173] on button "Get started" at bounding box center [339, 173] width 64 height 15
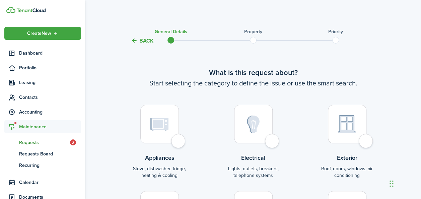
scroll to position [126, 0]
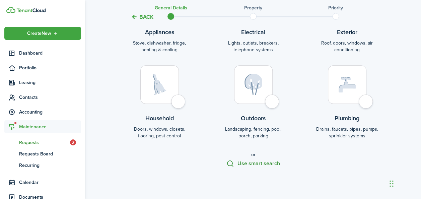
click at [264, 163] on button "Use smart search" at bounding box center [253, 163] width 54 height 7
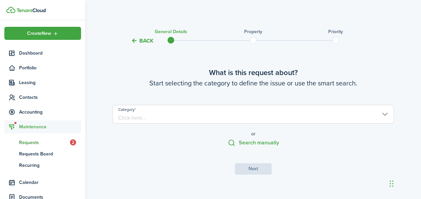
click at [195, 119] on input "Category" at bounding box center [253, 114] width 281 height 19
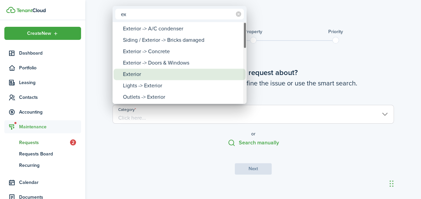
type input "ex"
click at [151, 71] on div "Exterior" at bounding box center [182, 74] width 119 height 11
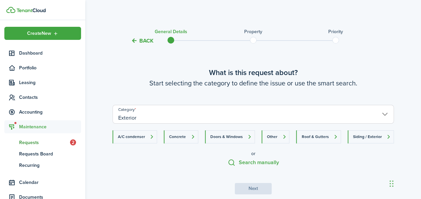
scroll to position [27, 0]
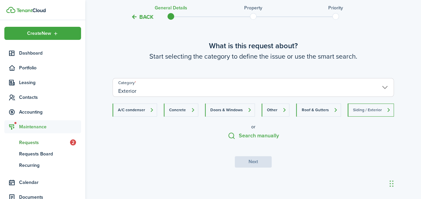
click at [372, 111] on button "Siding / Exterior" at bounding box center [371, 109] width 46 height 13
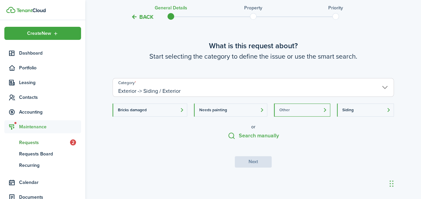
click at [297, 111] on button "Other" at bounding box center [302, 109] width 56 height 13
type input "Siding / Exterior -> Other"
click at [243, 162] on button "Next" at bounding box center [253, 161] width 37 height 11
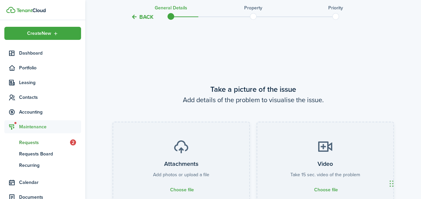
scroll to position [181, 0]
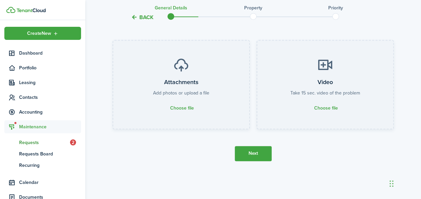
click at [254, 155] on button "Next" at bounding box center [253, 153] width 37 height 15
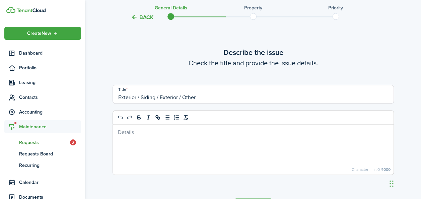
scroll to position [380, 0]
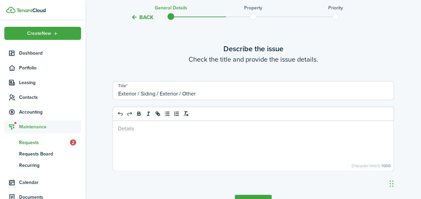
click at [183, 94] on input "Exterior / Siding / Exterior / Other" at bounding box center [253, 90] width 281 height 19
click at [210, 96] on input "Remove siding for 120 N Evans St" at bounding box center [253, 90] width 281 height 19
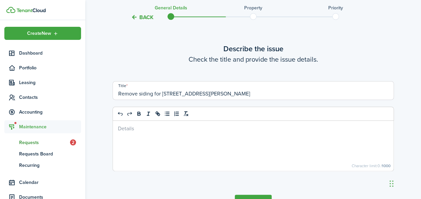
click at [210, 96] on input "Remove siding for 120 N Evans St" at bounding box center [253, 90] width 281 height 19
type input "Remove siding for 120 N Evans St"
click at [185, 125] on p at bounding box center [253, 128] width 271 height 7
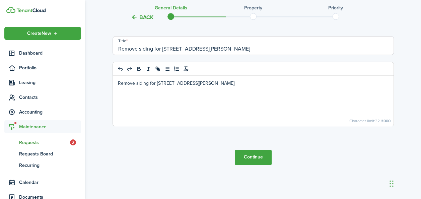
click at [256, 158] on button "Continue" at bounding box center [253, 157] width 37 height 15
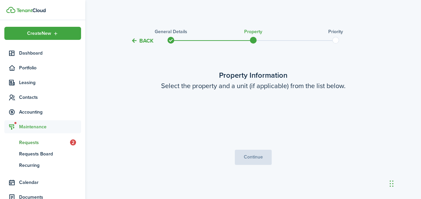
scroll to position [0, 0]
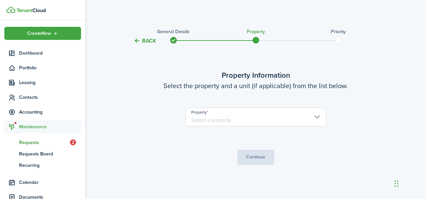
click at [236, 113] on input "Property" at bounding box center [256, 116] width 141 height 19
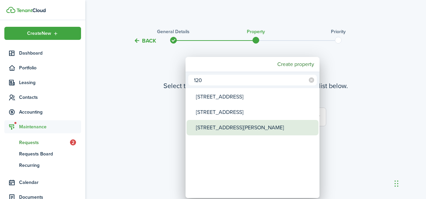
type input "120"
click at [227, 125] on div "[STREET_ADDRESS][PERSON_NAME]" at bounding box center [255, 127] width 119 height 15
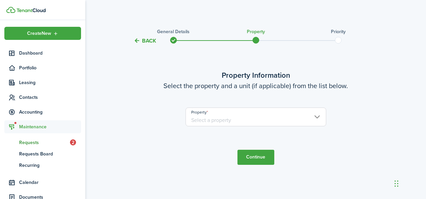
type input "[STREET_ADDRESS][PERSON_NAME]"
click at [259, 157] on button "Continue" at bounding box center [255, 157] width 37 height 15
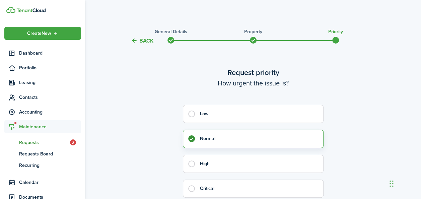
scroll to position [68, 0]
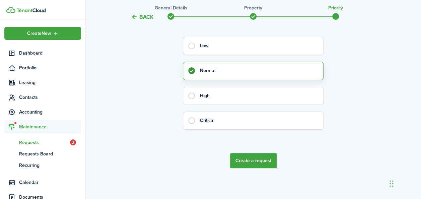
click at [258, 160] on button "Create a request" at bounding box center [253, 160] width 47 height 15
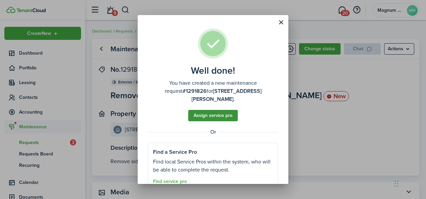
click at [220, 110] on button "Assign service pro" at bounding box center [213, 115] width 50 height 11
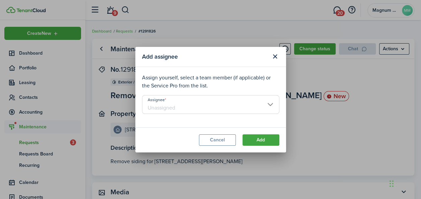
click at [200, 103] on input "Assignee" at bounding box center [210, 104] width 137 height 19
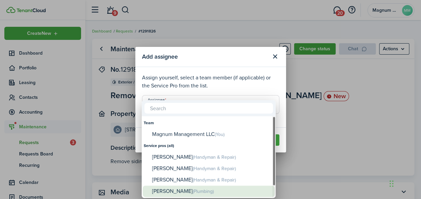
click at [175, 191] on div "Juan Pablo (Plumbing)" at bounding box center [211, 192] width 119 height 12
type input "[PERSON_NAME]"
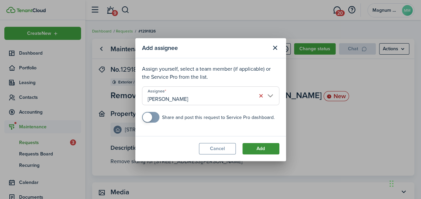
click at [262, 149] on button "Add" at bounding box center [260, 148] width 37 height 11
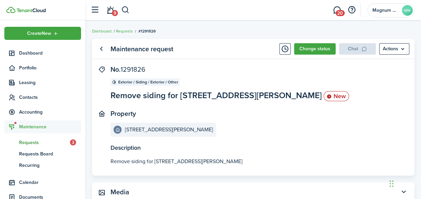
click at [34, 141] on span "Requests" at bounding box center [44, 142] width 51 height 7
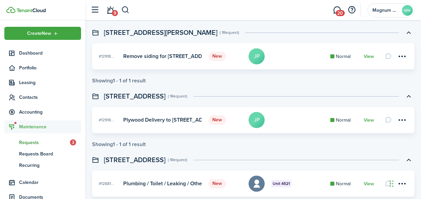
scroll to position [142, 0]
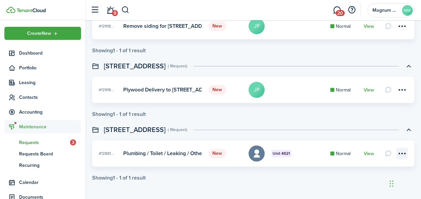
click at [407, 154] on menu-btn-icon at bounding box center [401, 153] width 11 height 11
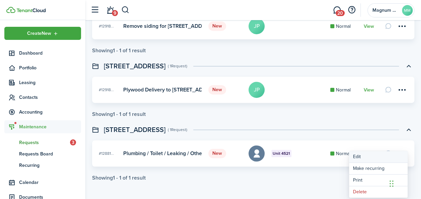
click at [359, 156] on link "Edit" at bounding box center [378, 156] width 59 height 11
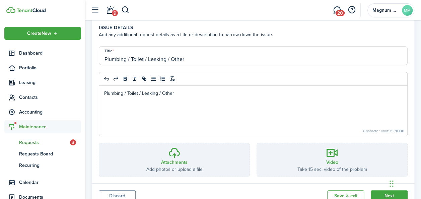
scroll to position [162, 0]
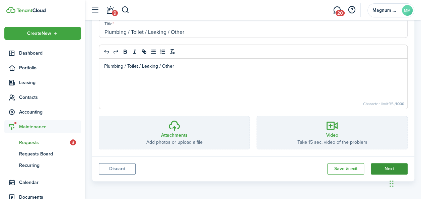
click at [391, 166] on button "Next" at bounding box center [389, 168] width 37 height 11
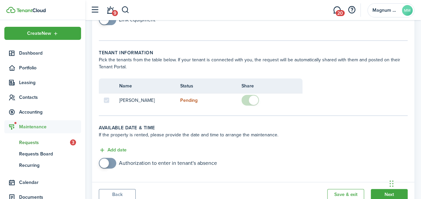
scroll to position [158, 0]
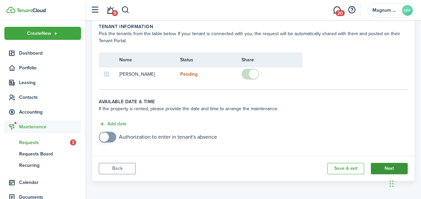
click at [385, 168] on button "Next" at bounding box center [389, 168] width 37 height 11
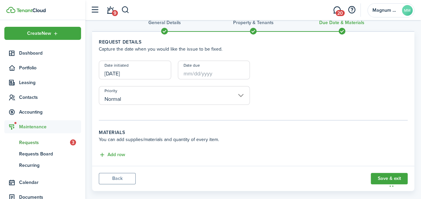
scroll to position [0, 0]
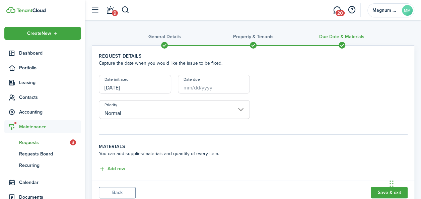
click at [211, 94] on div "Date due" at bounding box center [213, 87] width 79 height 25
click at [211, 90] on input "Date due" at bounding box center [214, 84] width 72 height 19
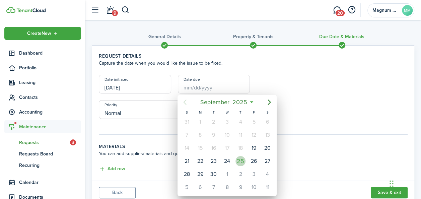
click at [239, 160] on div "25" at bounding box center [240, 161] width 10 height 10
type input "09/25/2025"
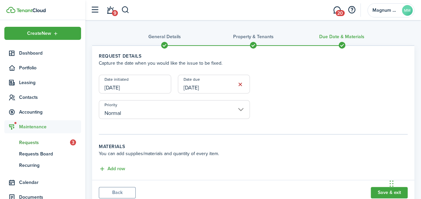
scroll to position [24, 0]
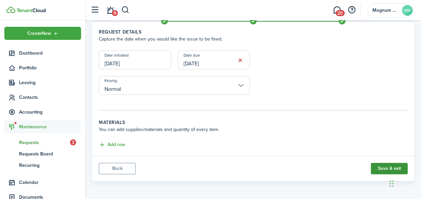
click at [383, 168] on button "Save & exit" at bounding box center [389, 168] width 37 height 11
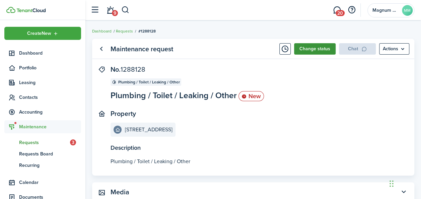
click at [319, 49] on button "Change status" at bounding box center [315, 48] width 42 height 11
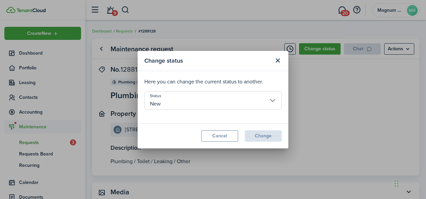
click at [269, 99] on input "New" at bounding box center [212, 100] width 137 height 19
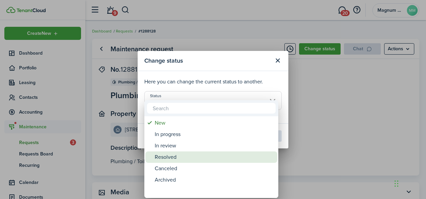
click at [171, 158] on div "Resolved" at bounding box center [214, 156] width 119 height 11
type input "Resolved"
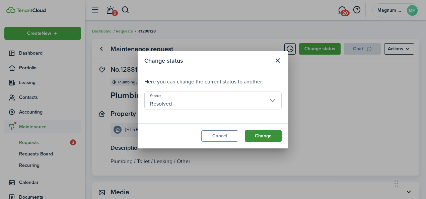
click at [262, 138] on button "Change" at bounding box center [263, 135] width 37 height 11
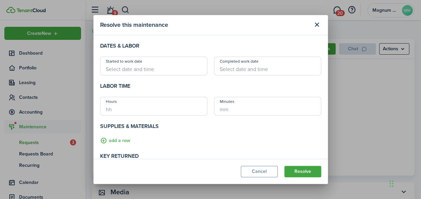
click at [171, 66] on input "Started to work date" at bounding box center [153, 66] width 107 height 19
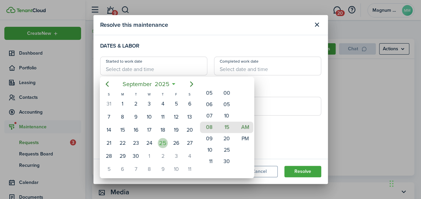
click at [163, 141] on div "25" at bounding box center [163, 143] width 10 height 10
type input "09/25/2025 08:15 am"
click at [231, 70] on div at bounding box center [210, 99] width 528 height 306
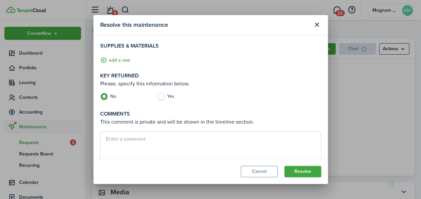
scroll to position [104, 0]
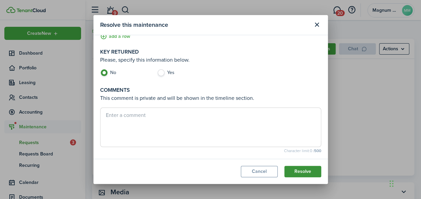
click at [303, 172] on button "Resolve" at bounding box center [302, 171] width 37 height 11
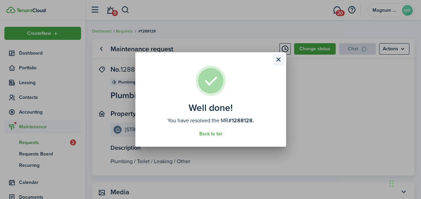
click at [277, 57] on button "Close modal" at bounding box center [278, 59] width 11 height 11
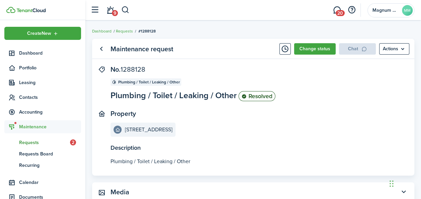
click at [49, 140] on span "Requests" at bounding box center [44, 142] width 51 height 7
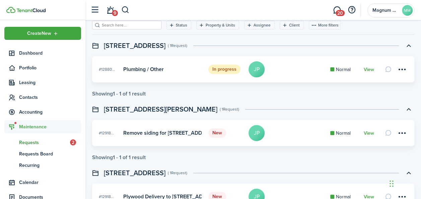
scroll to position [26, 0]
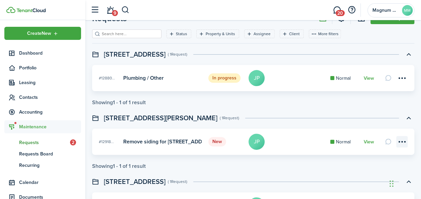
click at [402, 144] on menu-btn-icon at bounding box center [401, 141] width 11 height 11
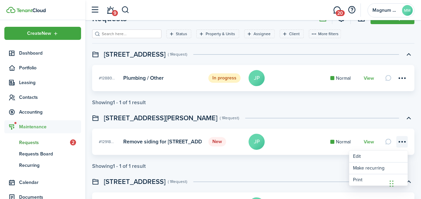
click at [406, 143] on menu-btn-icon "Open menu" at bounding box center [401, 141] width 11 height 11
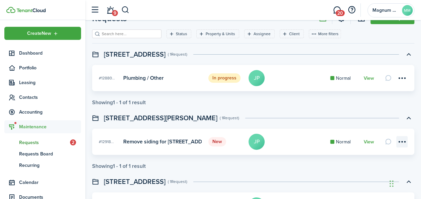
click at [405, 142] on menu-btn-icon "Open menu" at bounding box center [401, 141] width 11 height 11
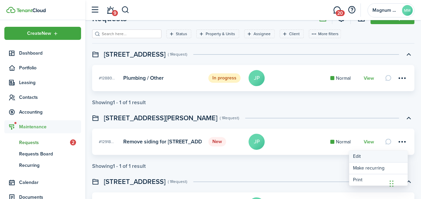
click at [370, 156] on link "Edit" at bounding box center [378, 156] width 59 height 11
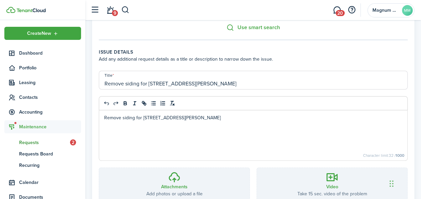
scroll to position [162, 0]
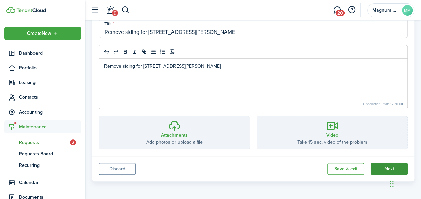
click at [379, 168] on button "Next" at bounding box center [389, 168] width 37 height 11
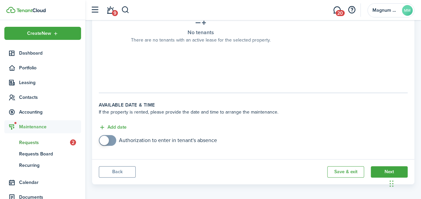
scroll to position [255, 0]
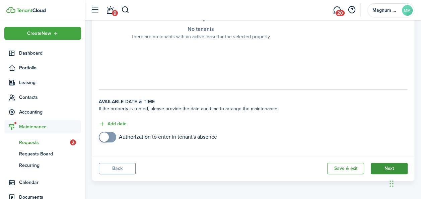
click at [385, 166] on button "Next" at bounding box center [389, 168] width 37 height 11
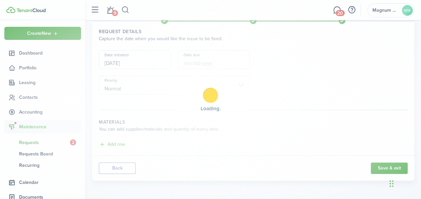
scroll to position [0, 0]
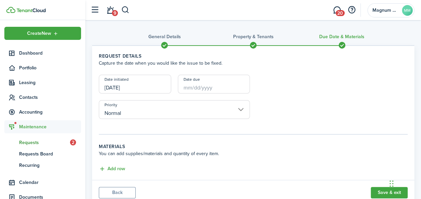
click at [225, 90] on input "Date due" at bounding box center [214, 84] width 72 height 19
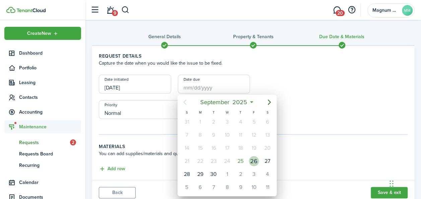
click at [253, 161] on div "26" at bounding box center [254, 161] width 10 height 10
type input "09/26/2025"
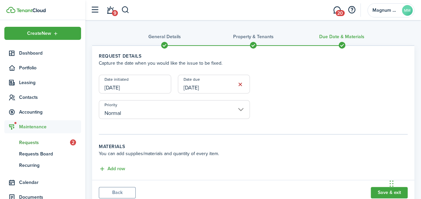
scroll to position [24, 0]
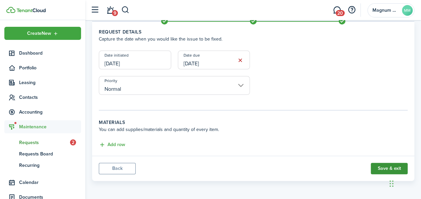
click at [382, 170] on button "Save & exit" at bounding box center [389, 168] width 37 height 11
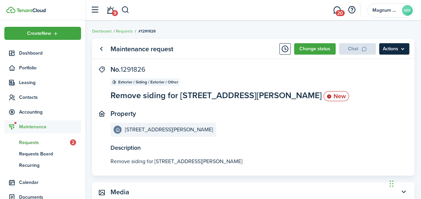
click at [404, 50] on menu-btn "Actions" at bounding box center [394, 48] width 30 height 11
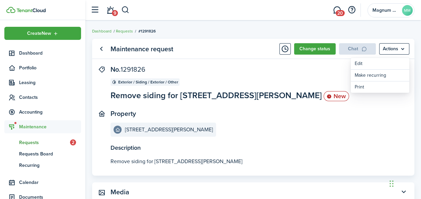
click at [329, 132] on panel-main-section "Property 120 N Evans St" at bounding box center [243, 123] width 265 height 27
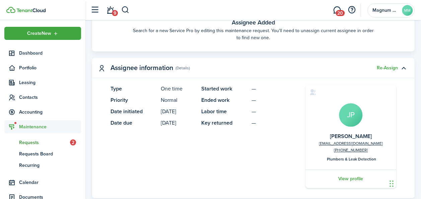
scroll to position [314, 0]
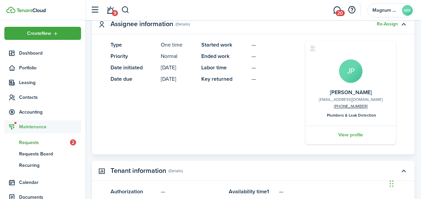
click at [351, 98] on link "[EMAIL_ADDRESS][DOMAIN_NAME]" at bounding box center [351, 99] width 64 height 7
click at [351, 133] on link "View profile" at bounding box center [350, 135] width 92 height 18
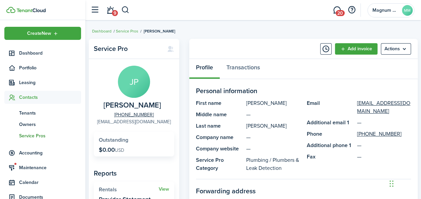
click at [148, 121] on link "[EMAIL_ADDRESS][DOMAIN_NAME]" at bounding box center [134, 121] width 74 height 7
click at [149, 119] on link "[EMAIL_ADDRESS][DOMAIN_NAME]" at bounding box center [134, 121] width 74 height 7
click at [167, 121] on panel-main-group "JP Juan Pablo +1 610-215-3001 jpservicejunkllc@gmail.com" at bounding box center [134, 96] width 80 height 60
drag, startPoint x: 167, startPoint y: 121, endPoint x: 111, endPoint y: 125, distance: 56.1
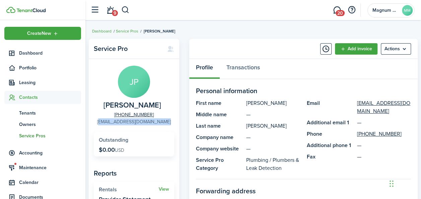
click at [111, 125] on panel-main-group "JP Juan Pablo +1 610-215-3001 jpservicejunkllc@gmail.com" at bounding box center [134, 96] width 80 height 60
copy panel-main-body "[EMAIL_ADDRESS][DOMAIN_NAME]"
